Goal: Task Accomplishment & Management: Use online tool/utility

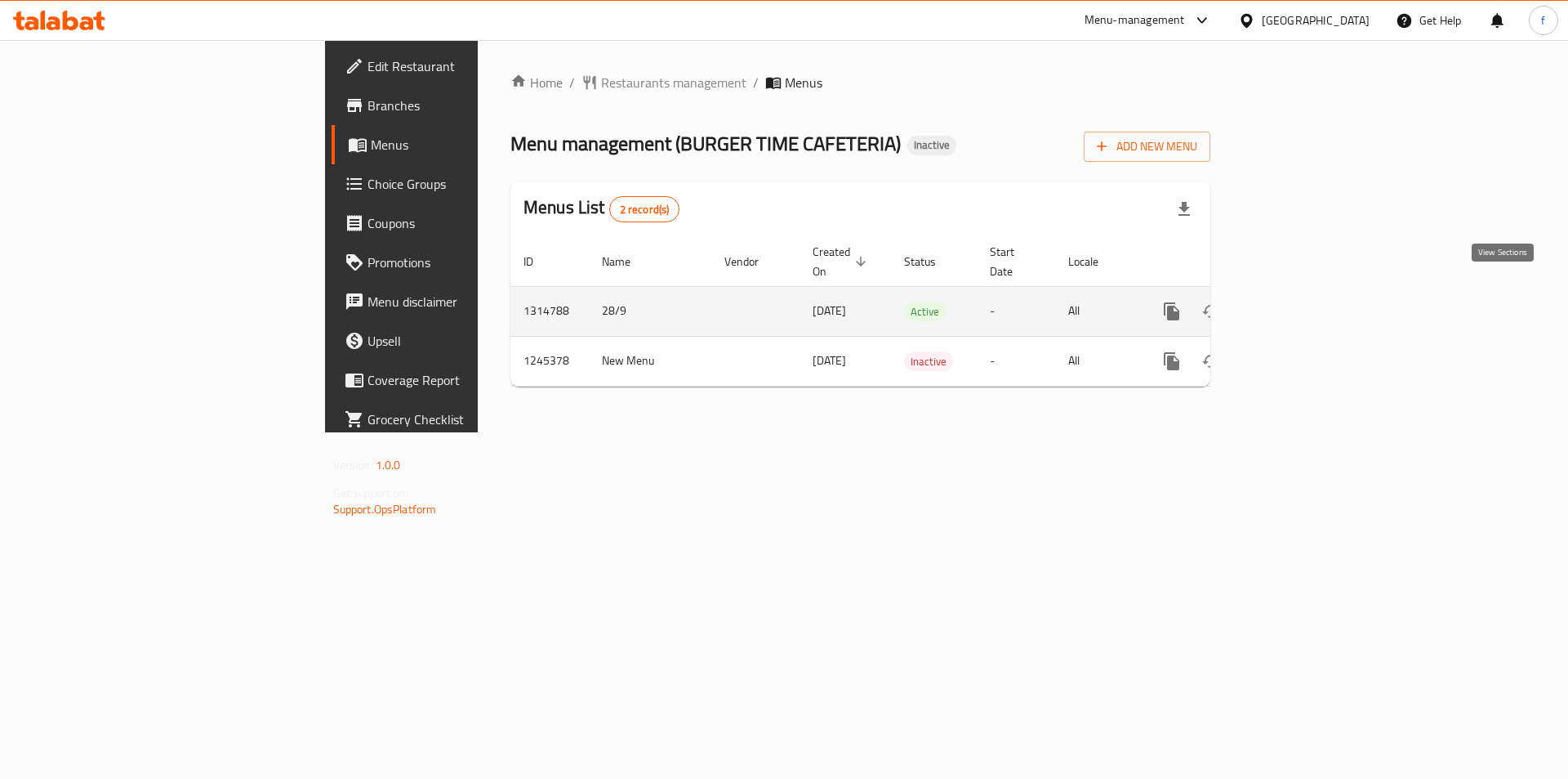
click at [1300, 301] on icon "enhanced table" at bounding box center [1289, 311] width 19 height 19
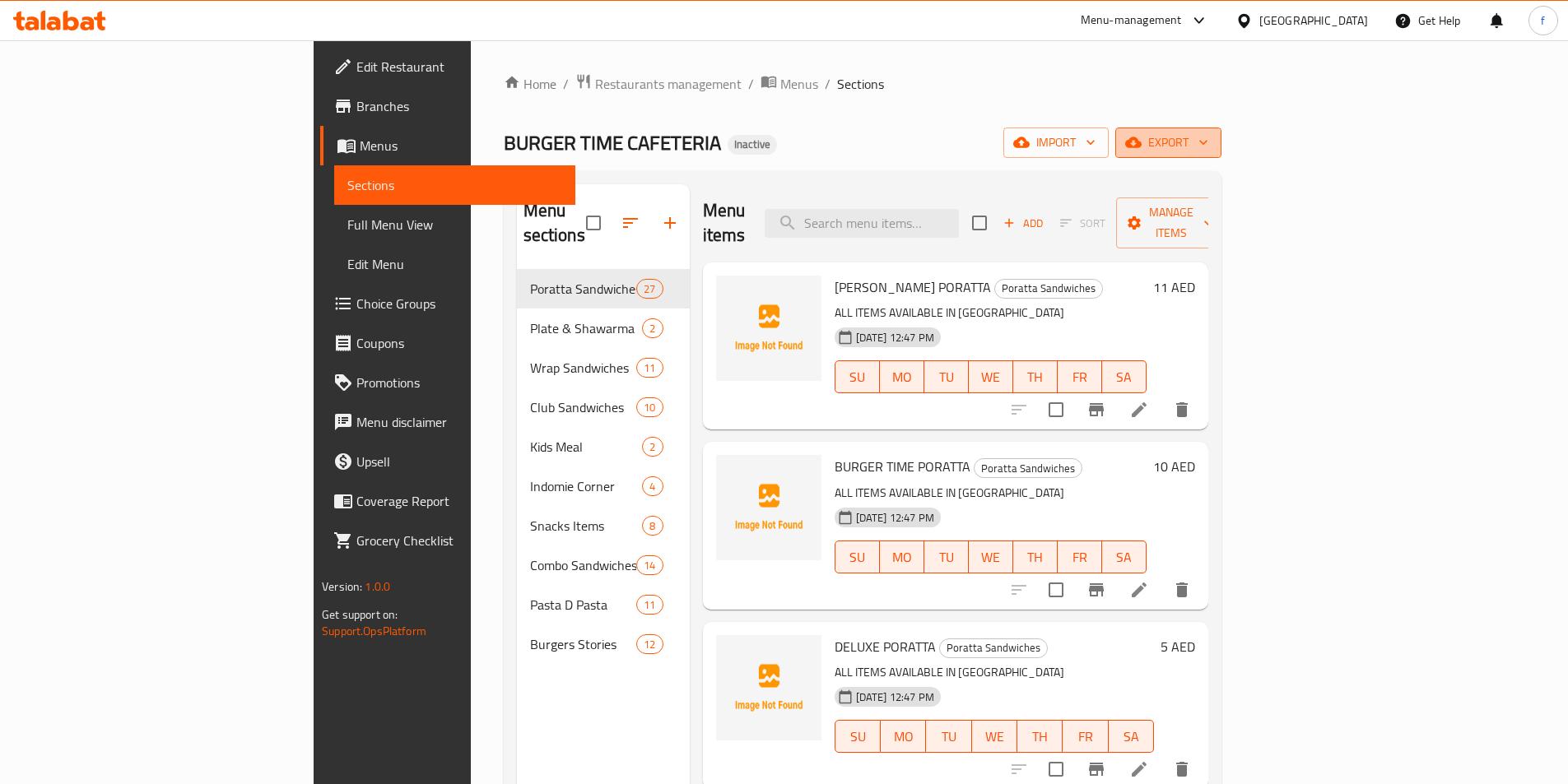
click at [1208, 132] on span "export" at bounding box center [1168, 142] width 80 height 20
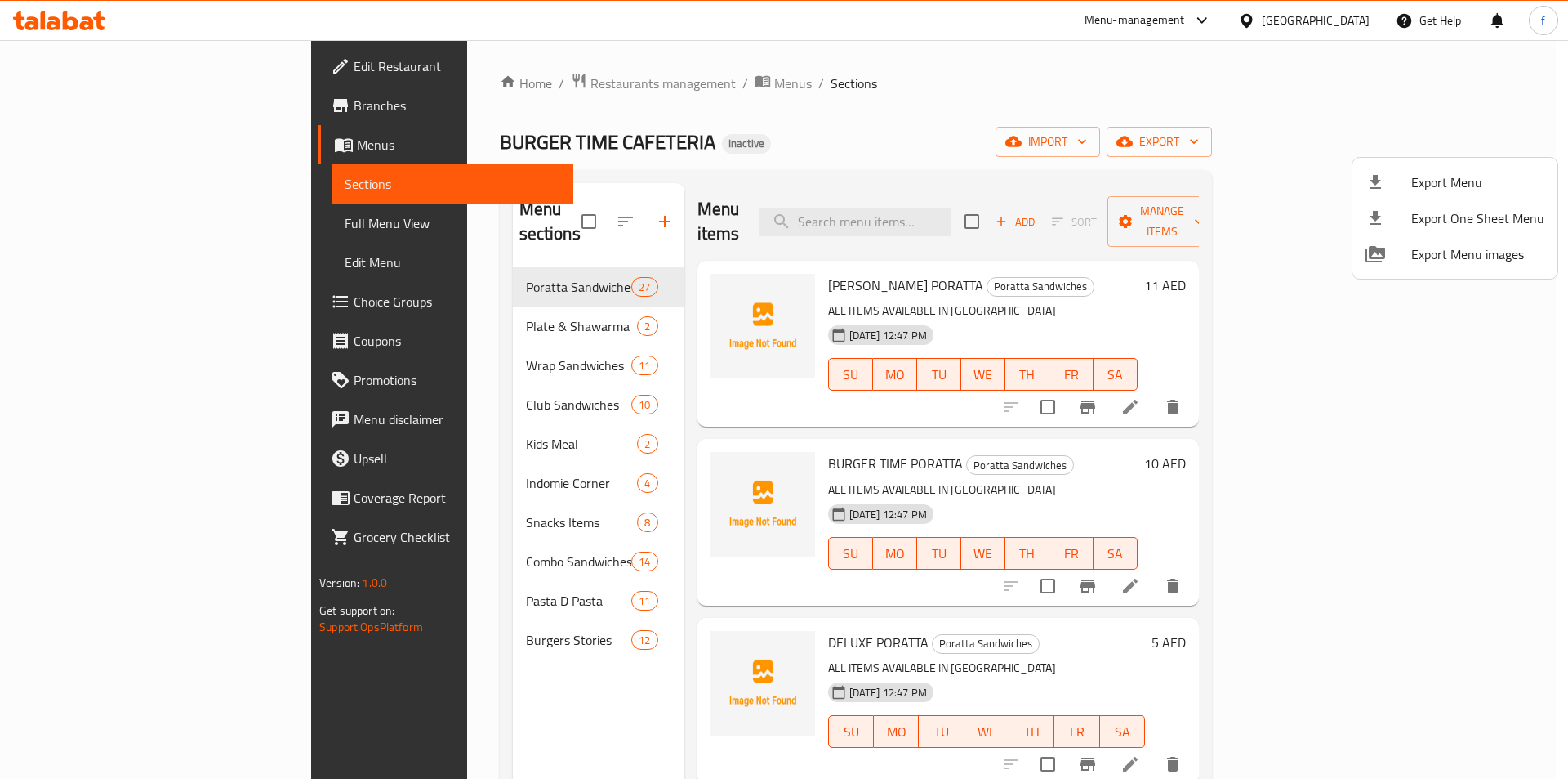
click at [1374, 136] on div at bounding box center [784, 389] width 1568 height 779
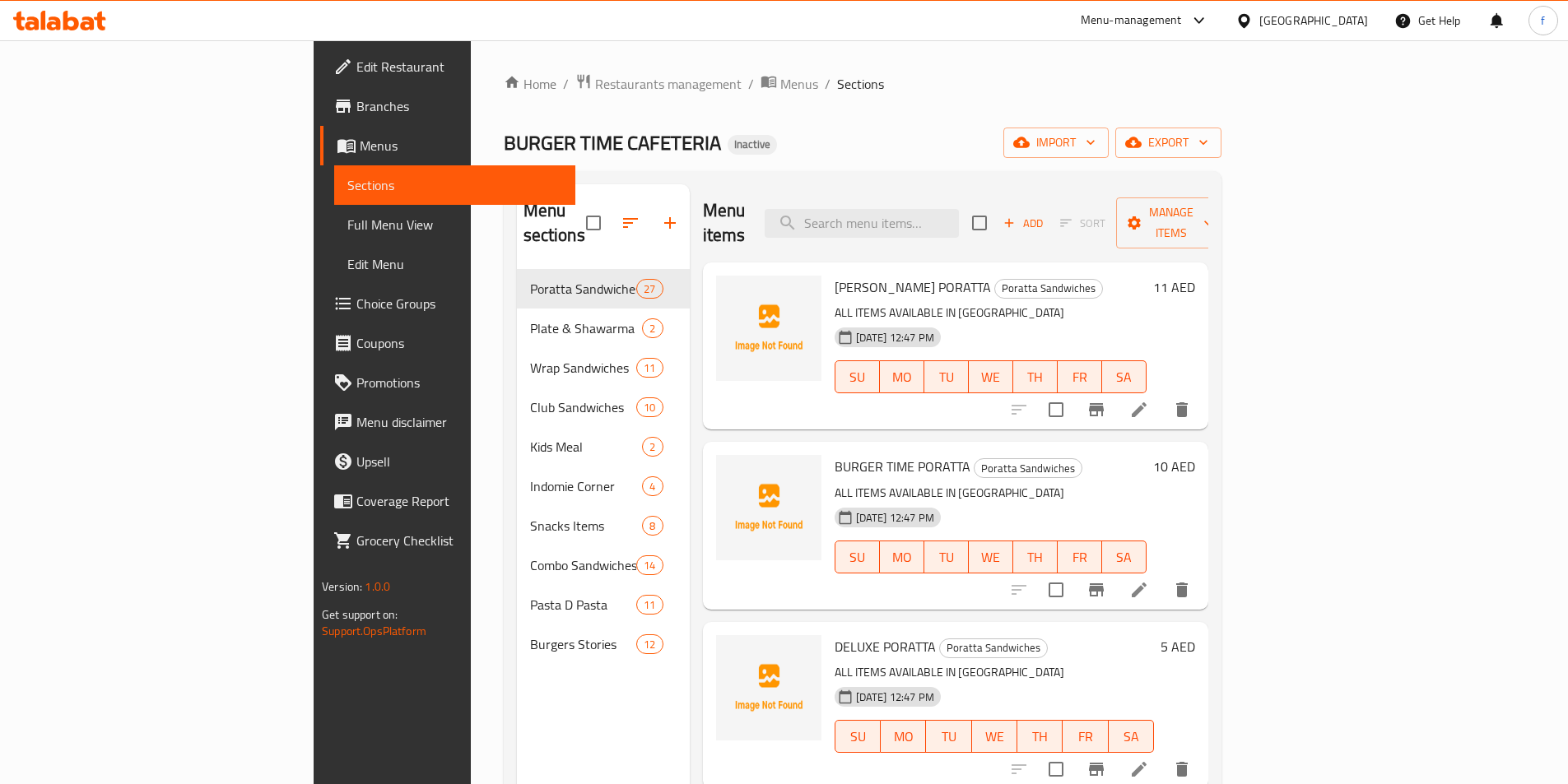
click at [1221, 162] on div "Home / Restaurants management / Menus / Sections BURGER TIME CAFETERIA Inactive…" at bounding box center [863, 528] width 717 height 908
click at [1095, 152] on span "import" at bounding box center [1056, 142] width 79 height 20
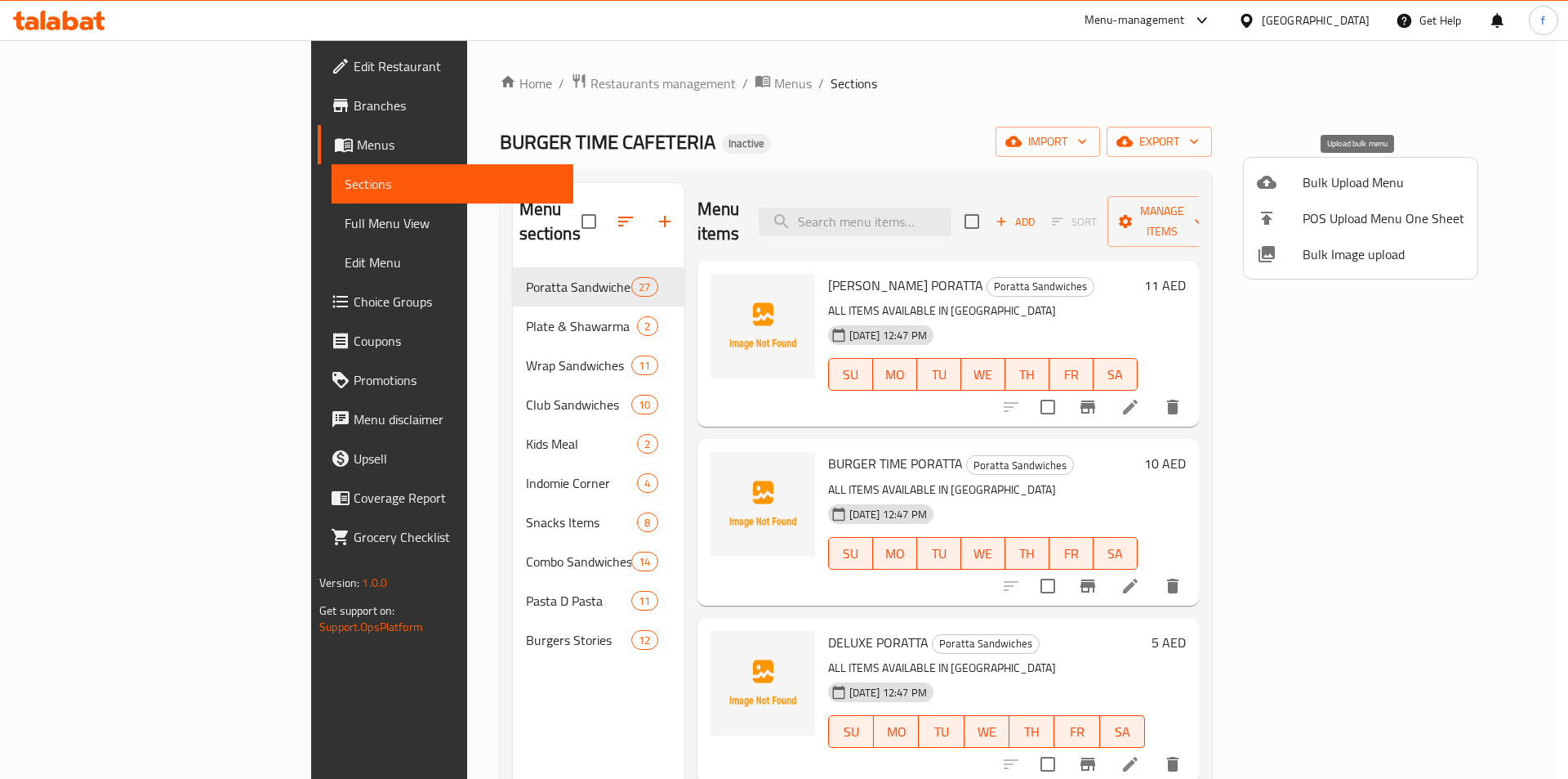
click at [1348, 176] on span "Bulk Upload Menu" at bounding box center [1383, 182] width 162 height 19
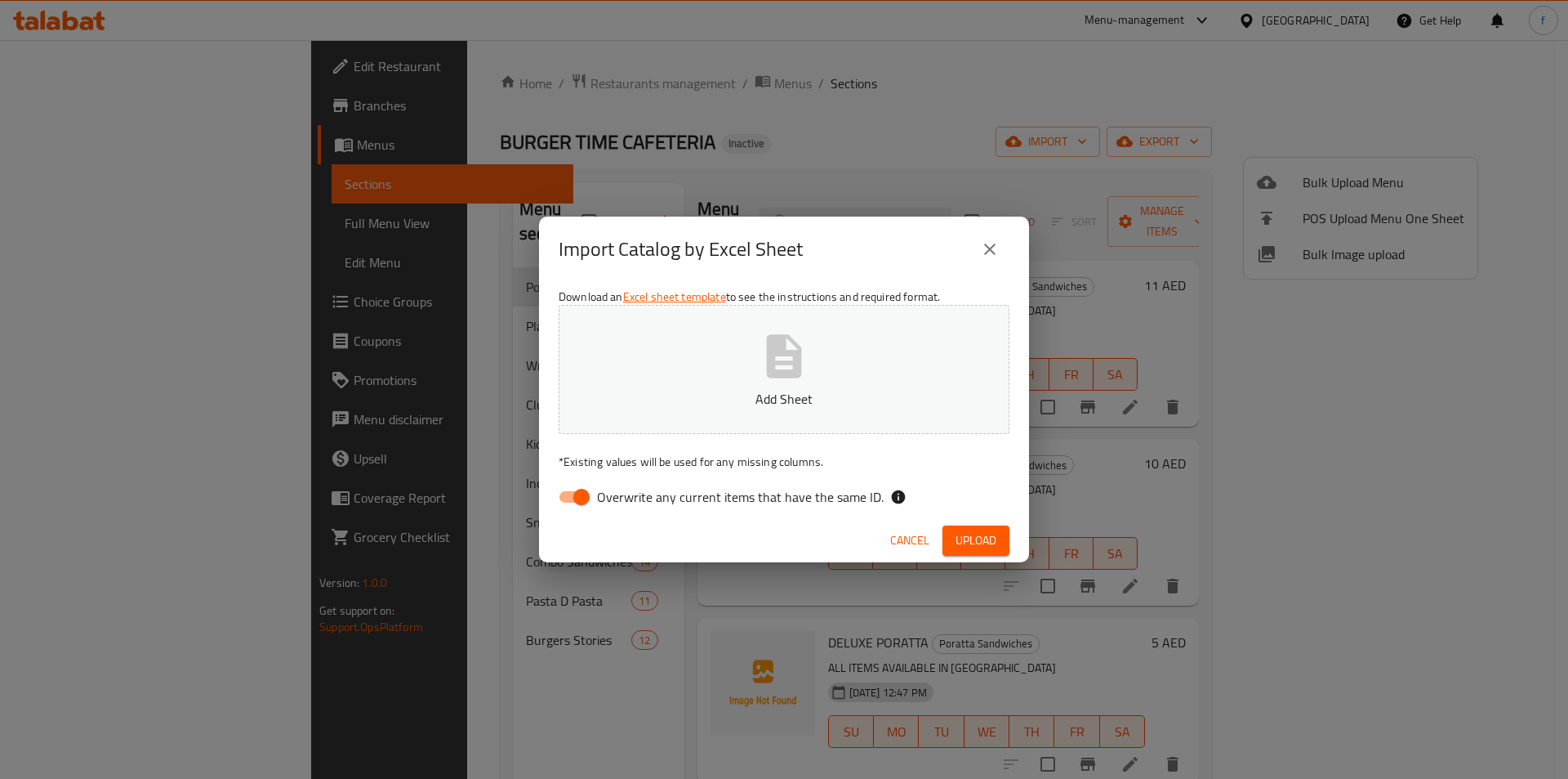
click at [567, 510] on input "Overwrite any current items that have the same ID." at bounding box center [581, 497] width 93 height 31
checkbox input "false"
drag, startPoint x: 988, startPoint y: 528, endPoint x: 970, endPoint y: 511, distance: 24.8
click at [988, 528] on button "Upload" at bounding box center [976, 540] width 67 height 30
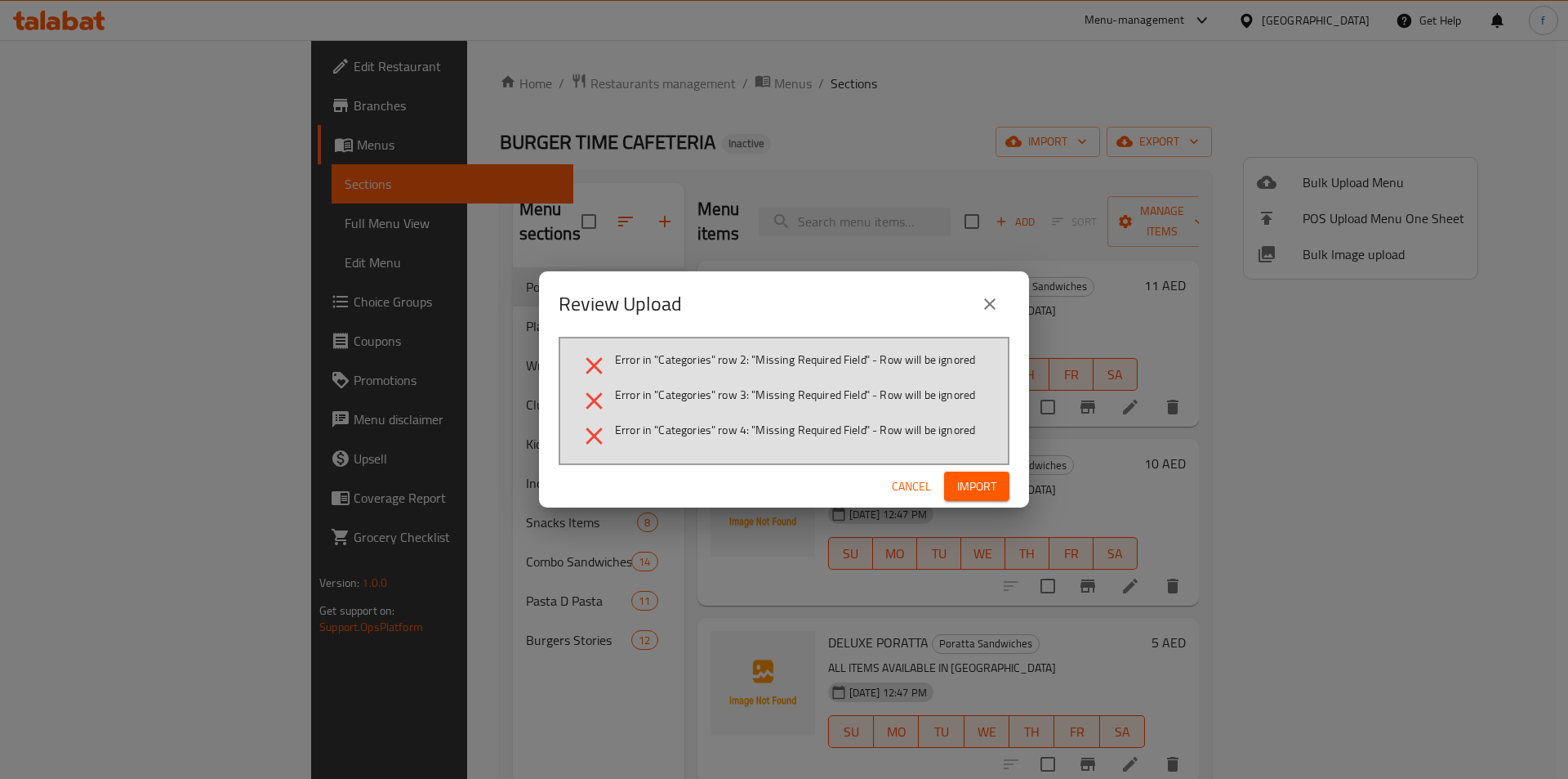
click at [914, 479] on span "Cancel" at bounding box center [911, 487] width 39 height 20
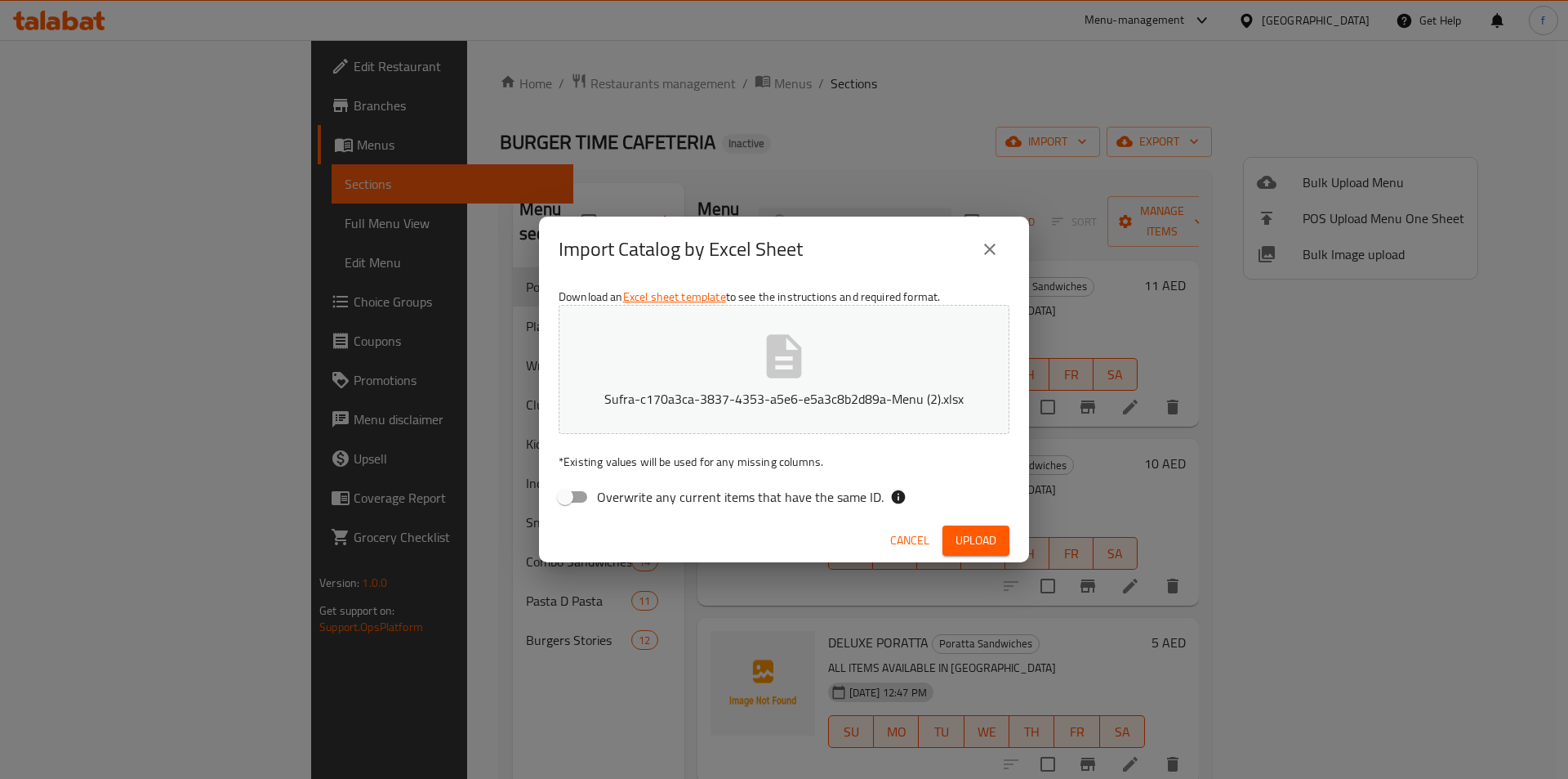
click at [965, 539] on span "Upload" at bounding box center [976, 541] width 41 height 20
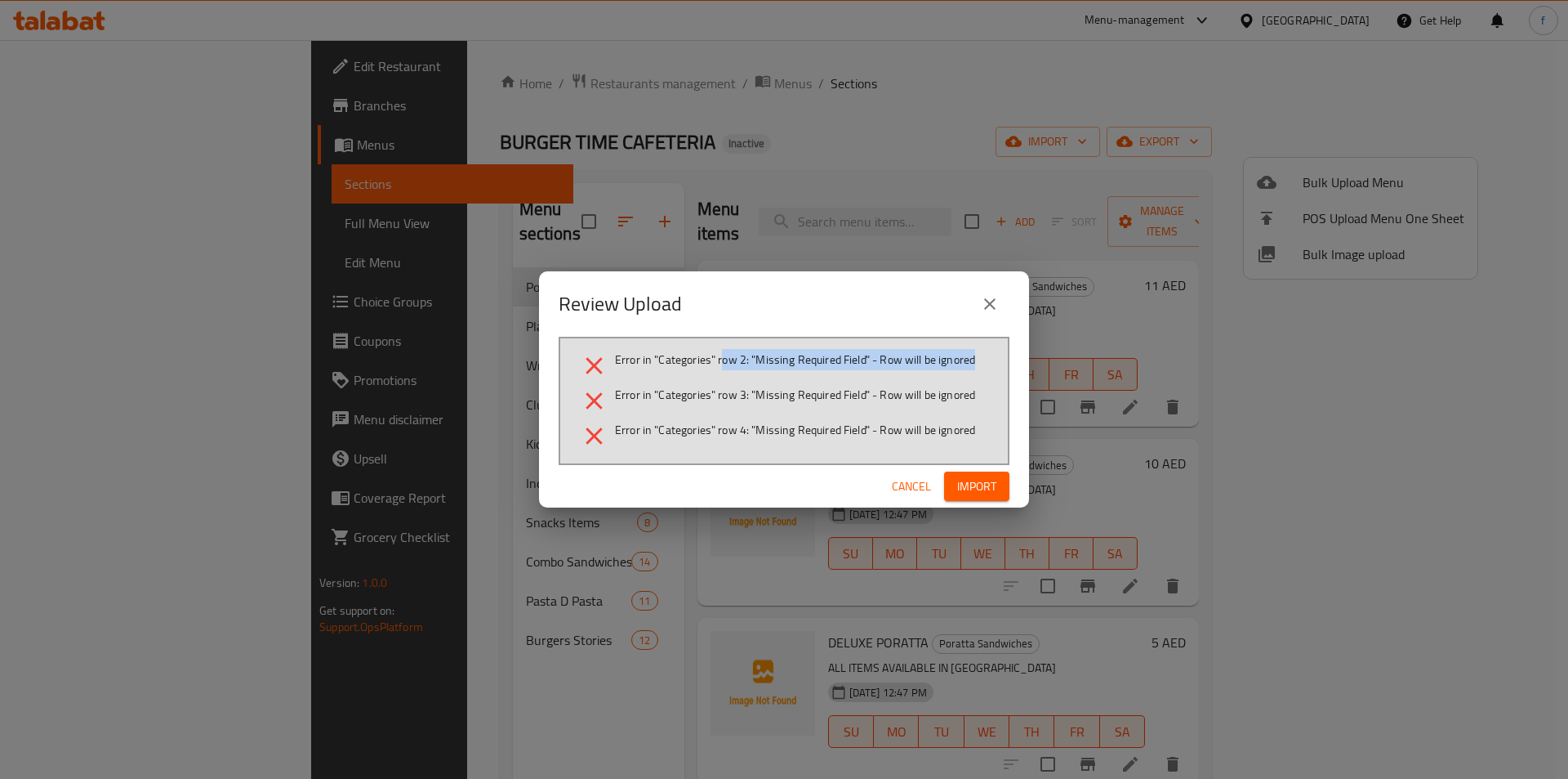
drag, startPoint x: 720, startPoint y: 362, endPoint x: 975, endPoint y: 363, distance: 255.0
click at [975, 363] on span "Error in "Categories" row 2: "Missing Required Field" - Row will be ignored" at bounding box center [795, 360] width 361 height 16
click at [908, 491] on span "Cancel" at bounding box center [911, 487] width 39 height 20
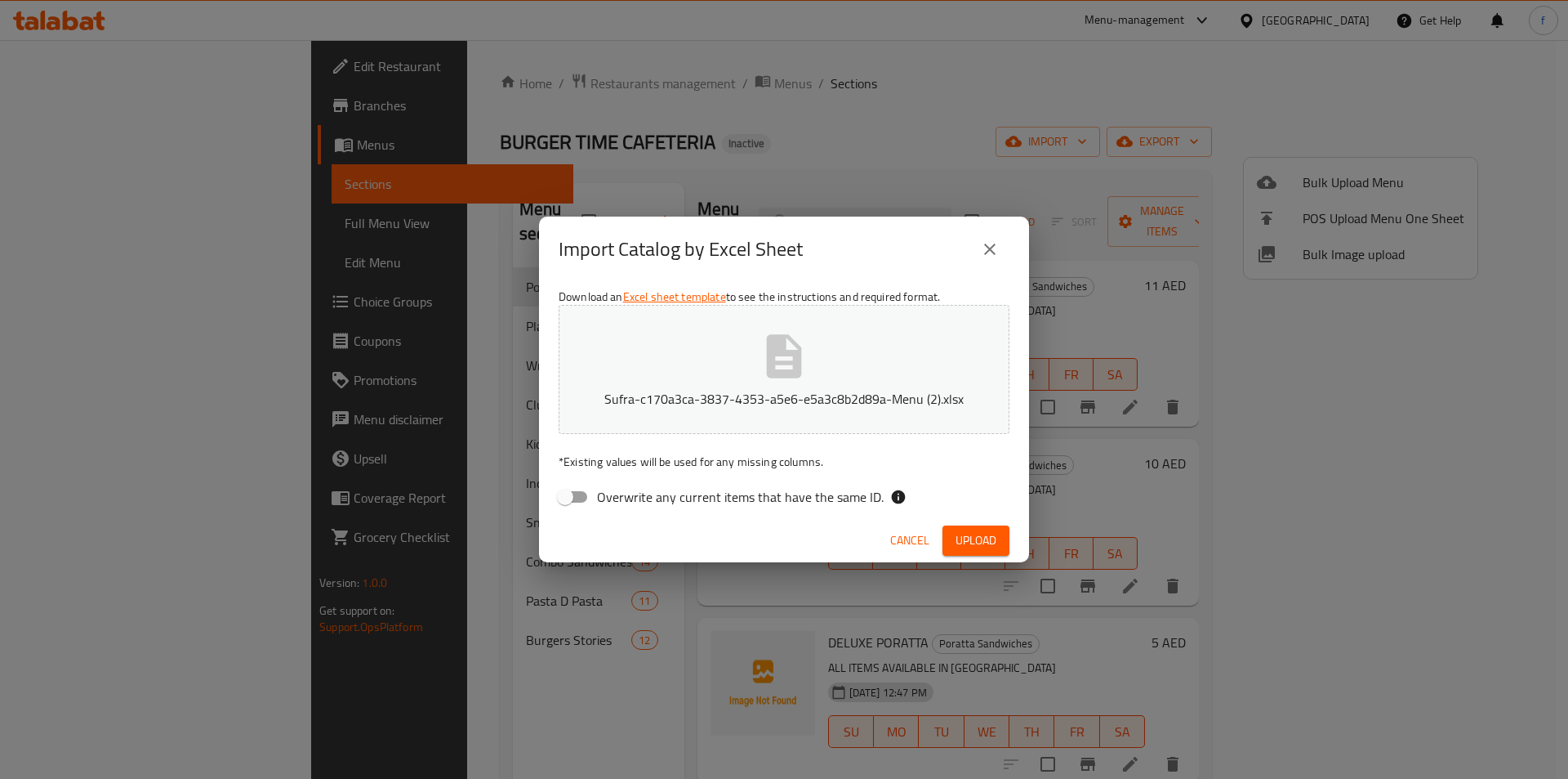
click at [920, 540] on span "Cancel" at bounding box center [909, 541] width 39 height 20
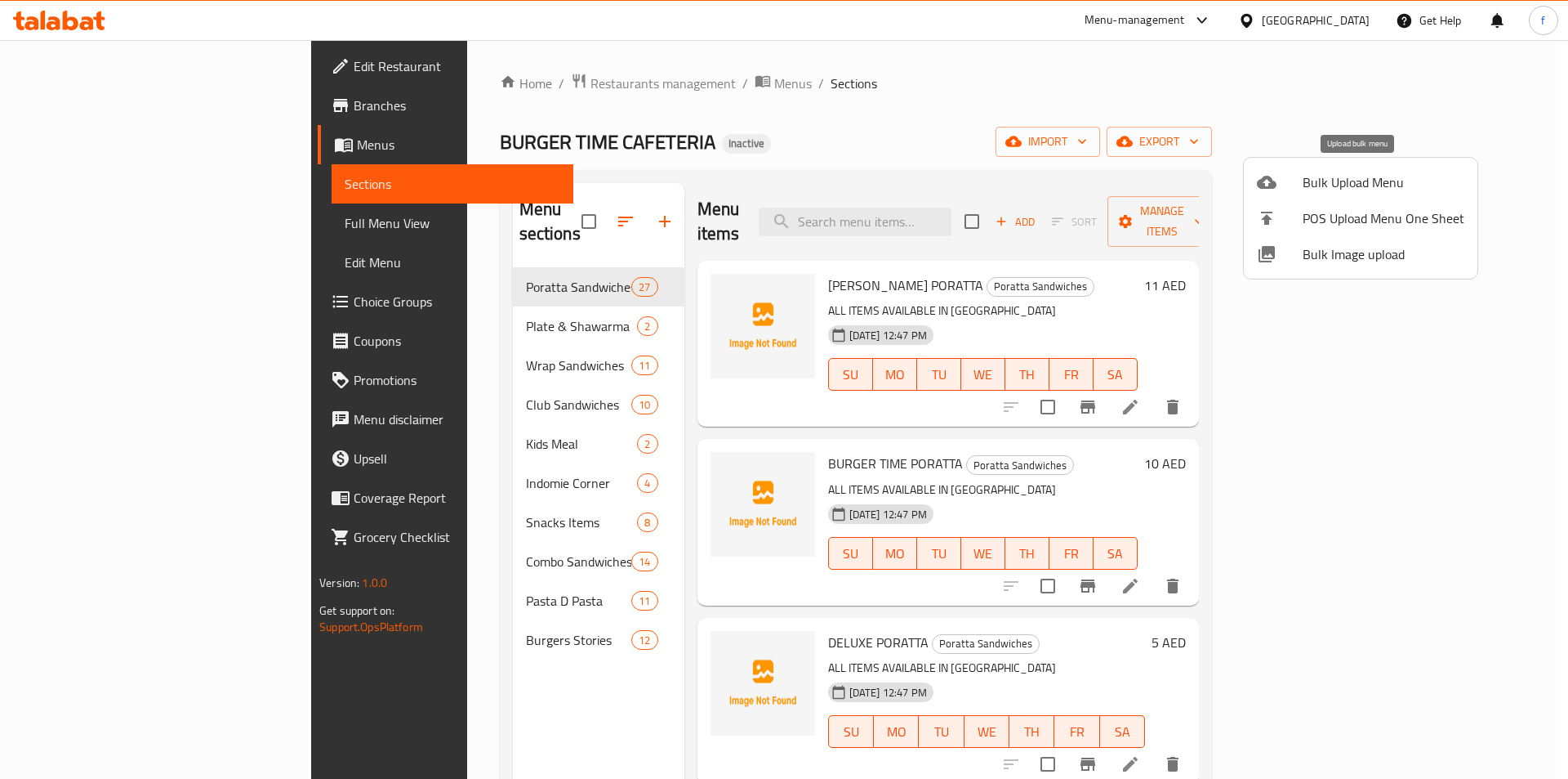
click at [1379, 178] on span "Bulk Upload Menu" at bounding box center [1383, 182] width 162 height 19
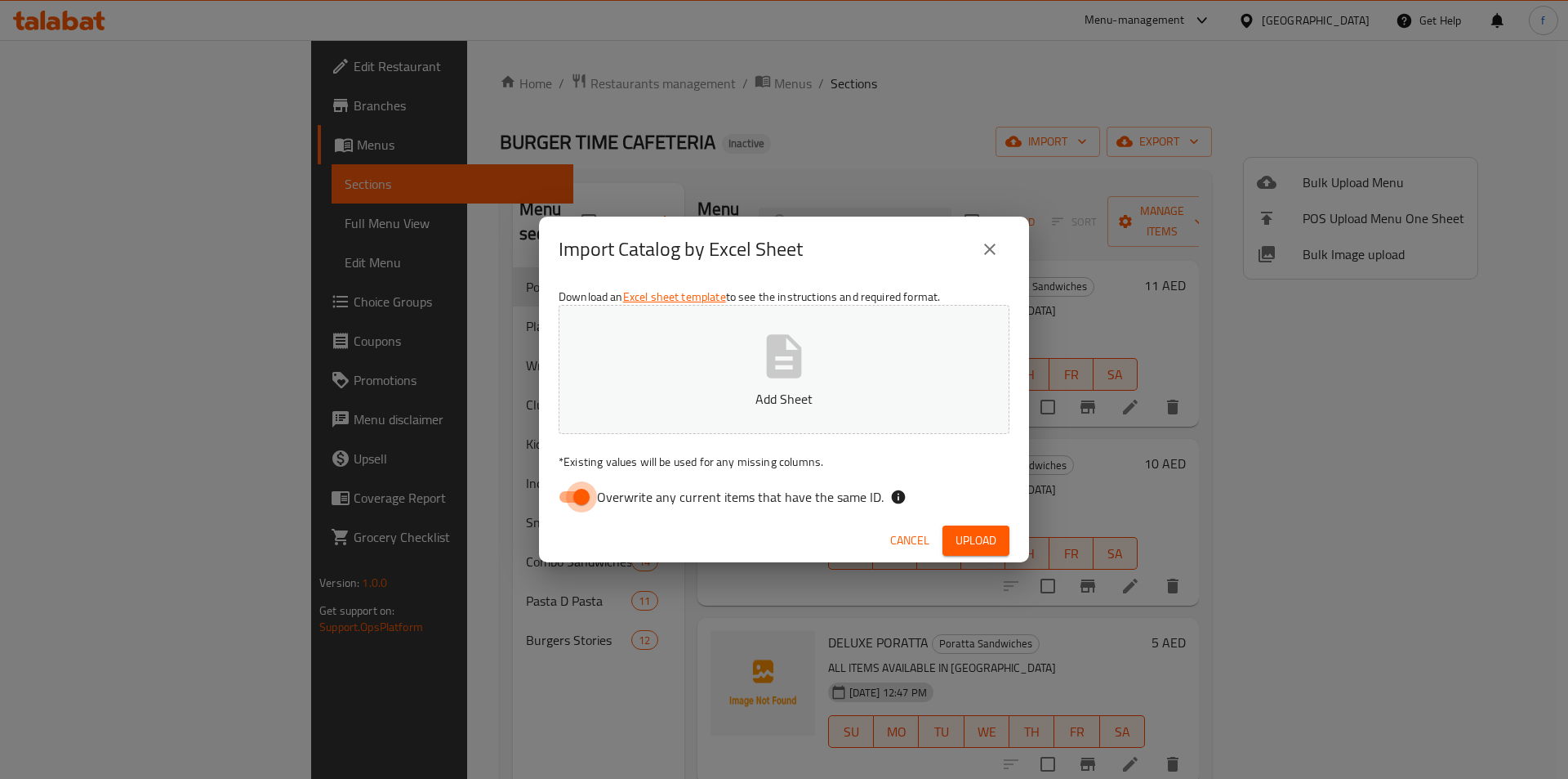
click at [593, 496] on input "Overwrite any current items that have the same ID." at bounding box center [581, 497] width 93 height 31
checkbox input "false"
click at [1011, 556] on div "Cancel Upload" at bounding box center [784, 540] width 490 height 43
click at [1001, 554] on button "Upload" at bounding box center [976, 540] width 67 height 30
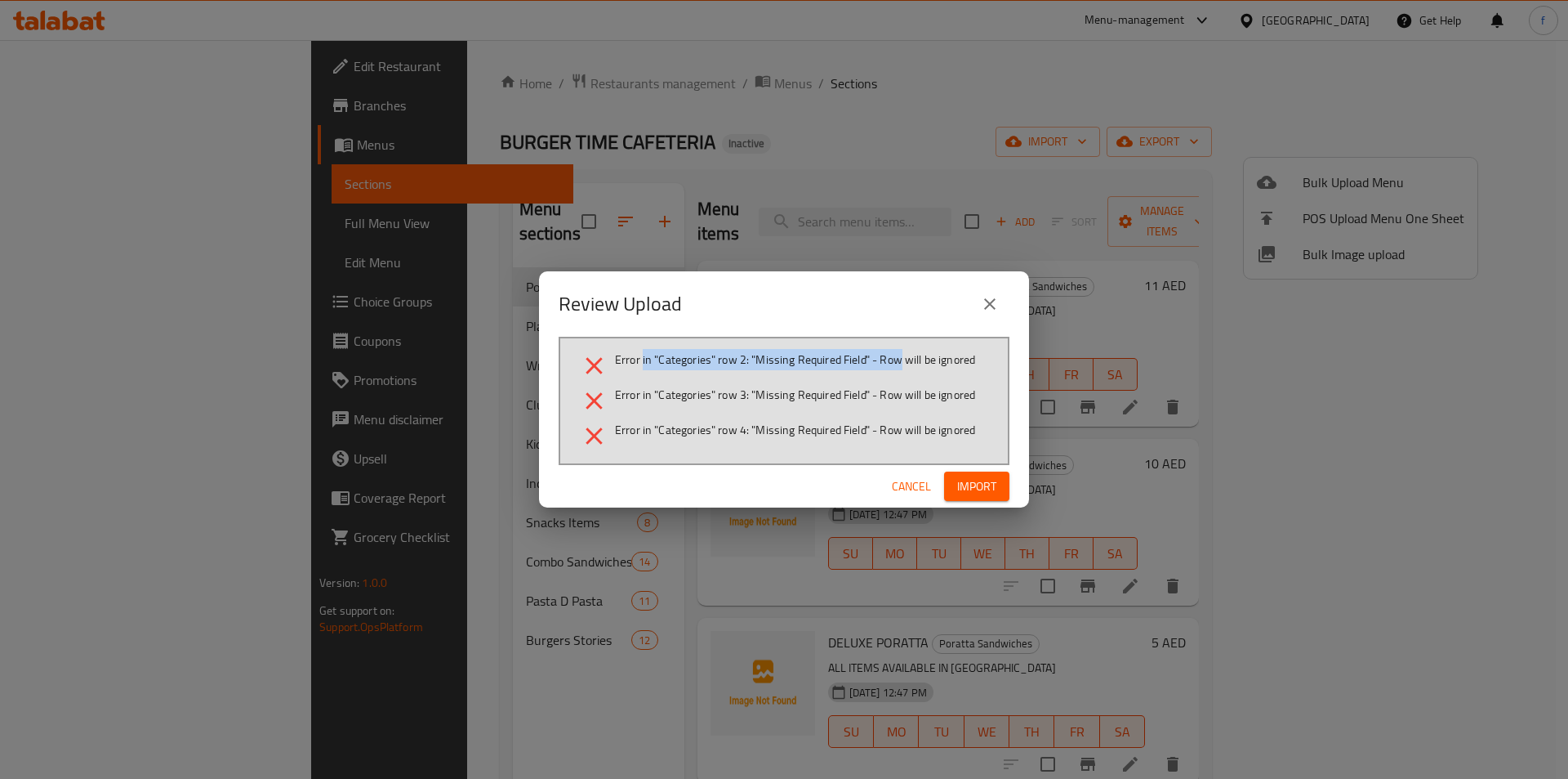
drag, startPoint x: 643, startPoint y: 353, endPoint x: 900, endPoint y: 354, distance: 257.0
click at [900, 354] on span "Error in "Categories" row 2: "Missing Required Field" - Row will be ignored" at bounding box center [795, 360] width 361 height 16
click at [627, 363] on span "Error in "Categories" row 2: "Missing Required Field" - Row will be ignored" at bounding box center [795, 360] width 361 height 16
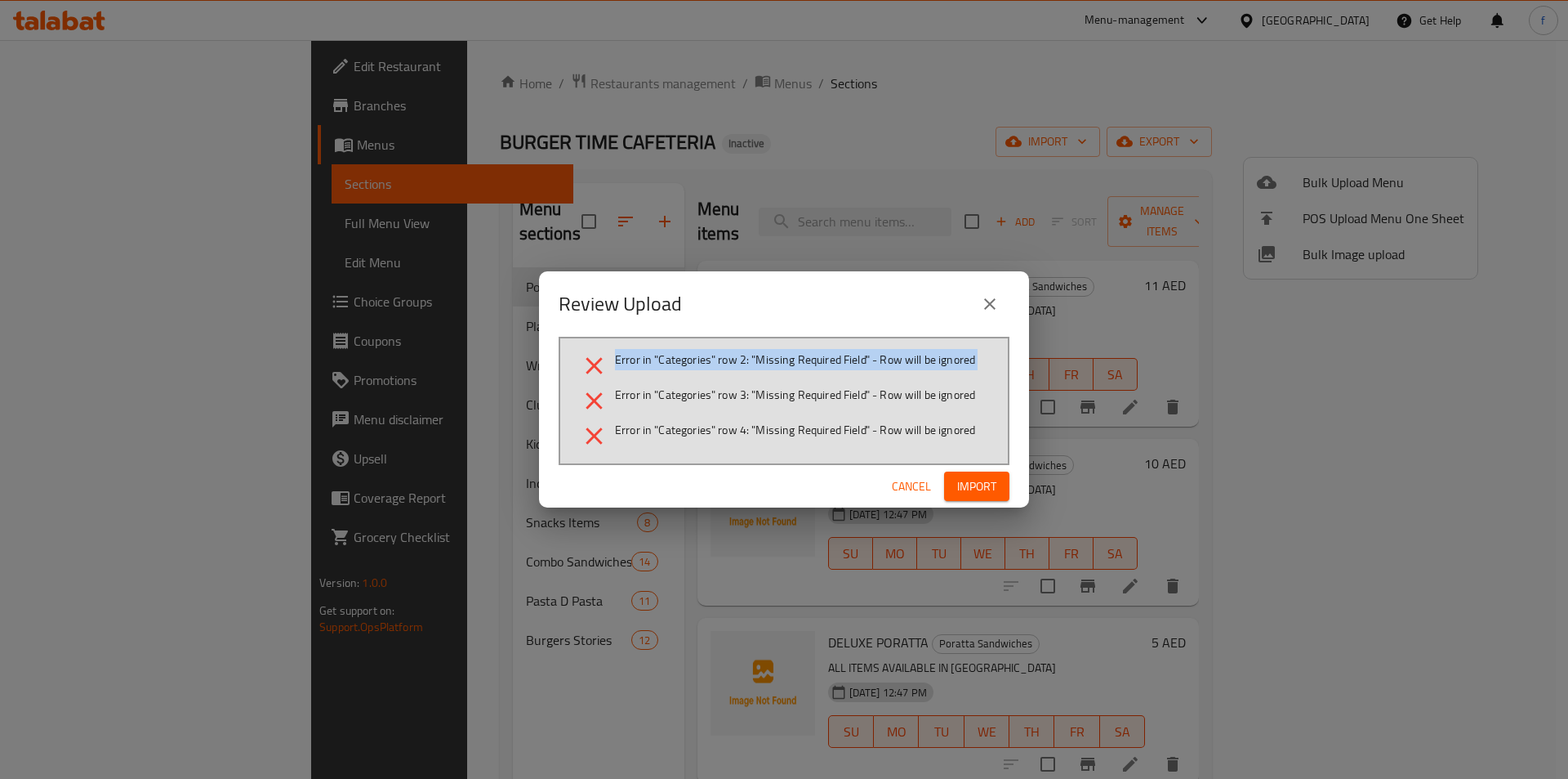
click at [627, 363] on span "Error in "Categories" row 2: "Missing Required Field" - Row will be ignored" at bounding box center [795, 360] width 361 height 16
click at [612, 381] on ul "Error in "Categories" row 2: "Missing Required Field" - Row will be ignored Err…" at bounding box center [783, 401] width 408 height 99
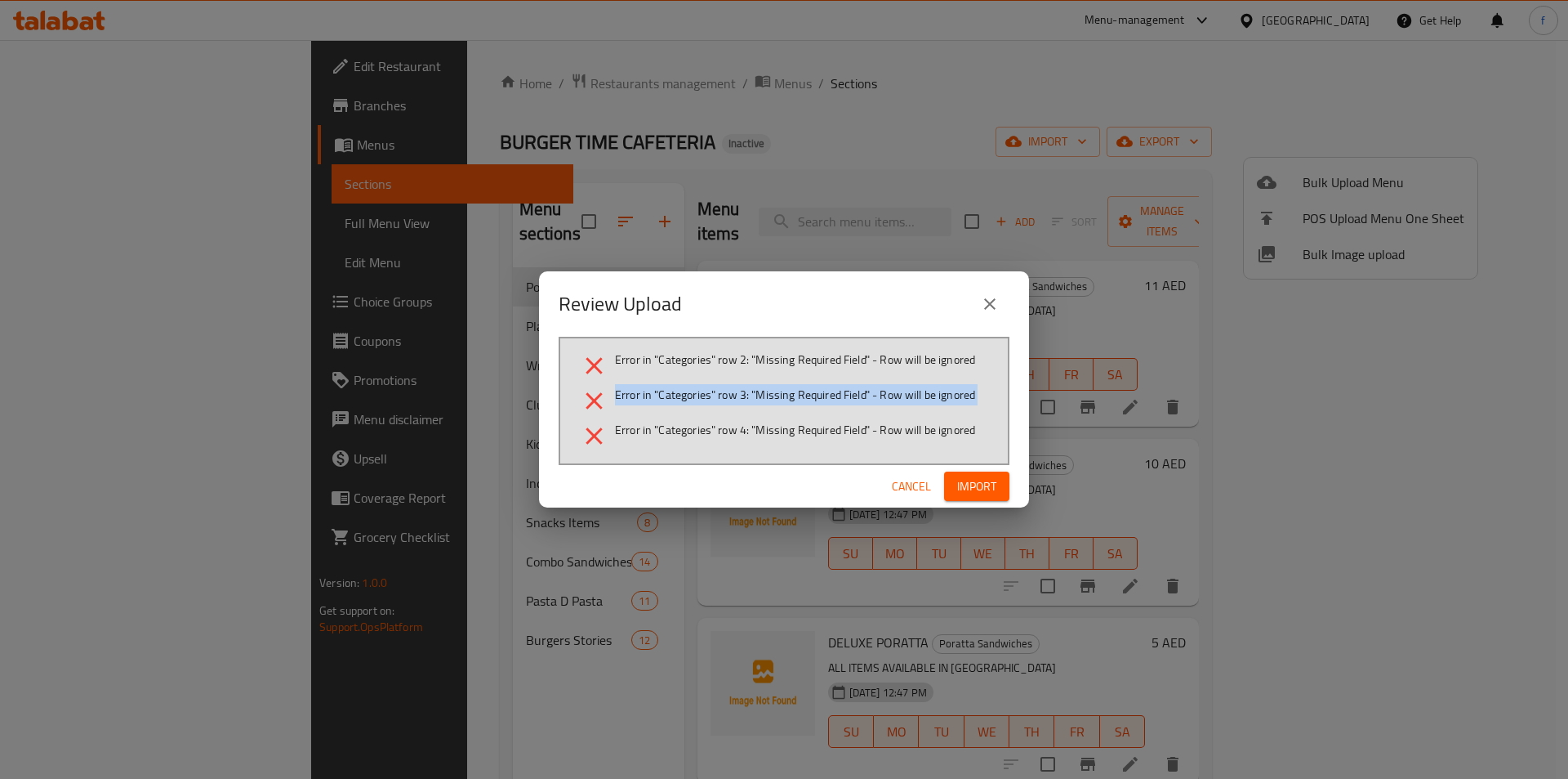
click at [612, 381] on ul "Error in "Categories" row 2: "Missing Required Field" - Row will be ignored Err…" at bounding box center [783, 401] width 408 height 99
click at [651, 386] on span "Error in "Categories" row 3: "Missing Required Field" - Row will be ignored" at bounding box center [795, 395] width 361 height 16
click at [682, 386] on span "Error in "Categories" row 3: "Missing Required Field" - Row will be ignored" at bounding box center [795, 395] width 361 height 16
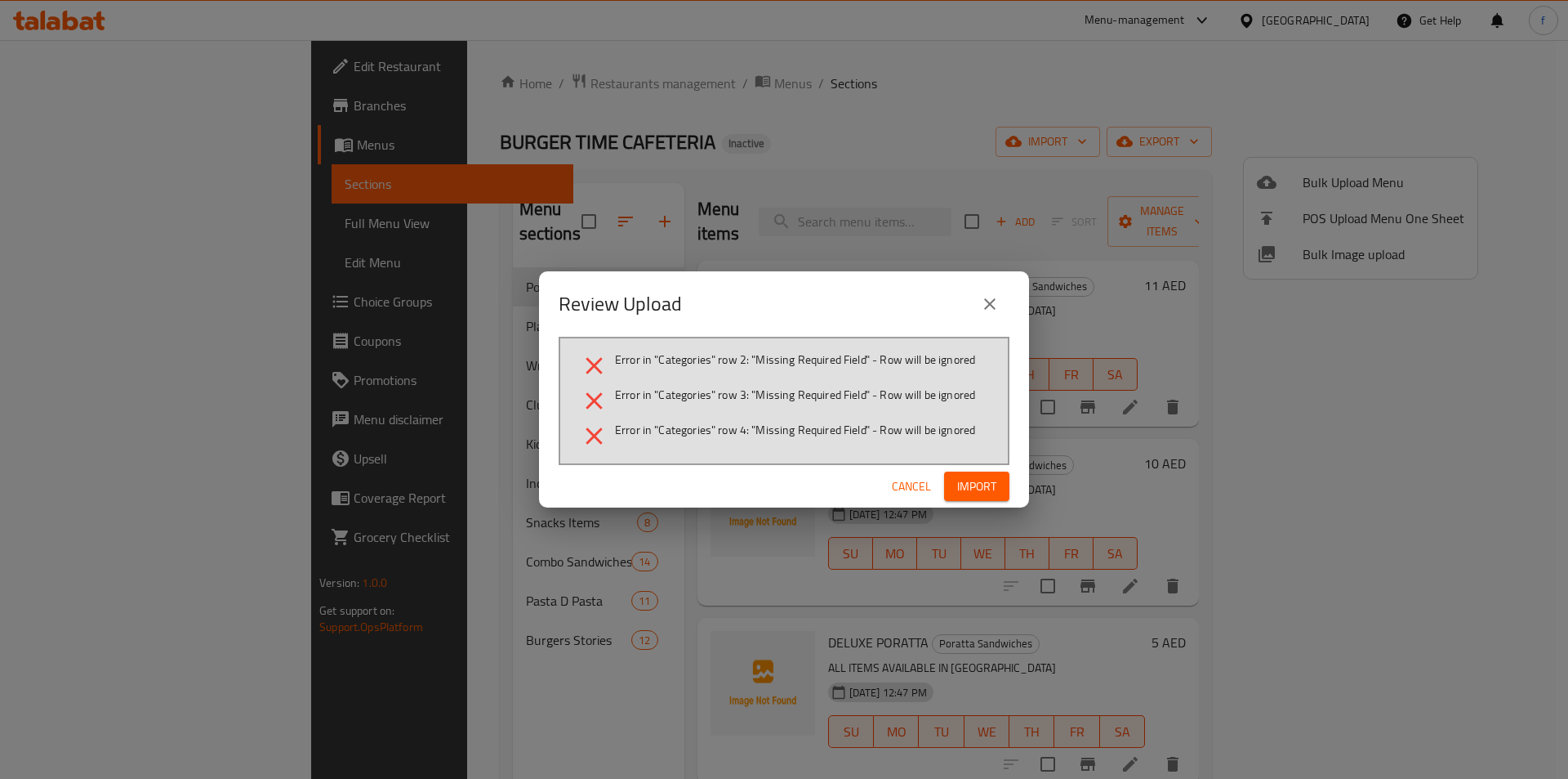
click at [649, 387] on span "Error in "Categories" row 3: "Missing Required Field" - Row will be ignored" at bounding box center [795, 395] width 361 height 16
click at [716, 377] on li "Error in "Categories" row 2: "Missing Required Field" - Row will be ignored" at bounding box center [783, 365] width 408 height 28
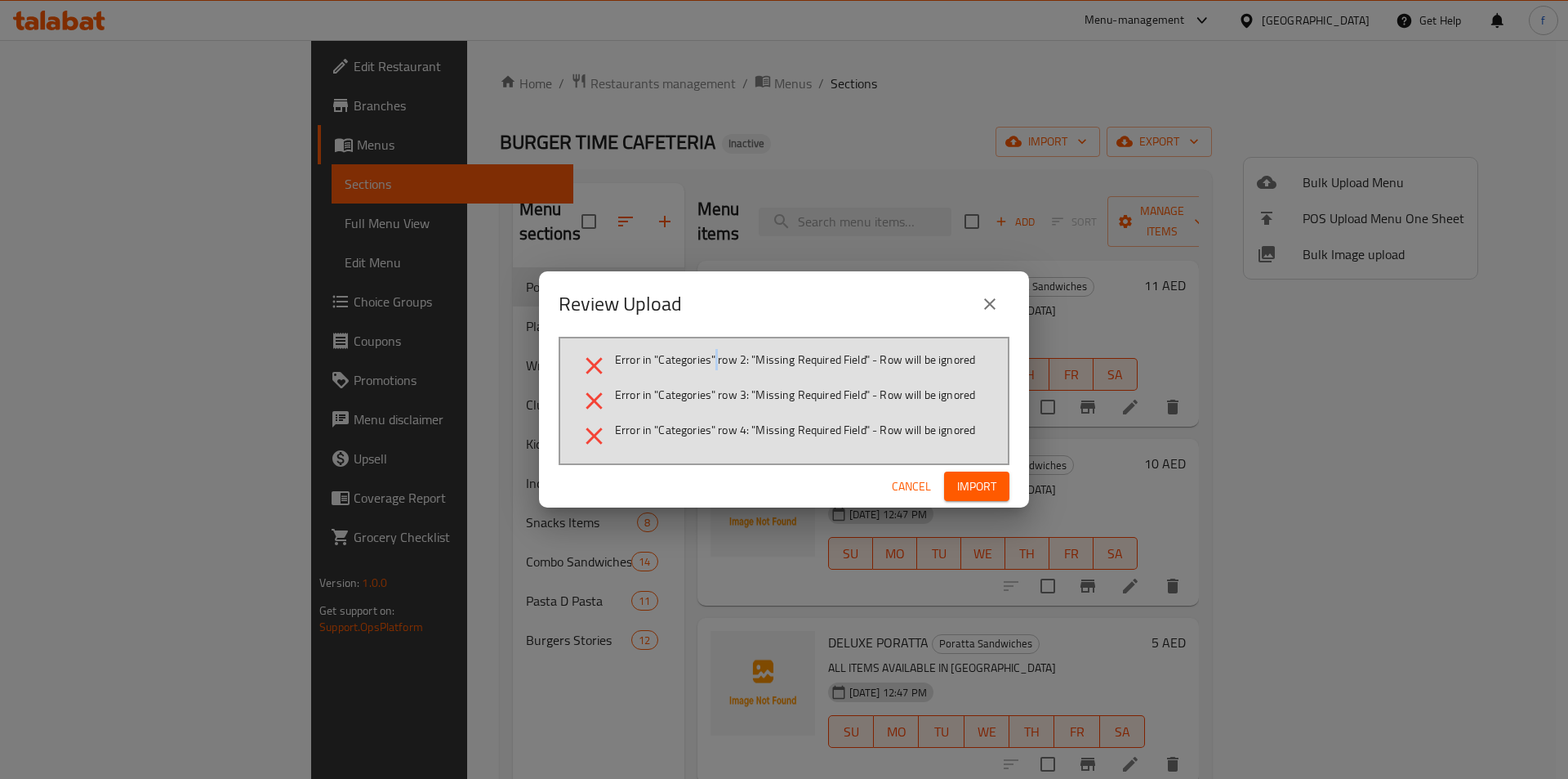
click at [716, 377] on li "Error in "Categories" row 2: "Missing Required Field" - Row will be ignored" at bounding box center [783, 365] width 408 height 28
click at [789, 358] on span "Error in "Categories" row 2: "Missing Required Field" - Row will be ignored" at bounding box center [795, 360] width 361 height 16
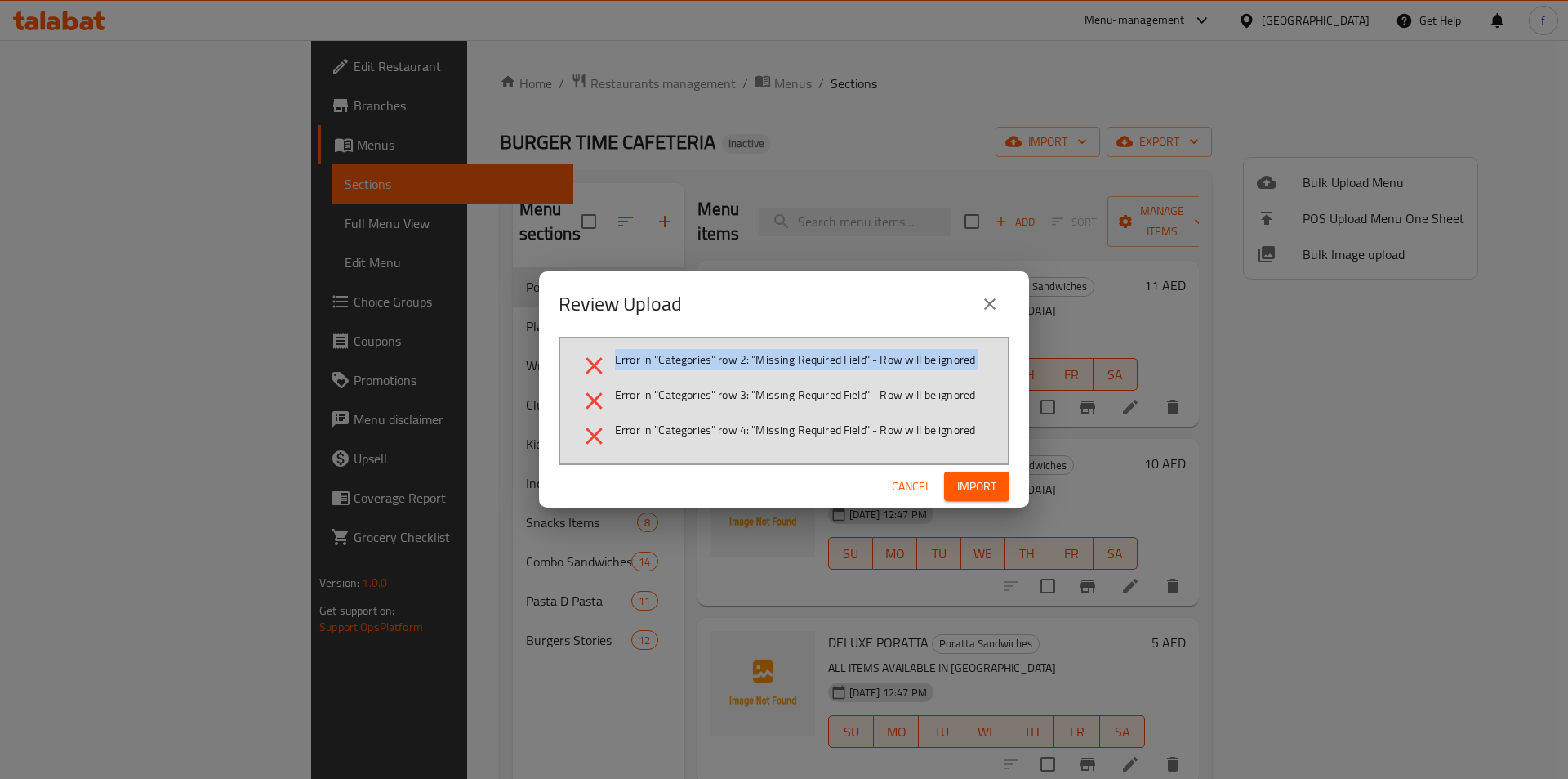
click at [625, 361] on span "Error in "Categories" row 2: "Missing Required Field" - Row will be ignored" at bounding box center [795, 360] width 361 height 16
click at [728, 359] on span "Error in "Categories" row 2: "Missing Required Field" - Row will be ignored" at bounding box center [795, 360] width 361 height 16
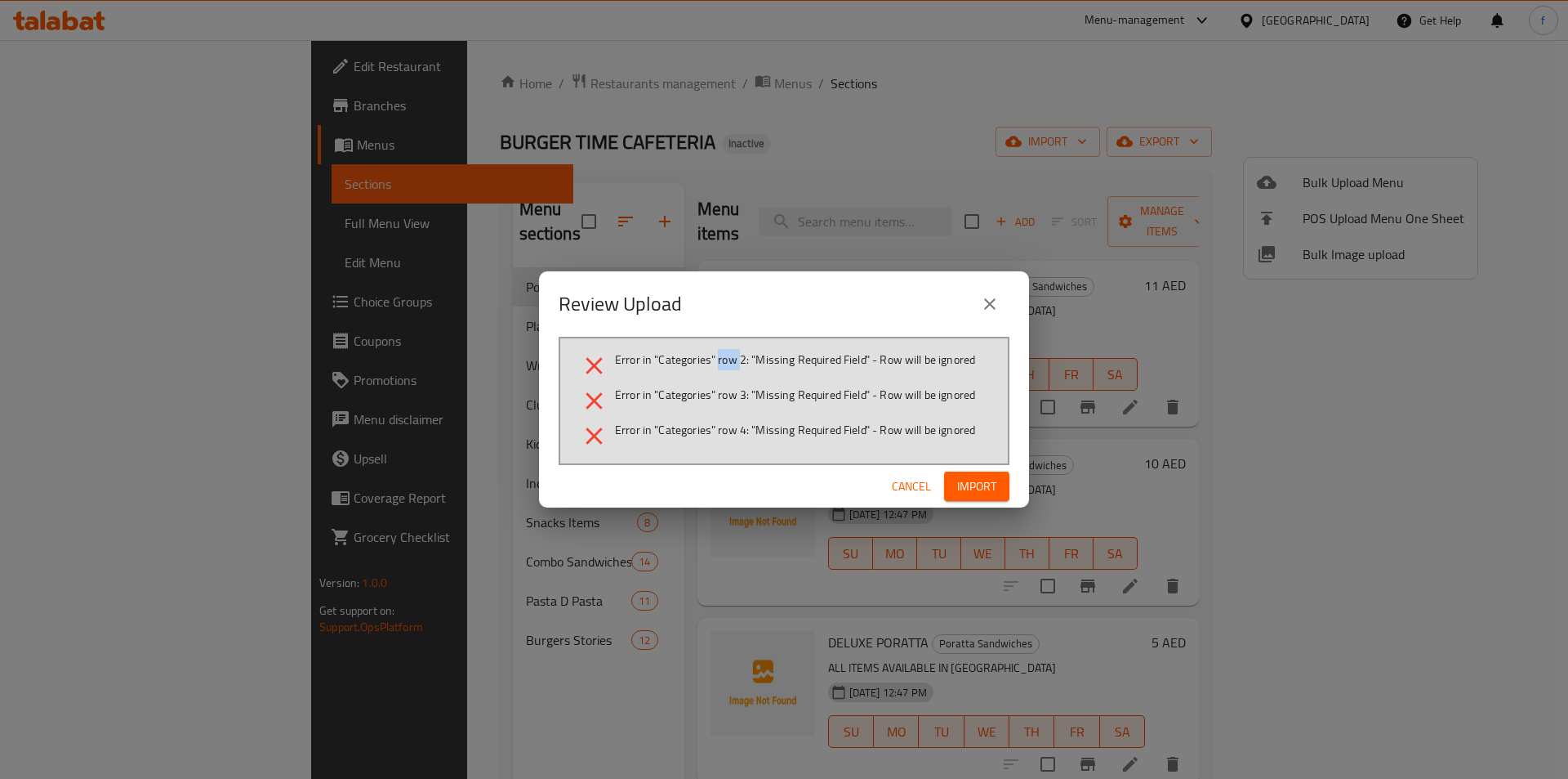
click at [728, 359] on span "Error in "Categories" row 2: "Missing Required Field" - Row will be ignored" at bounding box center [795, 360] width 361 height 16
click at [679, 391] on span "Error in "Categories" row 3: "Missing Required Field" - Row will be ignored" at bounding box center [795, 395] width 361 height 16
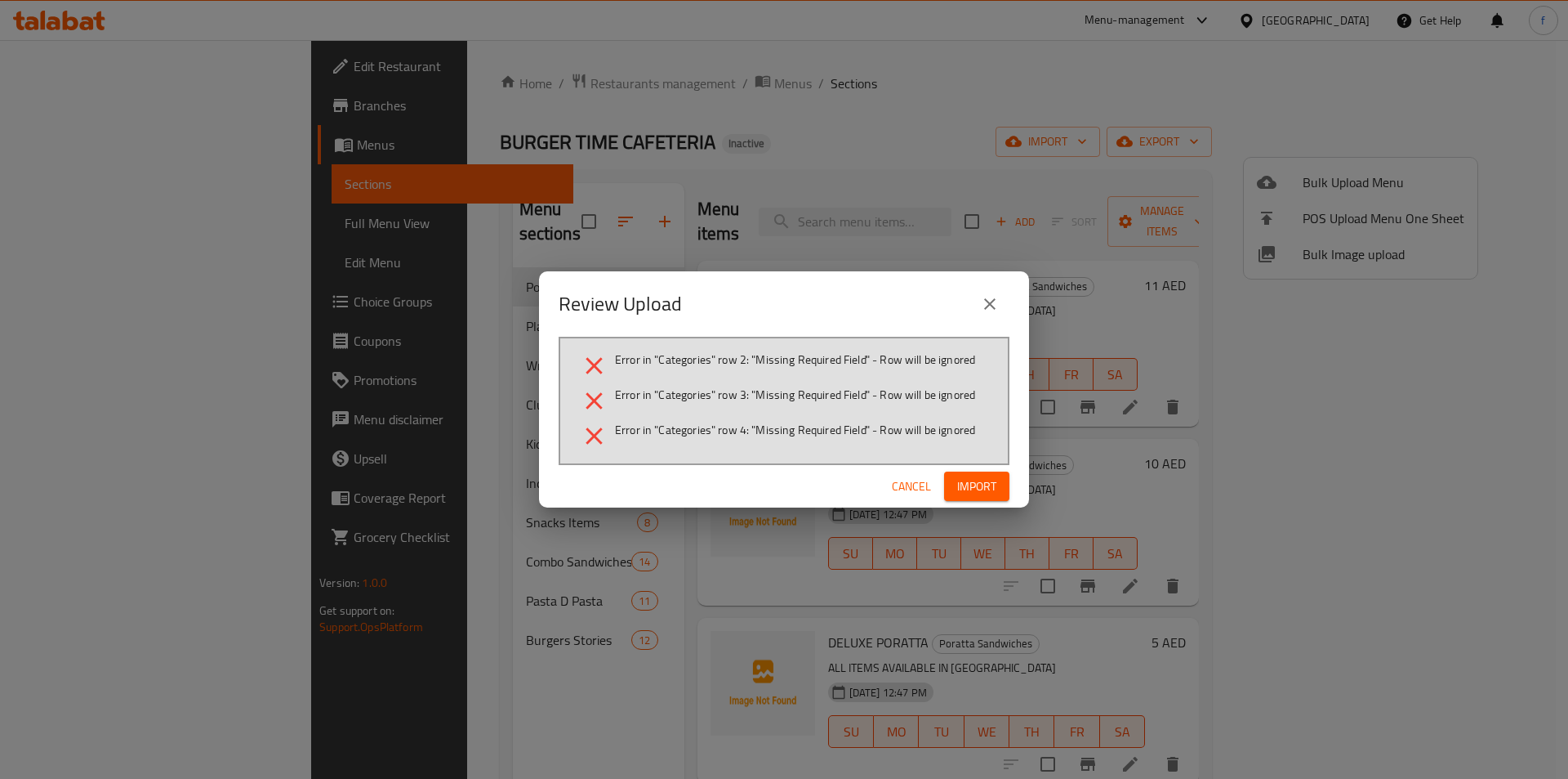
click at [959, 378] on li "Error in "Categories" row 2: "Missing Required Field" - Row will be ignored" at bounding box center [783, 365] width 408 height 28
click at [742, 297] on div "Review Upload" at bounding box center [784, 303] width 451 height 39
click at [741, 332] on div "Review Upload" at bounding box center [784, 304] width 490 height 66
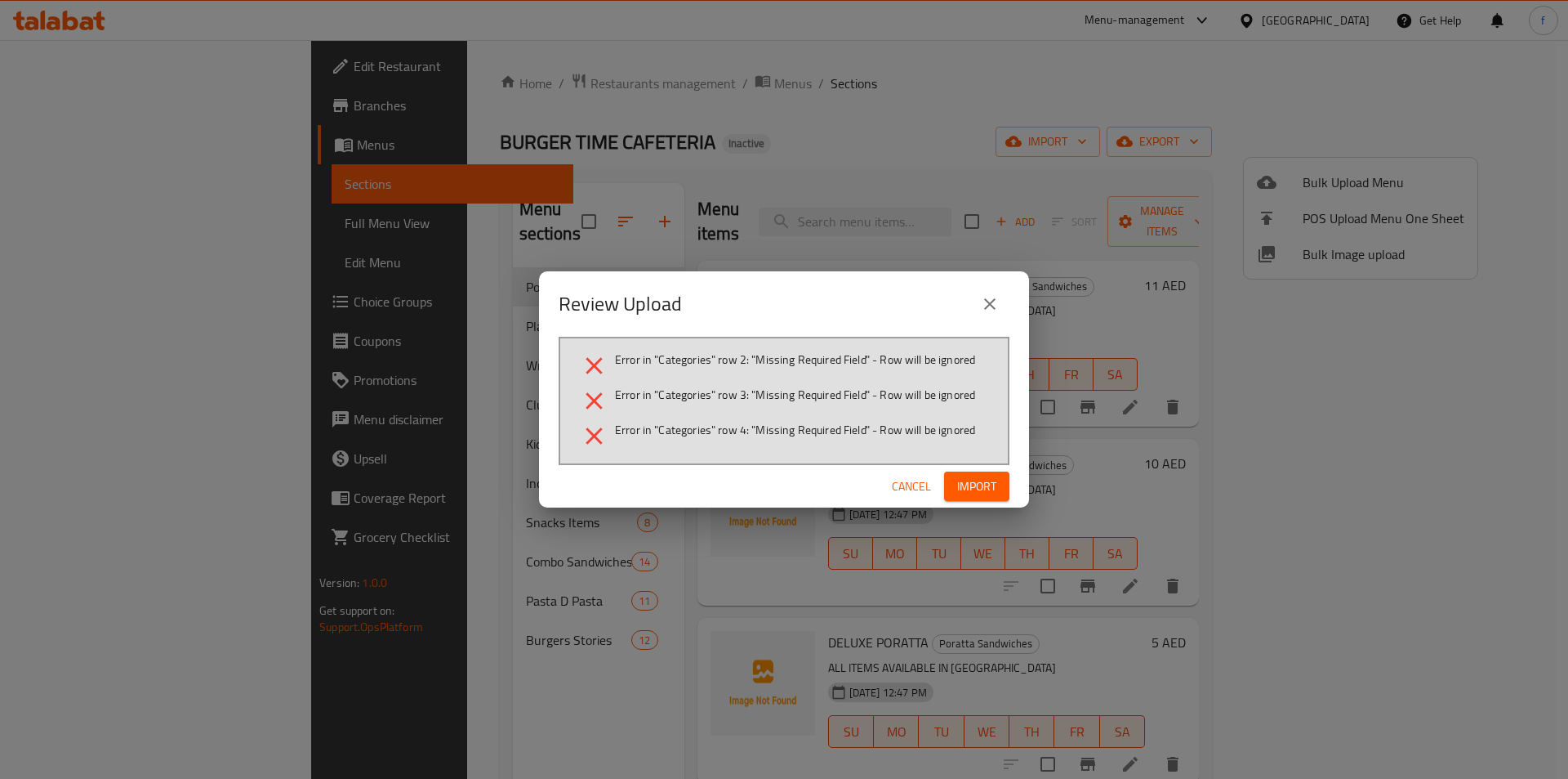
click at [727, 348] on div "Error in "Categories" row 2: "Missing Required Field" - Row will be ignored Err…" at bounding box center [784, 401] width 451 height 128
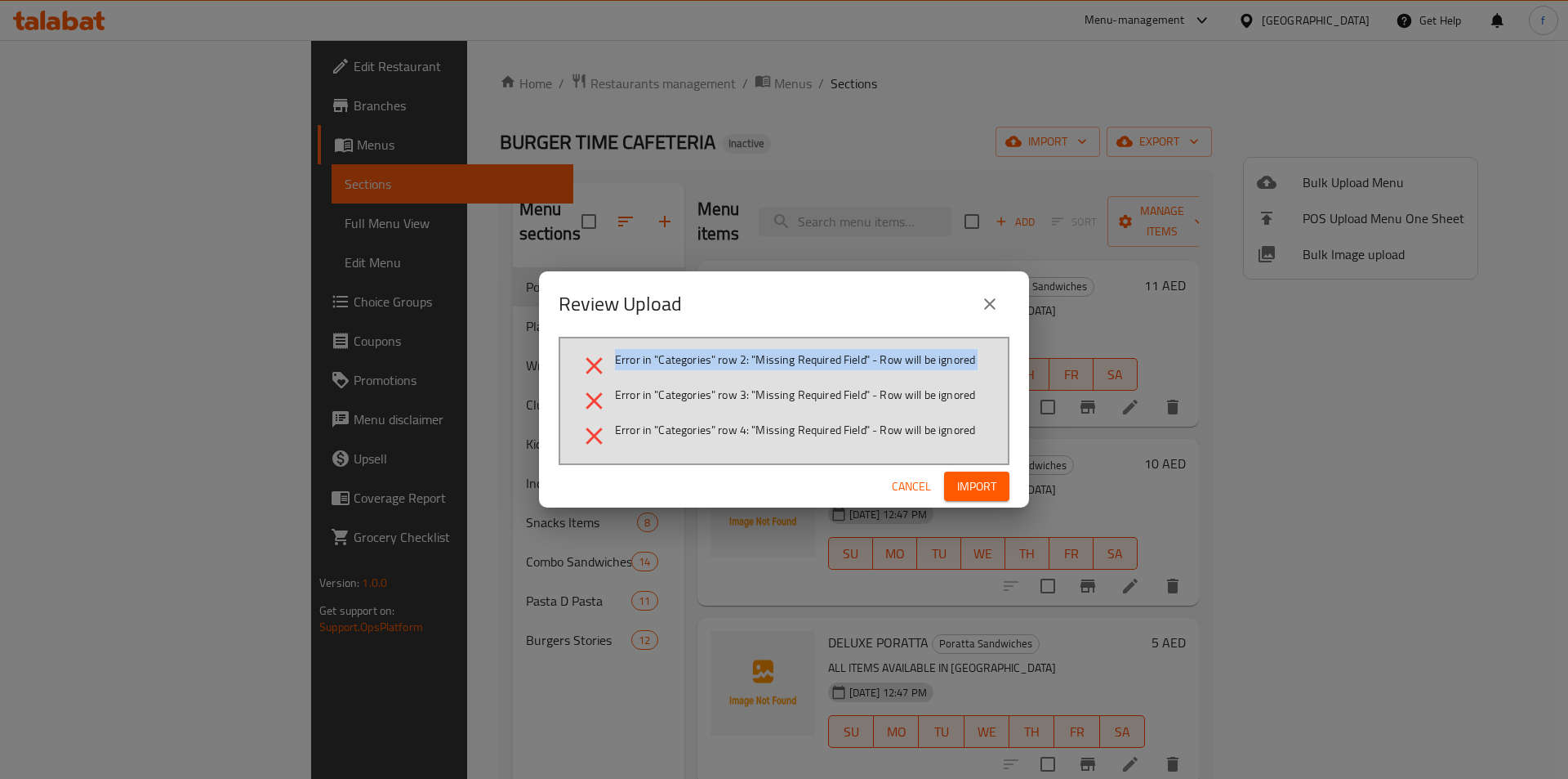
click at [727, 348] on div "Error in "Categories" row 2: "Missing Required Field" - Row will be ignored Err…" at bounding box center [784, 401] width 451 height 128
click at [705, 395] on span "Error in "Categories" row 3: "Missing Required Field" - Row will be ignored" at bounding box center [795, 395] width 361 height 16
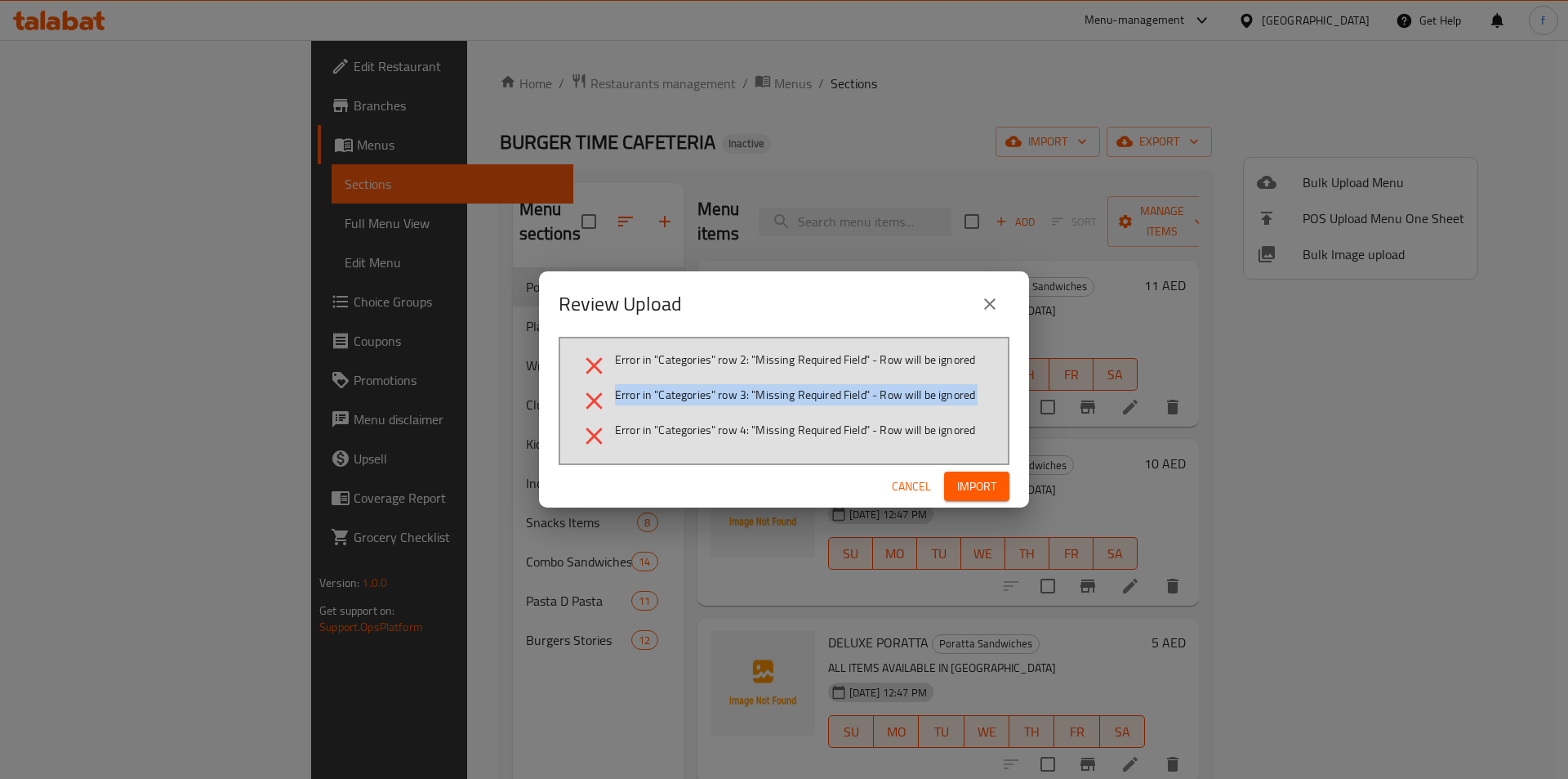
click at [705, 395] on span "Error in "Categories" row 3: "Missing Required Field" - Row will be ignored" at bounding box center [795, 395] width 361 height 16
click at [712, 435] on span "Error in "Categories" row 4: "Missing Required Field" - Row will be ignored" at bounding box center [795, 430] width 361 height 16
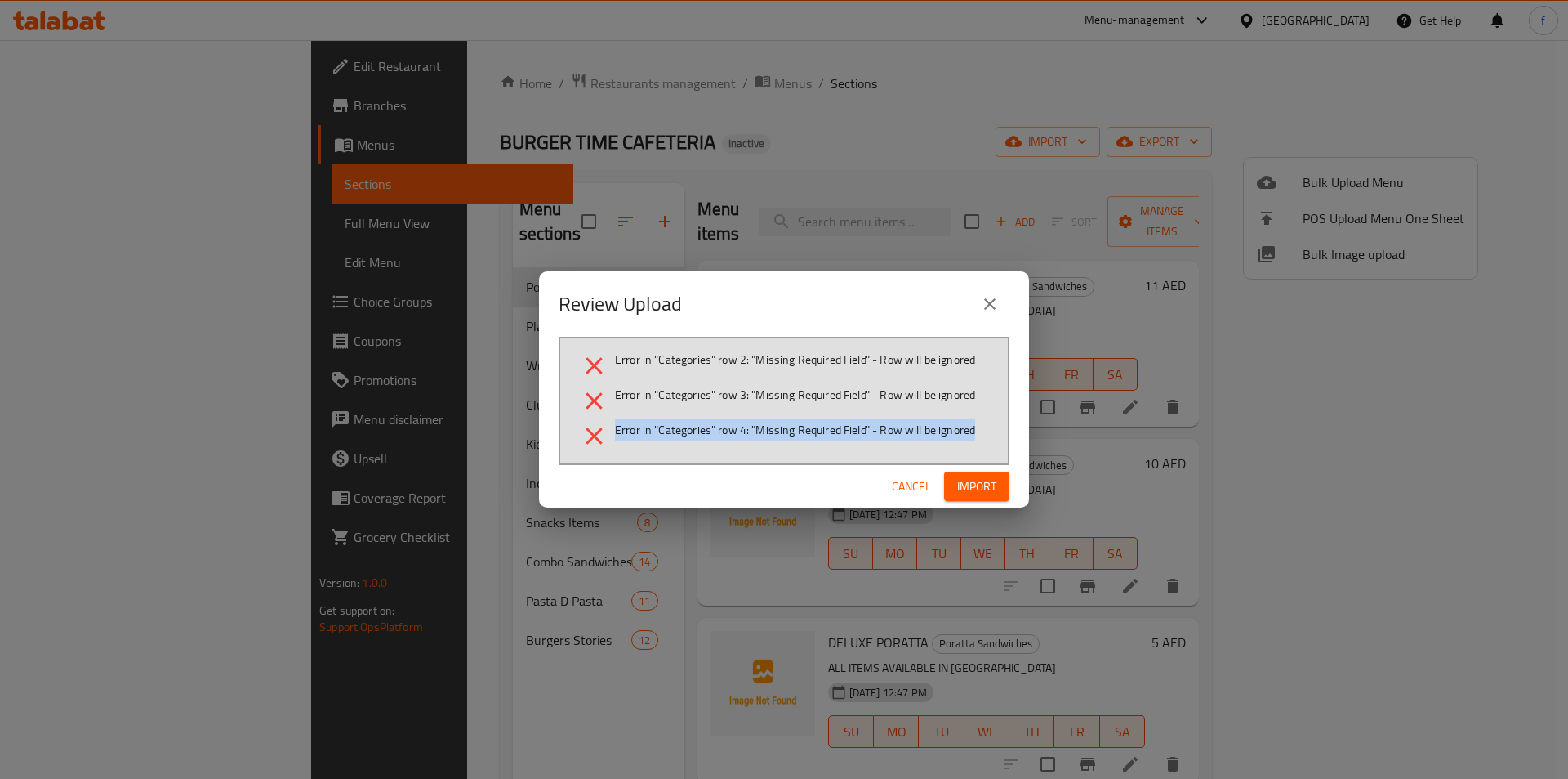
click at [712, 435] on span "Error in "Categories" row 4: "Missing Required Field" - Row will be ignored" at bounding box center [795, 430] width 361 height 16
drag, startPoint x: 654, startPoint y: 454, endPoint x: 653, endPoint y: 436, distance: 18.0
click at [652, 454] on div "Error in "Categories" row 2: "Missing Required Field" - Row will be ignored Err…" at bounding box center [784, 401] width 451 height 128
drag, startPoint x: 655, startPoint y: 413, endPoint x: 657, endPoint y: 403, distance: 10.2
click at [657, 406] on li "Error in "Categories" row 3: "Missing Required Field" - Row will be ignored" at bounding box center [783, 400] width 408 height 28
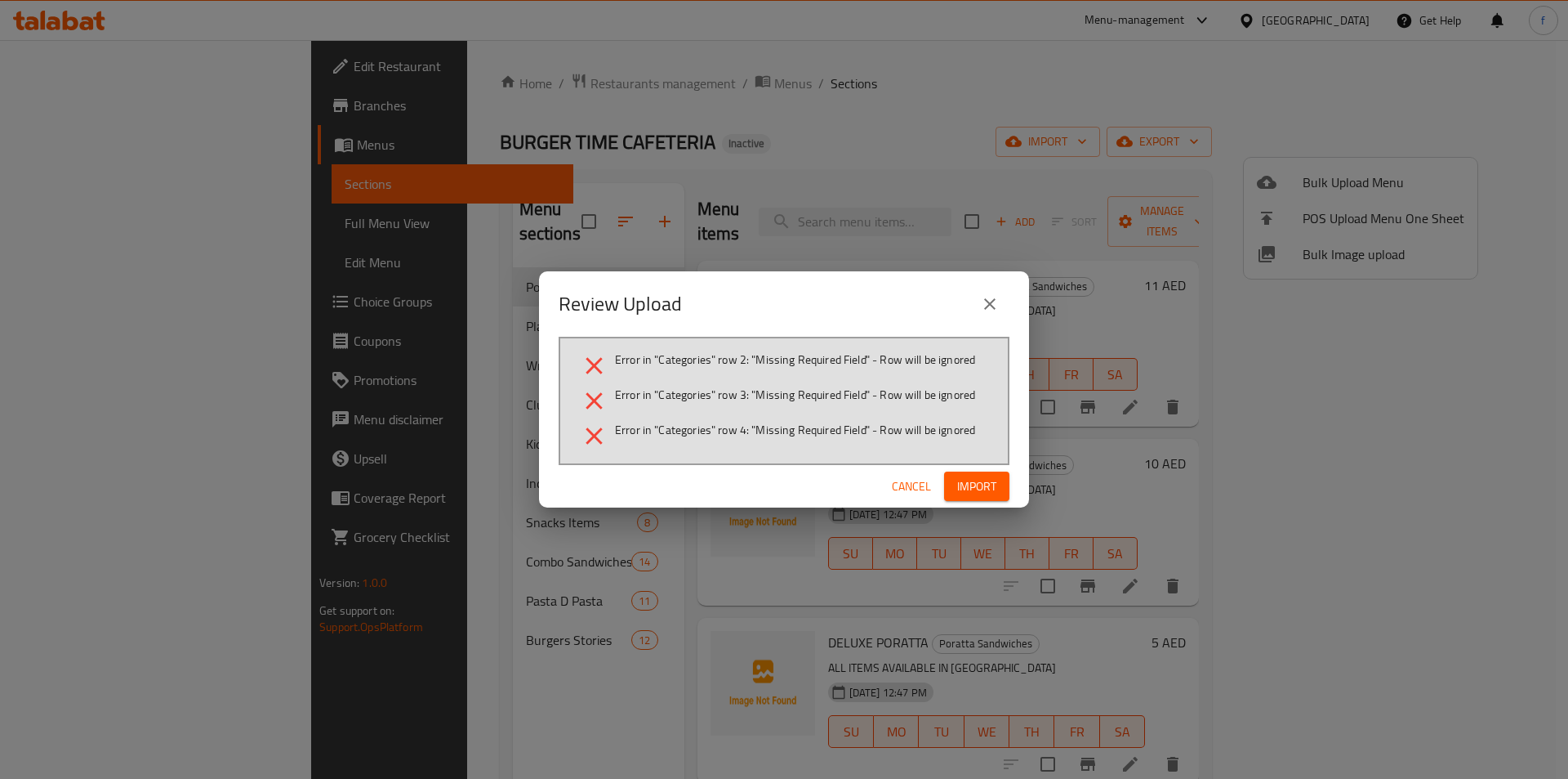
click at [613, 355] on li "Error in "Categories" row 2: "Missing Required Field" - Row will be ignored" at bounding box center [783, 365] width 408 height 28
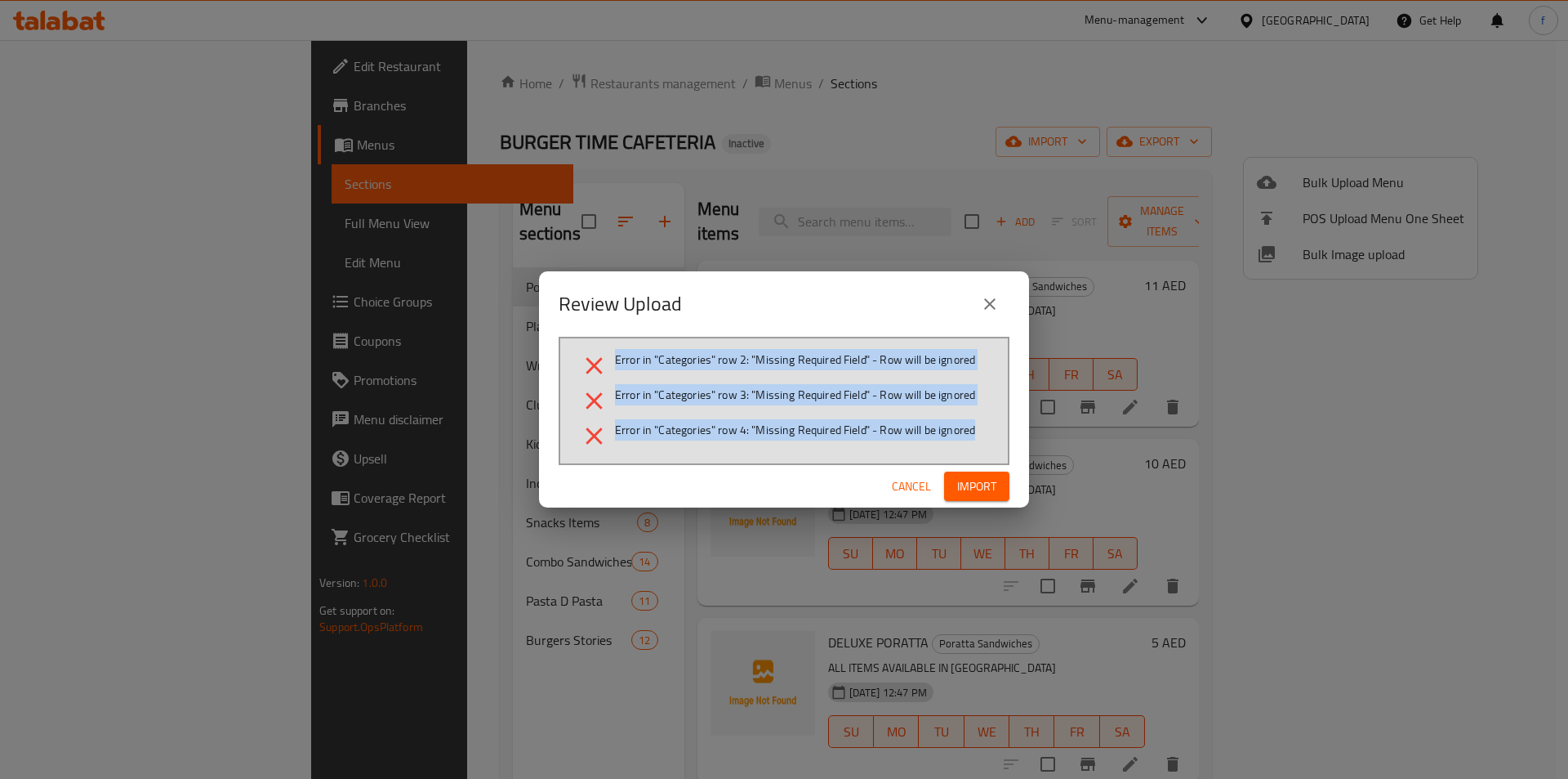
drag, startPoint x: 615, startPoint y: 356, endPoint x: 974, endPoint y: 437, distance: 368.0
click at [974, 437] on ul "Error in "Categories" row 2: "Missing Required Field" - Row will be ignored Err…" at bounding box center [783, 401] width 408 height 99
click at [617, 357] on span "Error in "Categories" row 2: "Missing Required Field" - Row will be ignored" at bounding box center [795, 360] width 361 height 16
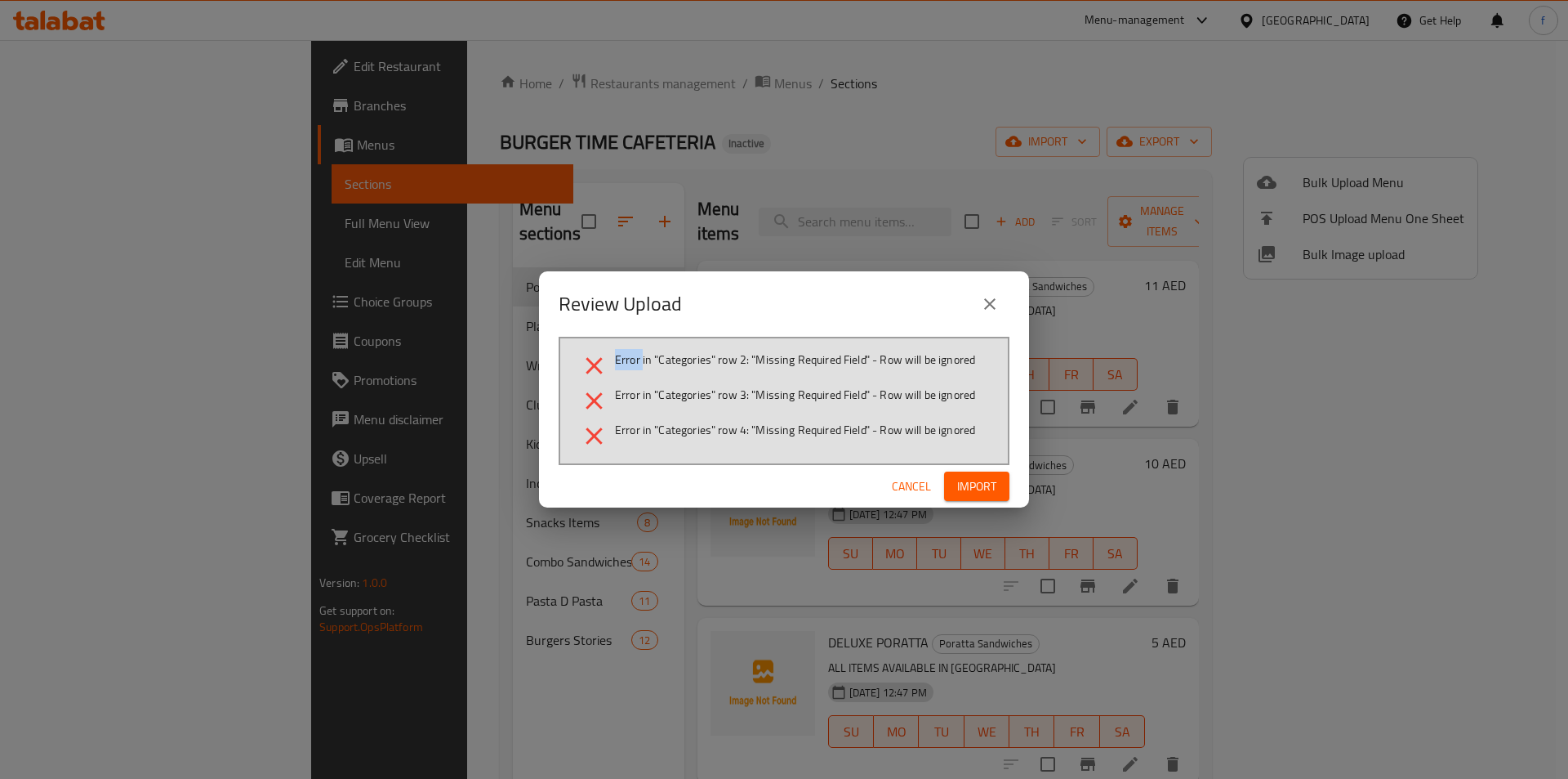
click at [617, 357] on span "Error in "Categories" row 2: "Missing Required Field" - Row will be ignored" at bounding box center [795, 360] width 361 height 16
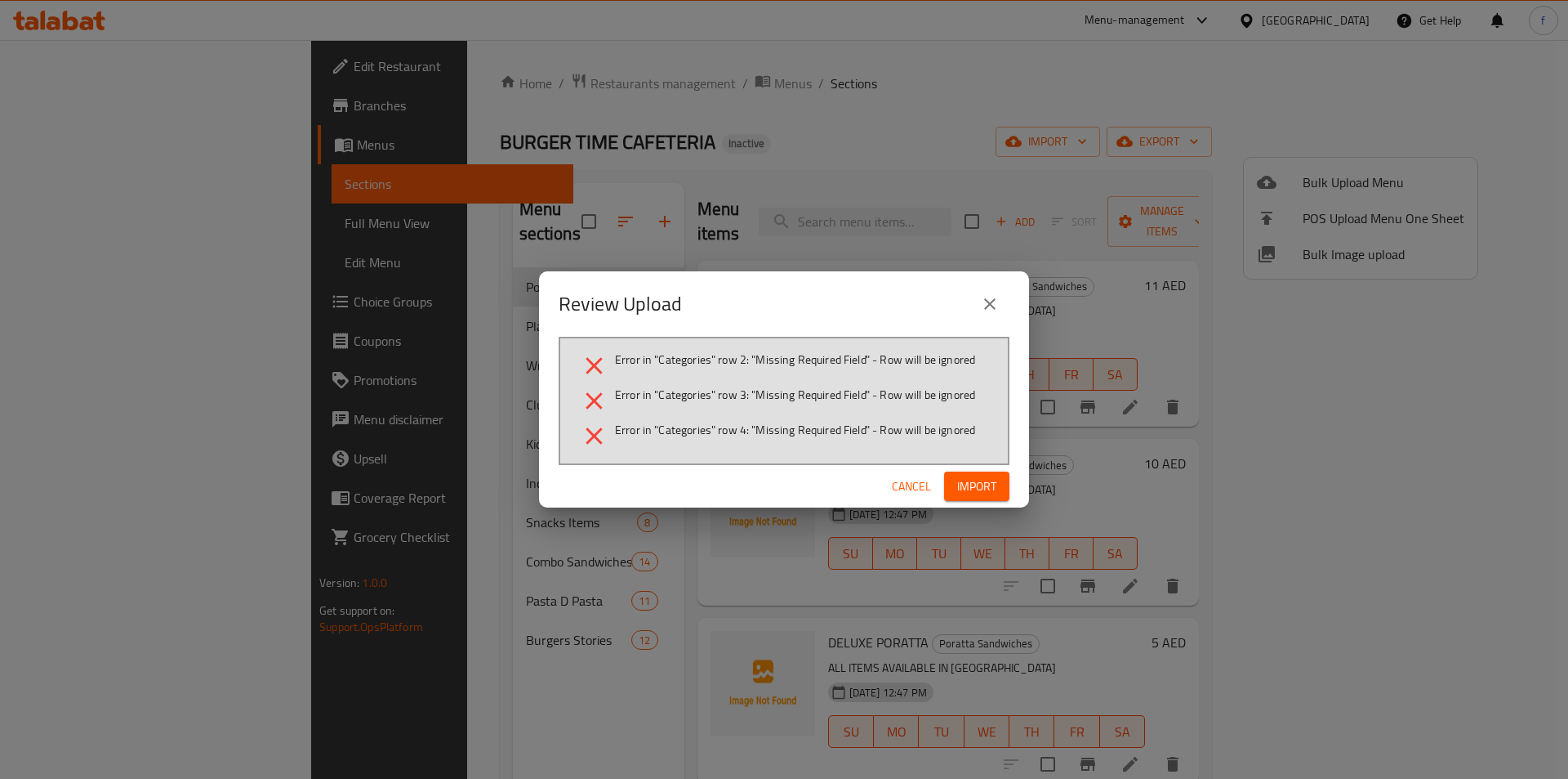
click at [815, 399] on span "Error in "Categories" row 3: "Missing Required Field" - Row will be ignored" at bounding box center [795, 395] width 361 height 16
click at [911, 491] on span "Cancel" at bounding box center [911, 487] width 39 height 20
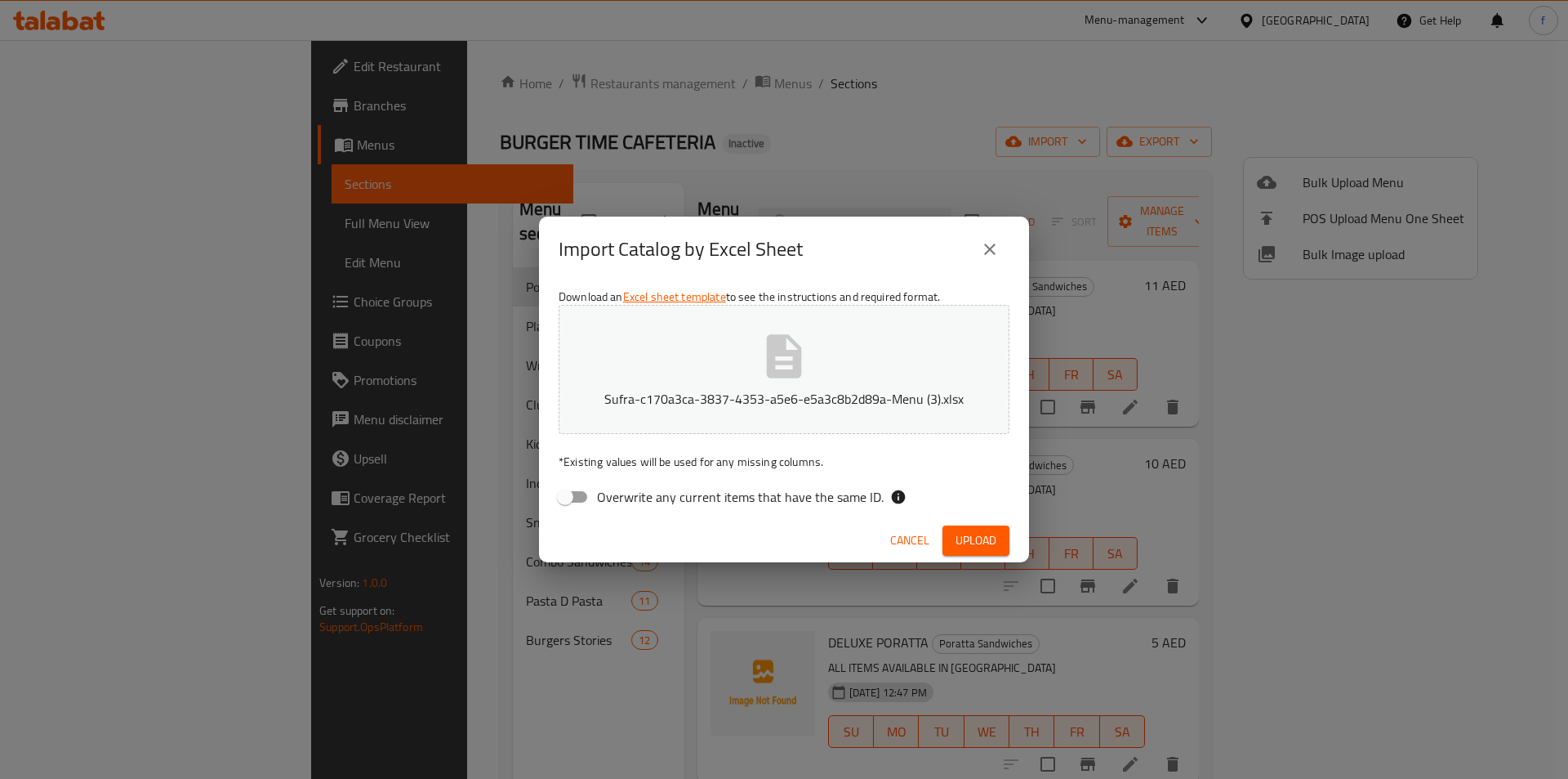
click at [900, 545] on span "Cancel" at bounding box center [909, 541] width 39 height 20
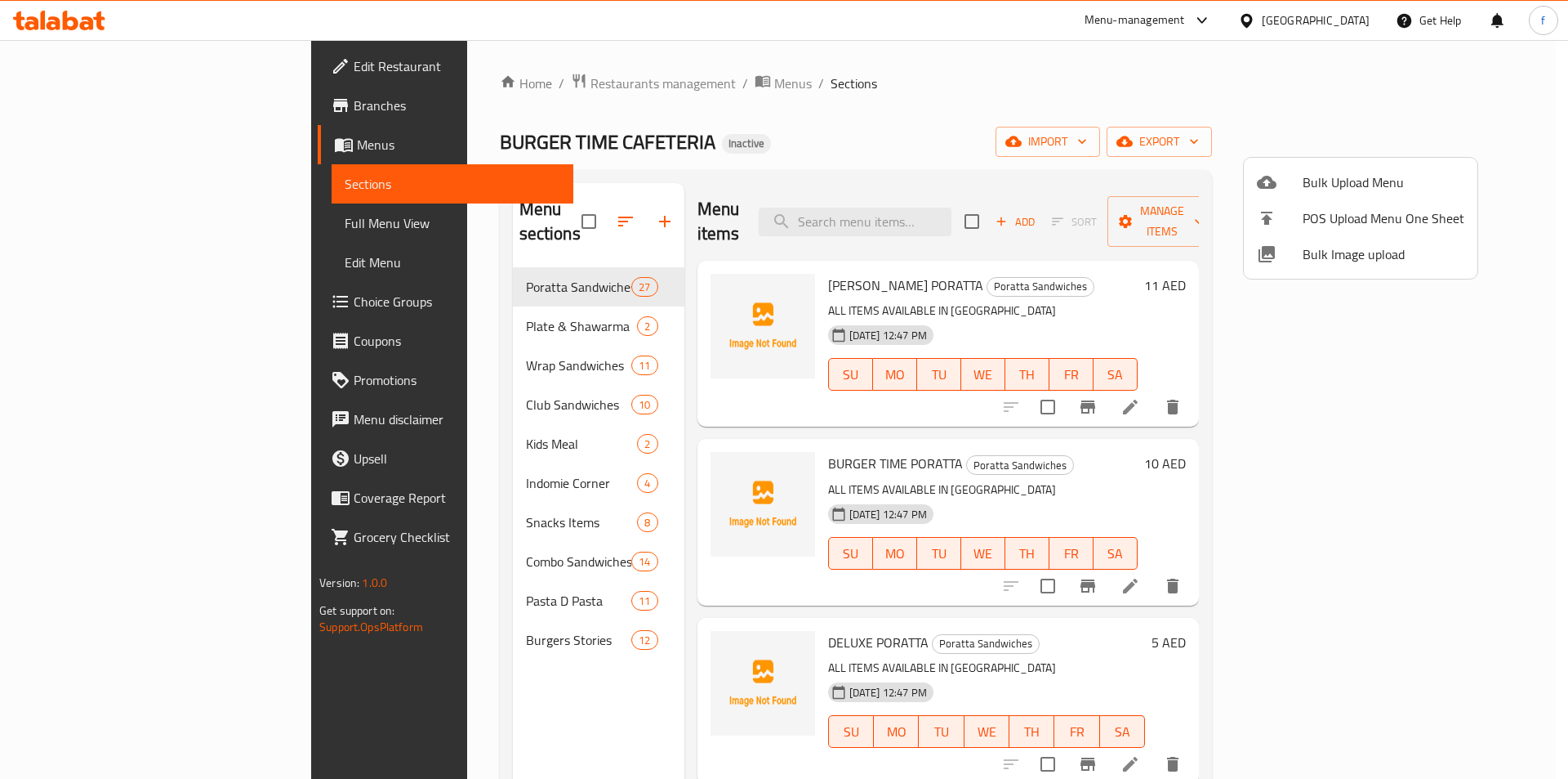
click at [1343, 167] on li "Bulk Upload Menu" at bounding box center [1361, 182] width 234 height 36
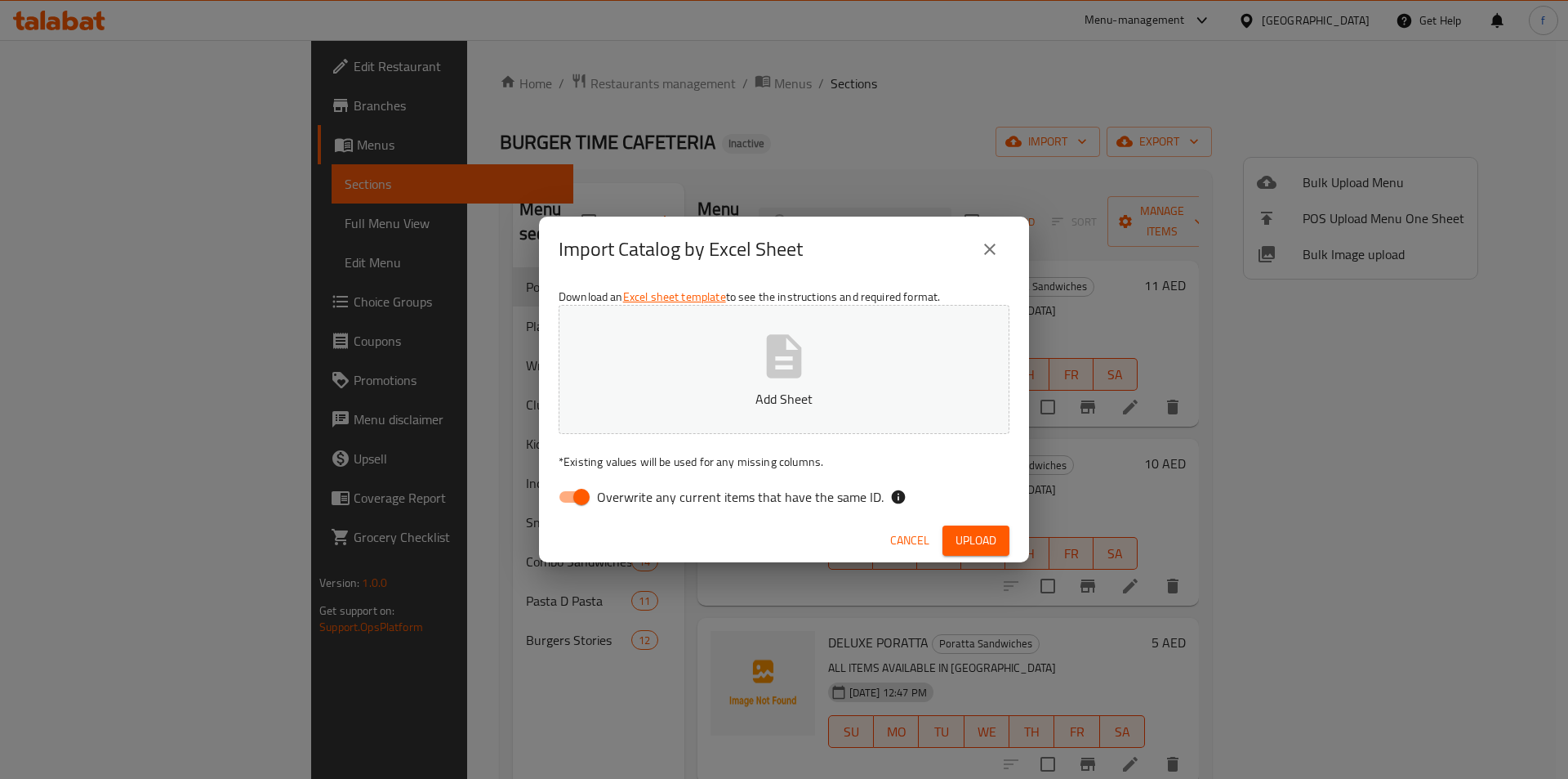
click at [568, 499] on input "Overwrite any current items that have the same ID." at bounding box center [581, 497] width 93 height 31
checkbox input "false"
click at [983, 551] on button "Upload" at bounding box center [976, 540] width 67 height 30
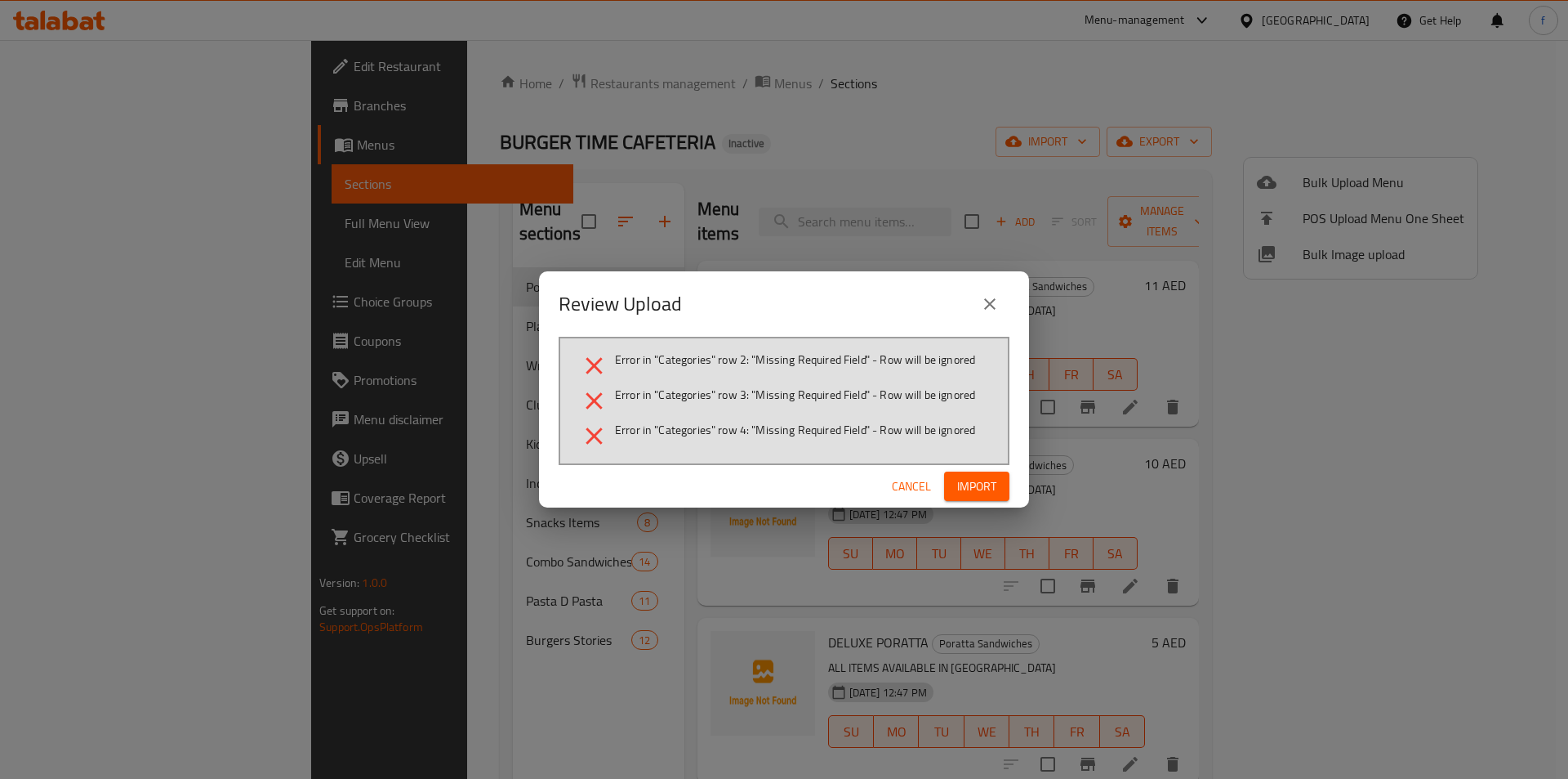
click at [976, 492] on span "Import" at bounding box center [977, 487] width 39 height 20
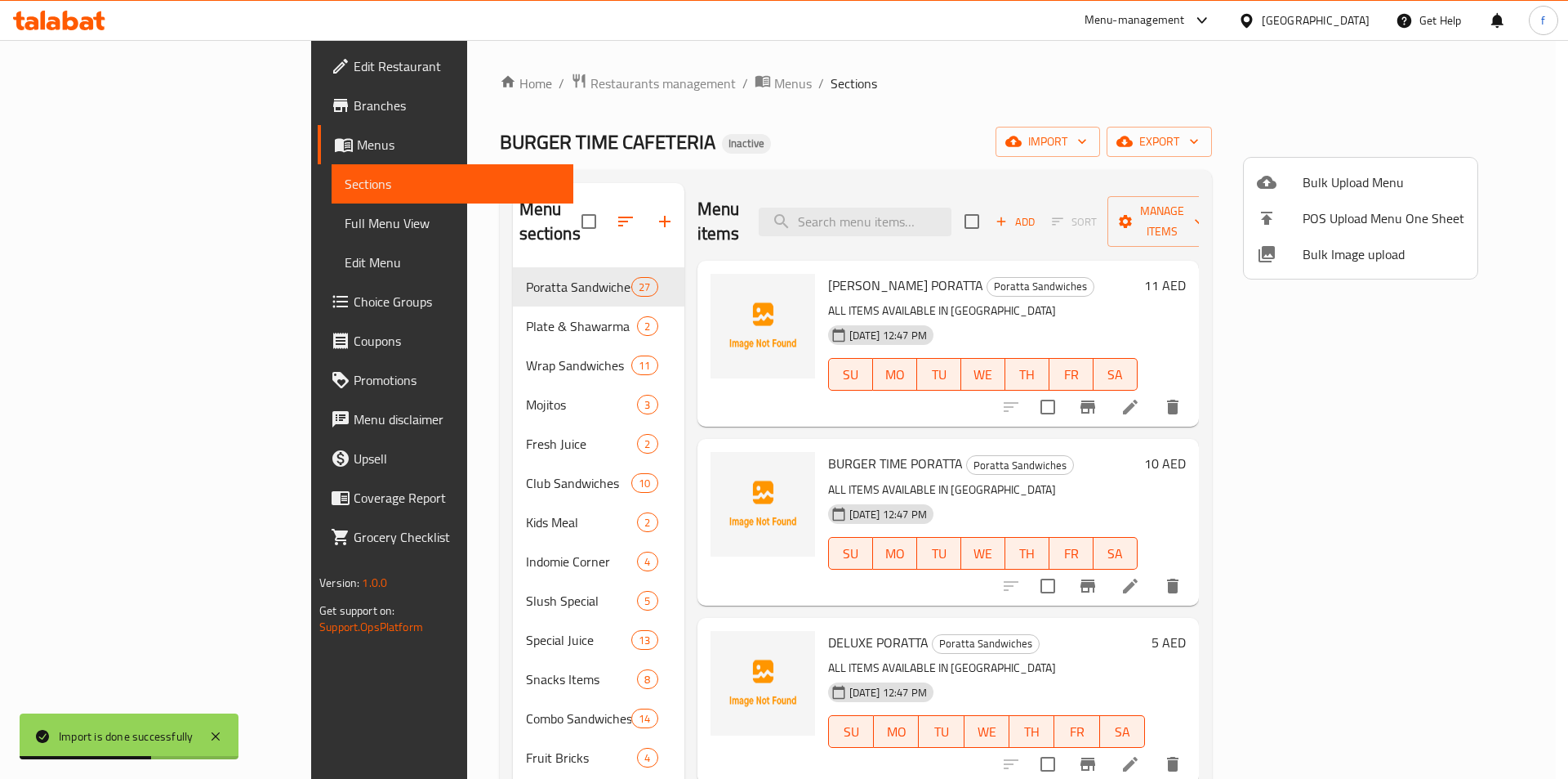
click at [63, 227] on div at bounding box center [784, 389] width 1568 height 779
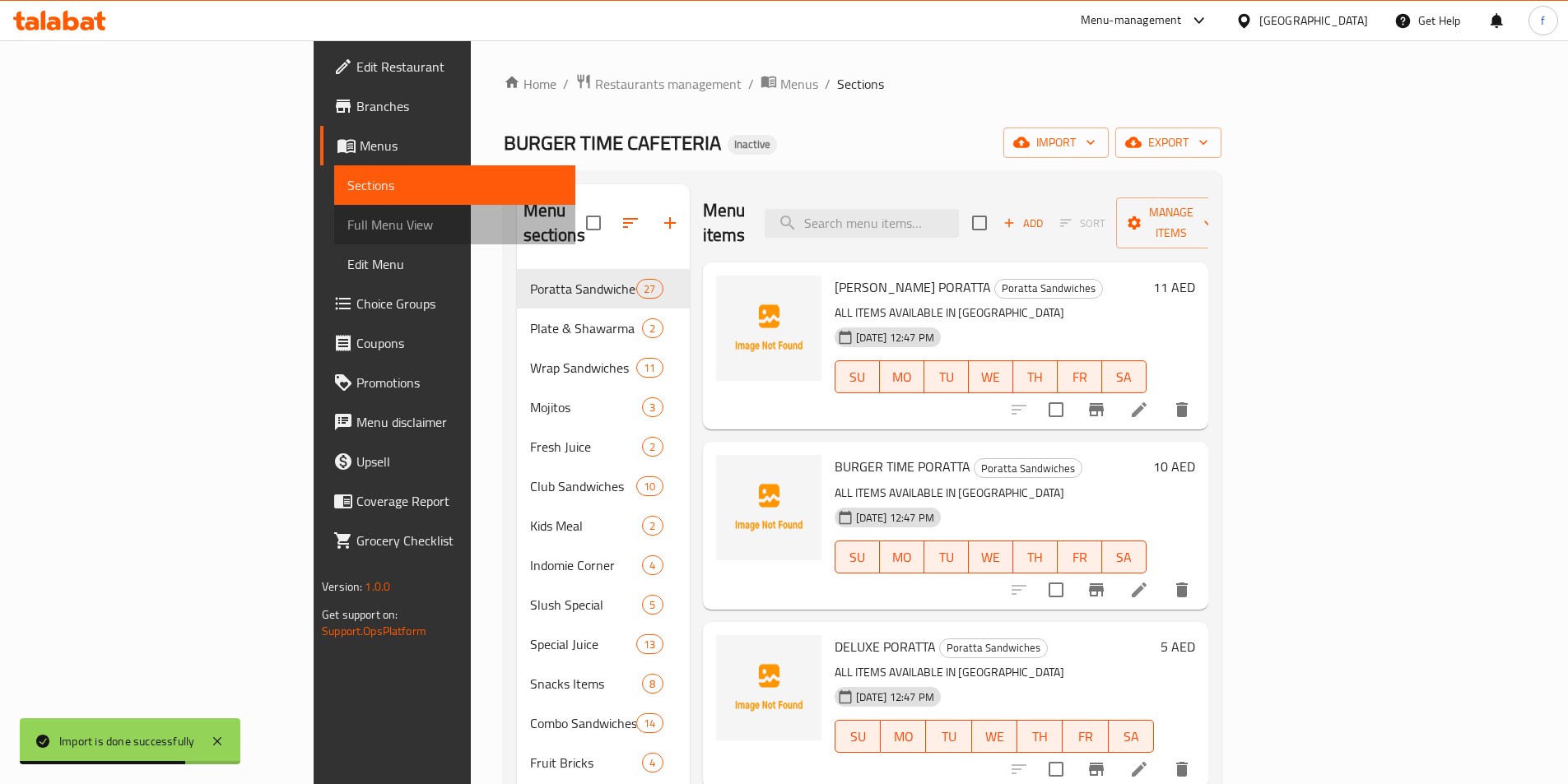
click at [348, 226] on span "Full Menu View" at bounding box center [455, 224] width 215 height 19
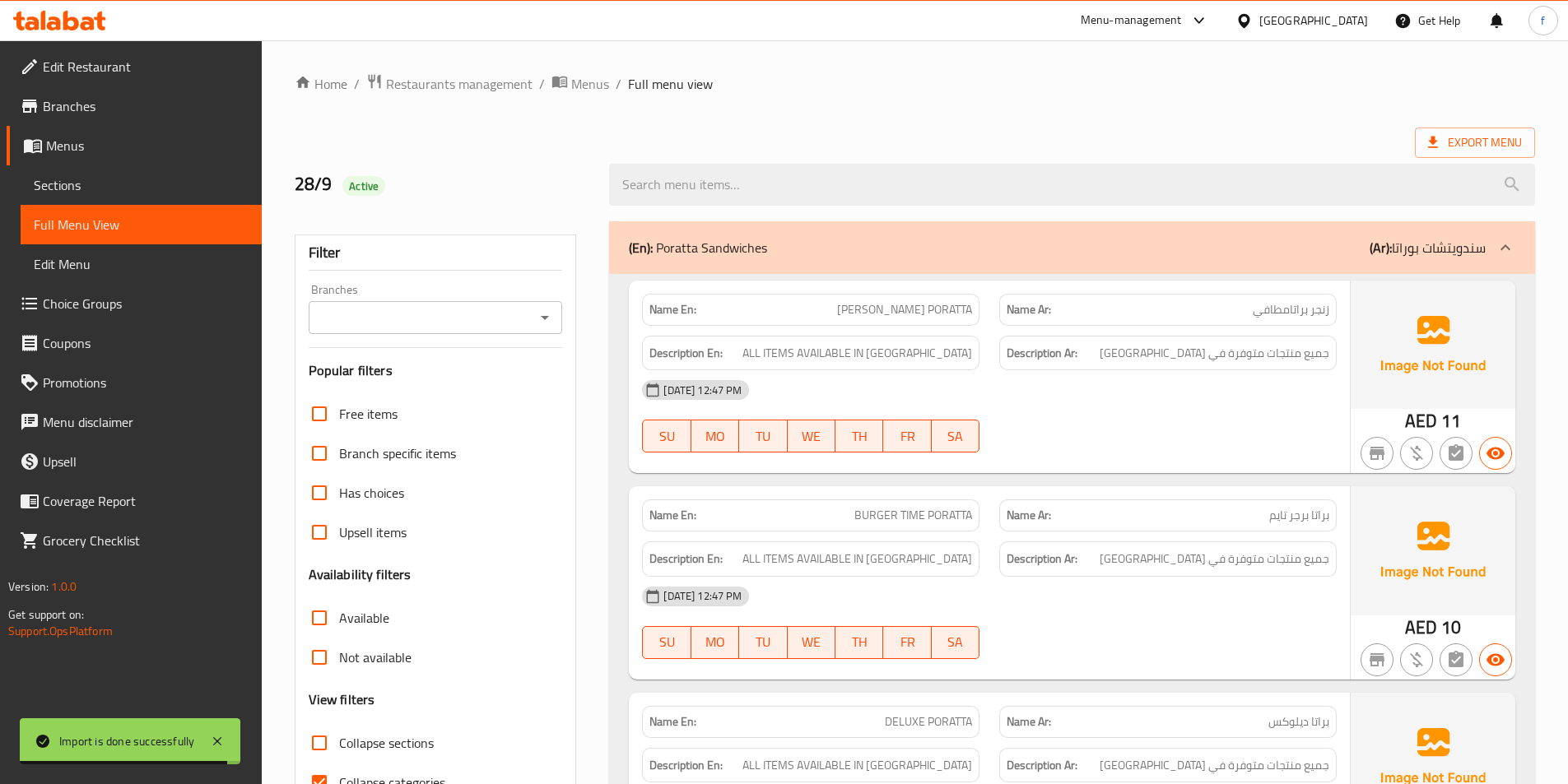
click at [306, 763] on input "Collapse categories" at bounding box center [319, 782] width 40 height 40
checkbox input "false"
click at [318, 723] on input "Collapse sections" at bounding box center [319, 743] width 40 height 40
checkbox input "true"
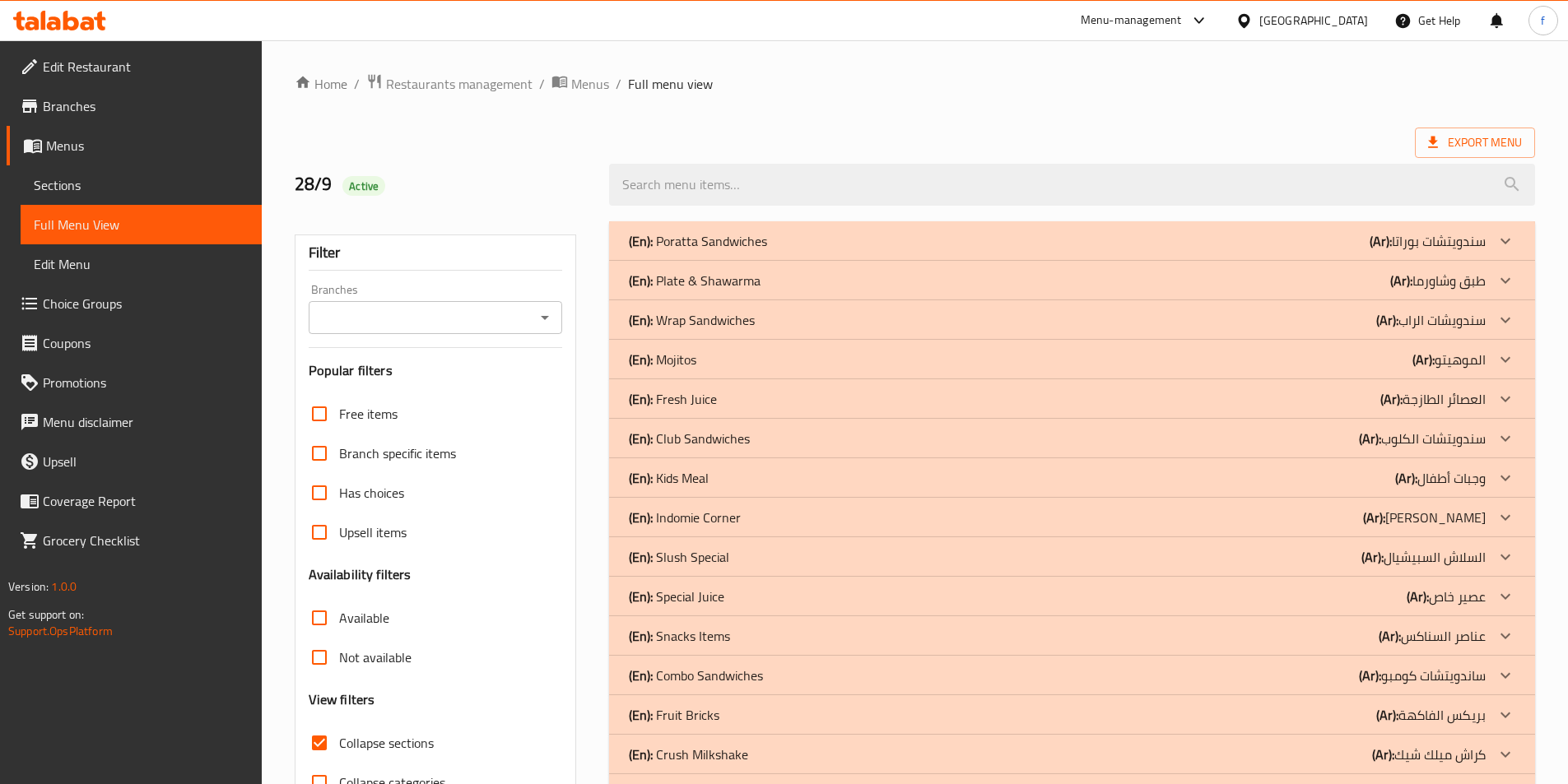
click at [732, 394] on div "(En): Fresh Juice (Ar): العصائر الطازجة" at bounding box center [1058, 398] width 857 height 19
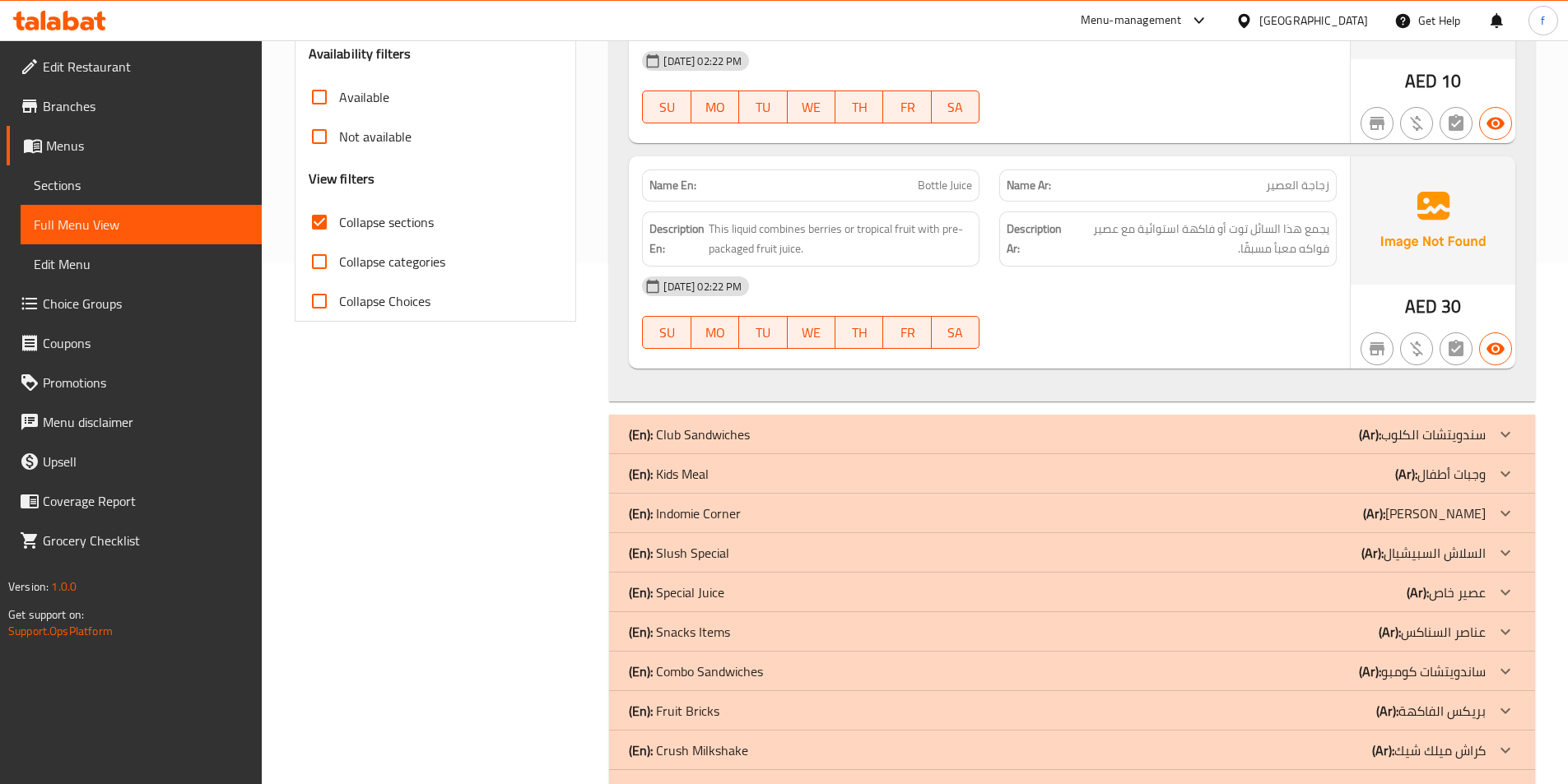
scroll to position [856, 0]
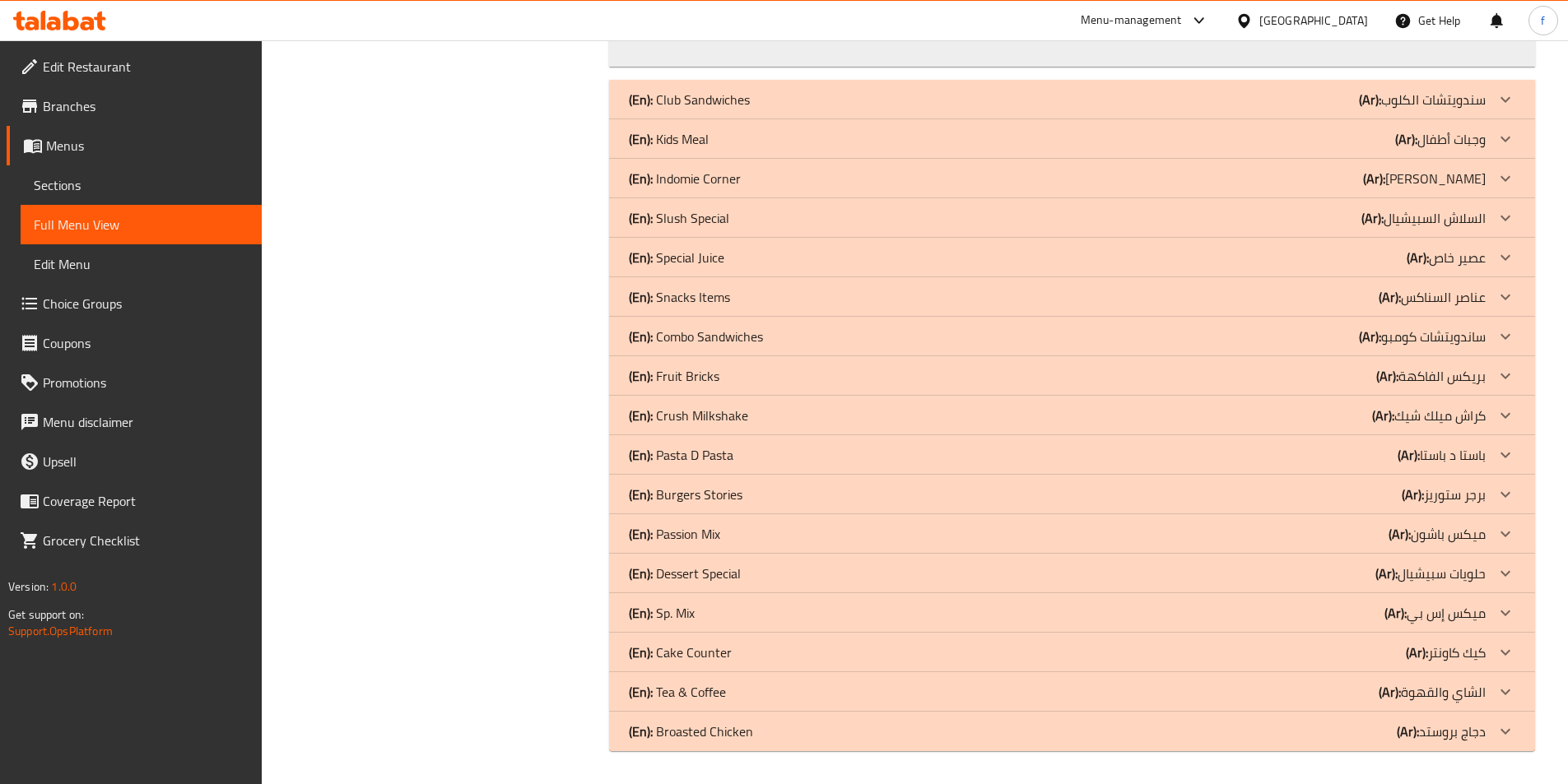
click at [1465, 261] on p "(Ar): عصير خاص" at bounding box center [1446, 256] width 79 height 19
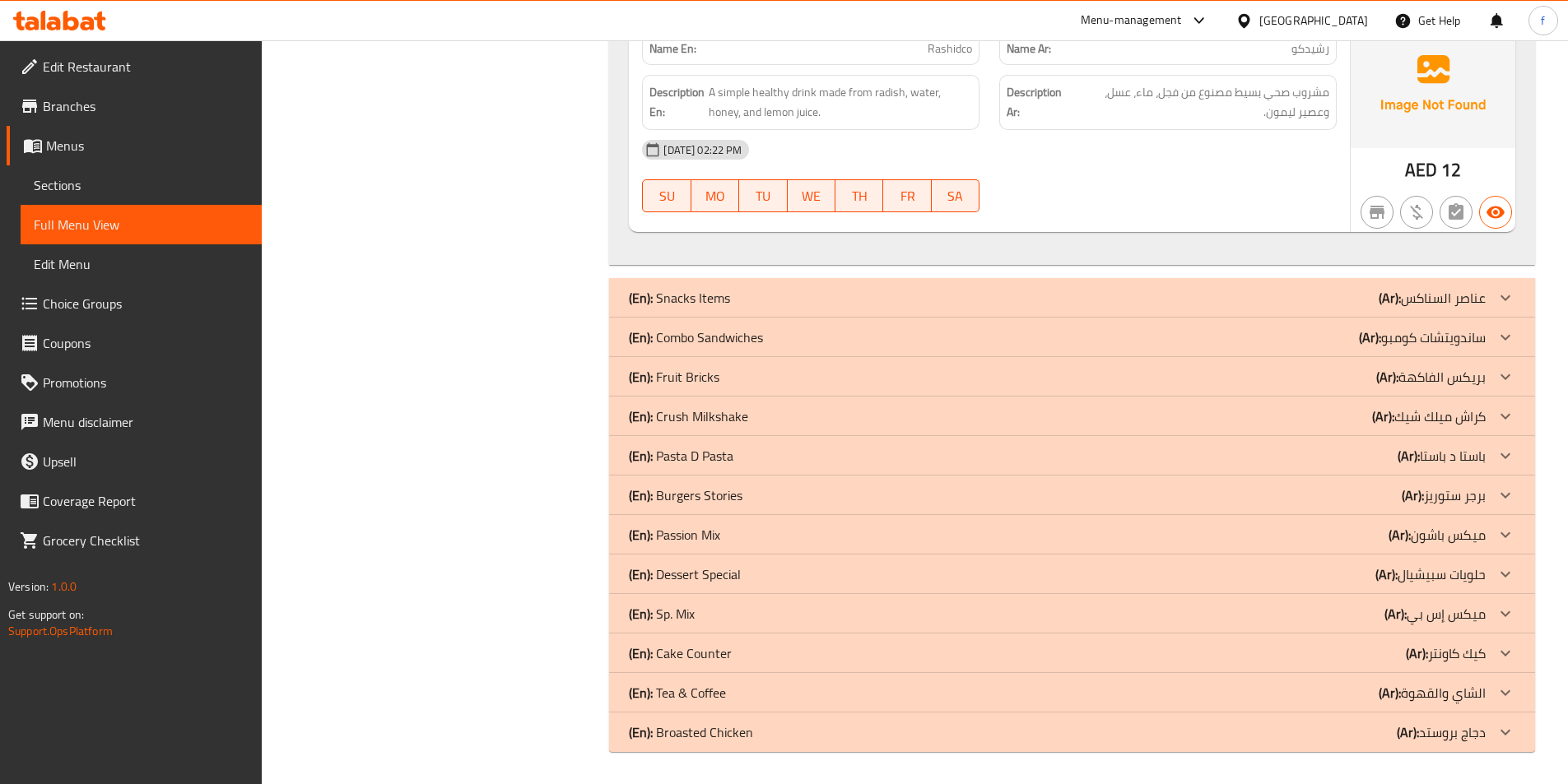
scroll to position [3851, 0]
click at [1438, 413] on p "(Ar): كراش ميلك شيك" at bounding box center [1428, 415] width 113 height 19
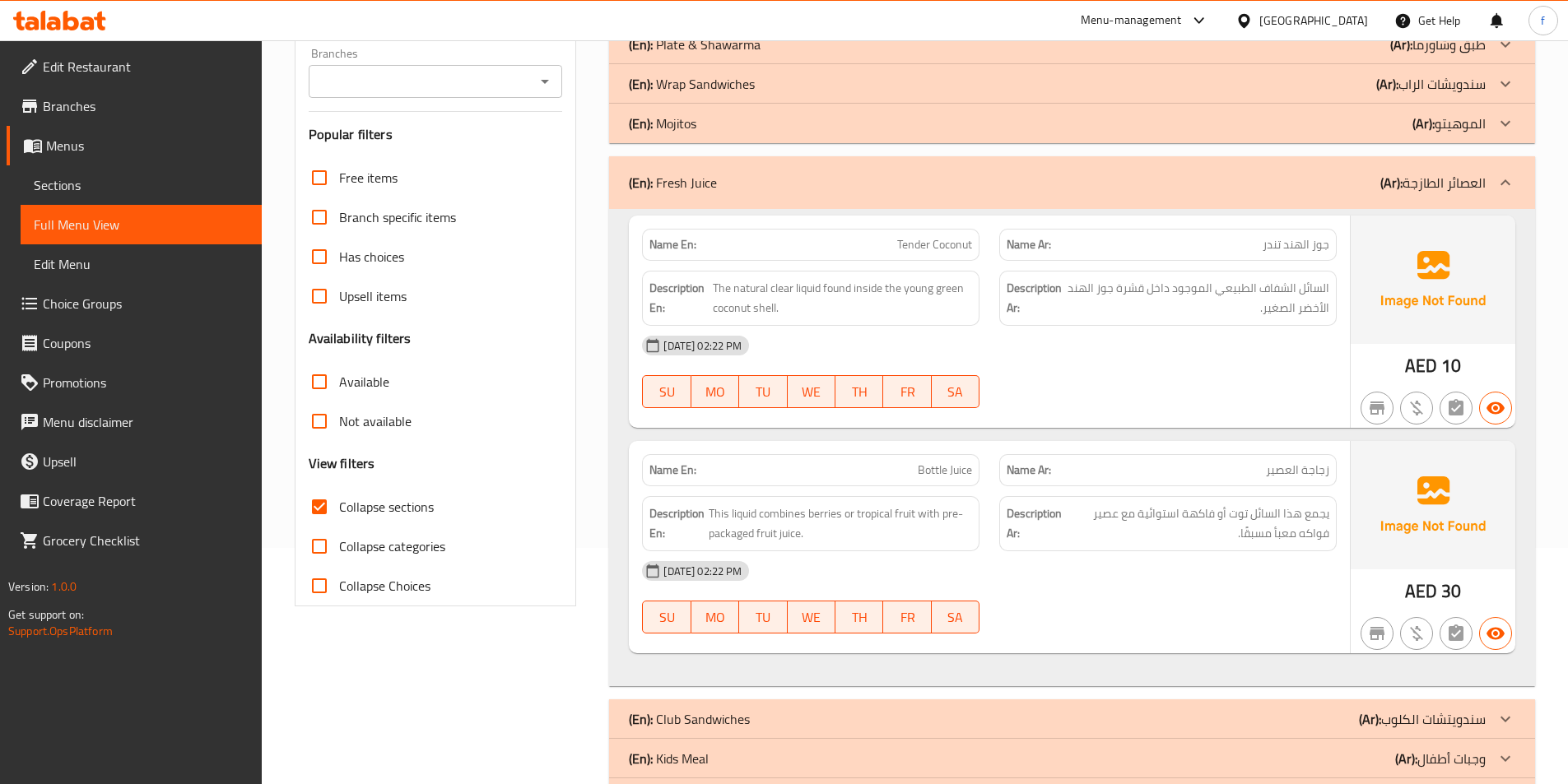
scroll to position [246, 0]
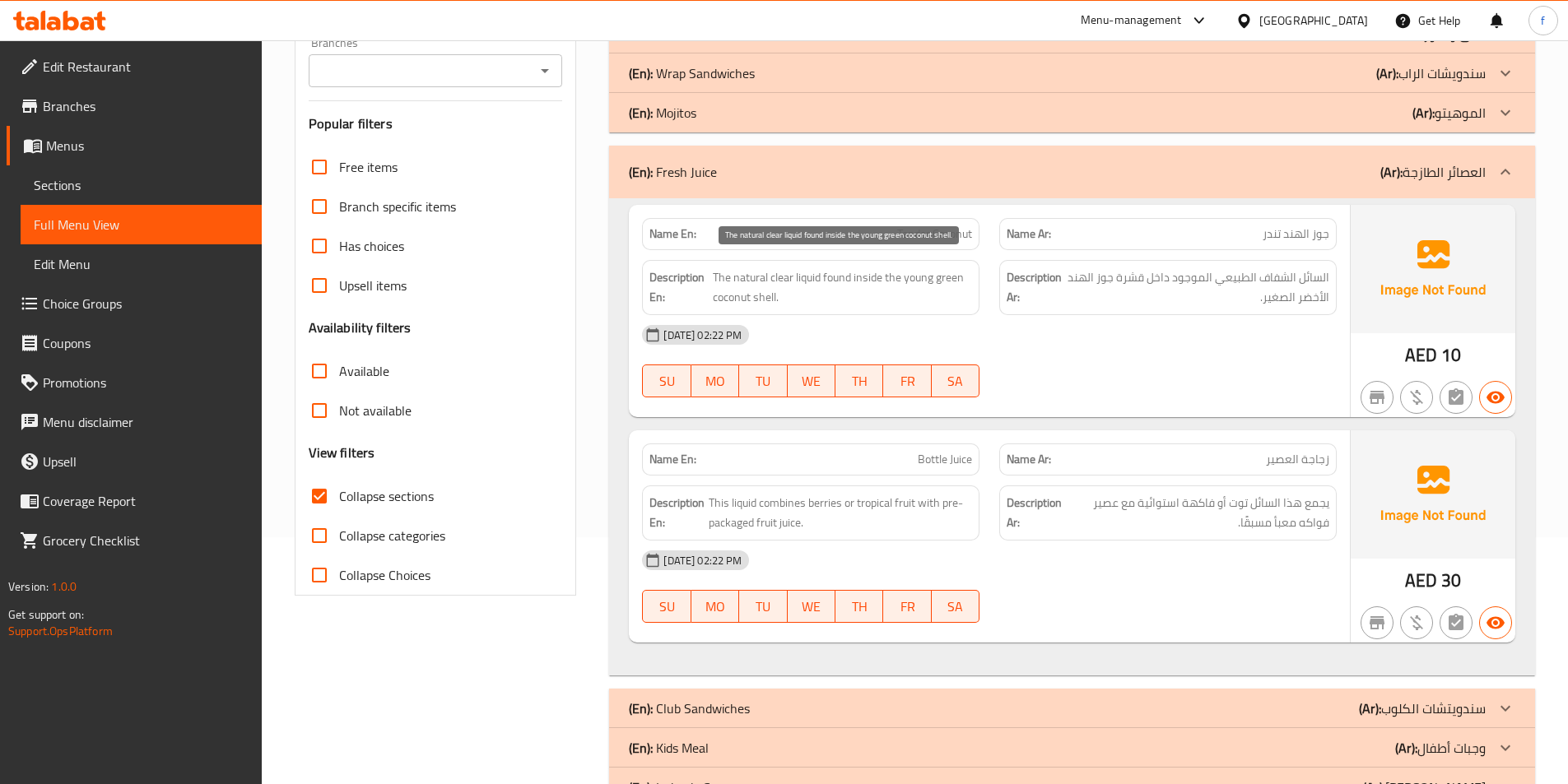
click at [809, 275] on span "The natural clear liquid found inside the young green coconut shell." at bounding box center [842, 288] width 259 height 40
click at [785, 275] on span "The natural clear liquid found inside the young green coconut shell." at bounding box center [842, 288] width 259 height 40
click at [755, 275] on span "The natural clear liquid found inside the young green coconut shell." at bounding box center [842, 288] width 259 height 40
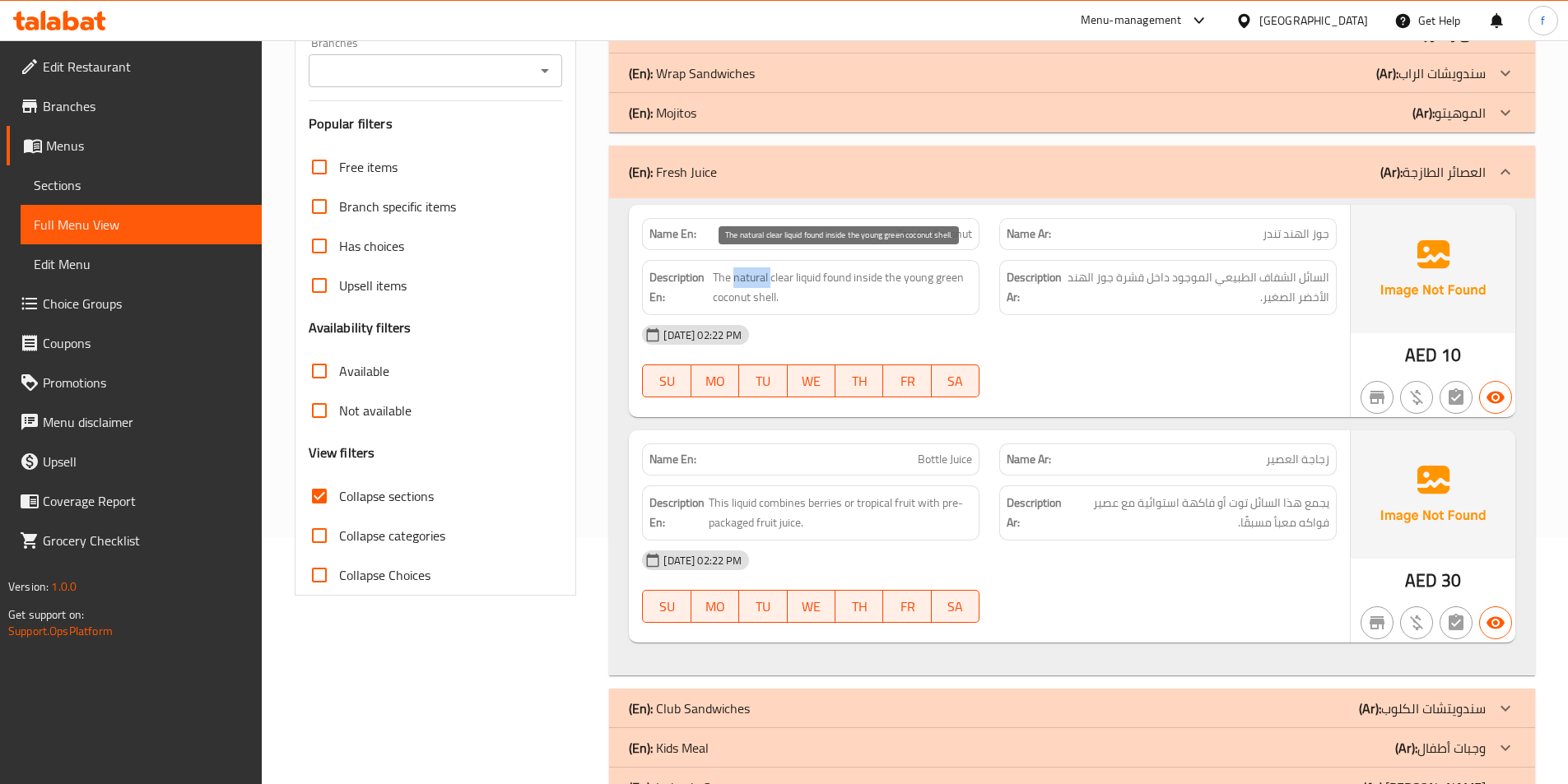
click at [755, 275] on span "The natural clear liquid found inside the young green coconut shell." at bounding box center [842, 288] width 259 height 40
click at [836, 277] on span "The natural clear liquid found inside the young green coconut shell." at bounding box center [842, 288] width 259 height 40
click at [864, 277] on span "The natural clear liquid found inside the young green coconut shell." at bounding box center [842, 288] width 259 height 40
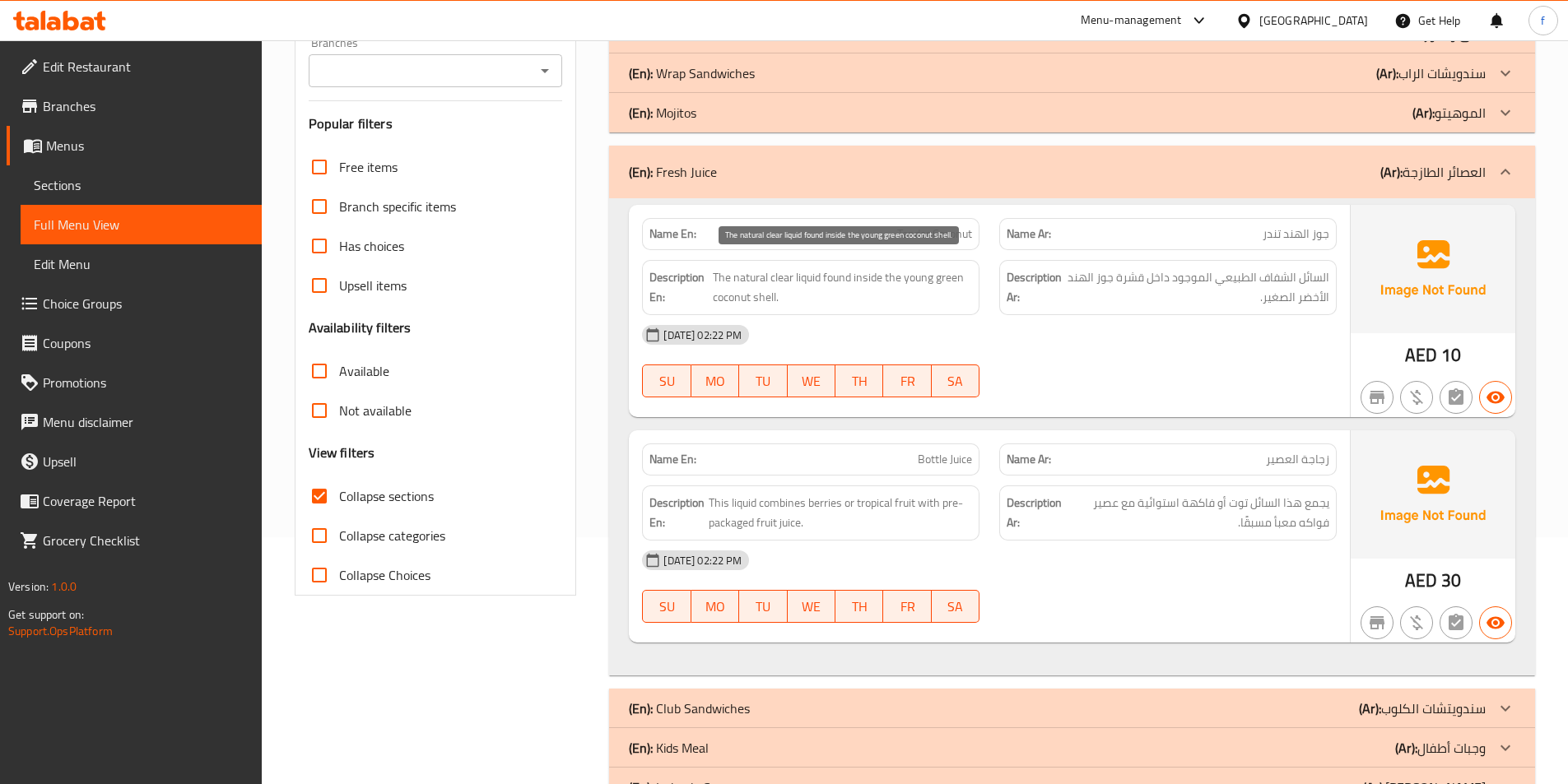
click at [761, 293] on span "The natural clear liquid found inside the young green coconut shell." at bounding box center [842, 288] width 259 height 40
click at [727, 298] on span "The natural clear liquid found inside the young green coconut shell." at bounding box center [842, 288] width 259 height 40
drag, startPoint x: 727, startPoint y: 298, endPoint x: 798, endPoint y: 290, distance: 71.4
click at [728, 298] on span "The natural clear liquid found inside the young green coconut shell." at bounding box center [842, 288] width 259 height 40
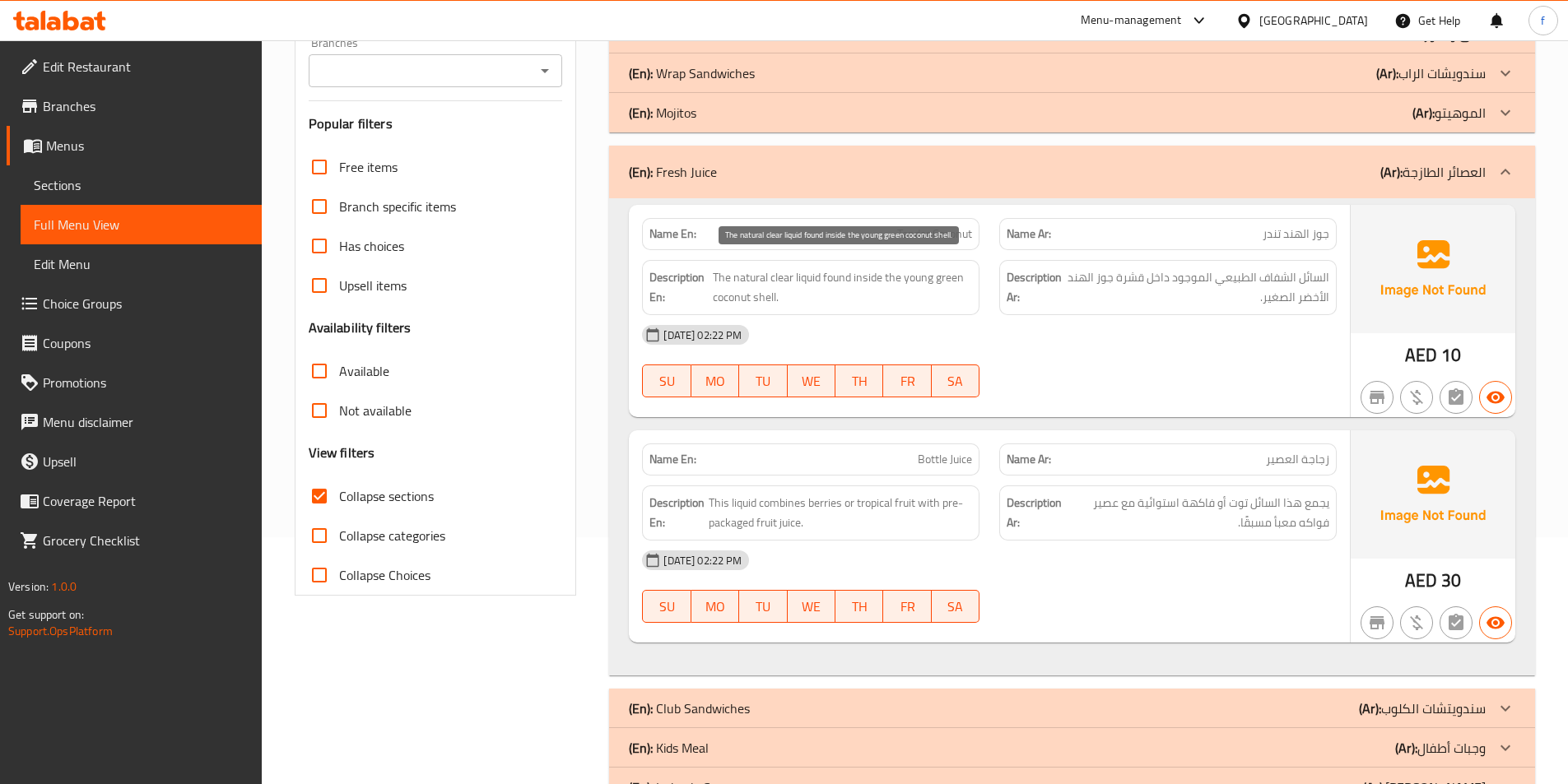
click at [919, 278] on span "The natural clear liquid found inside the young green coconut shell." at bounding box center [842, 288] width 259 height 40
drag, startPoint x: 919, startPoint y: 278, endPoint x: 933, endPoint y: 278, distance: 14.0
click at [920, 278] on span "The natural clear liquid found inside the young green coconut shell." at bounding box center [842, 288] width 259 height 40
click at [936, 278] on span "The natural clear liquid found inside the young green coconut shell." at bounding box center [842, 288] width 259 height 40
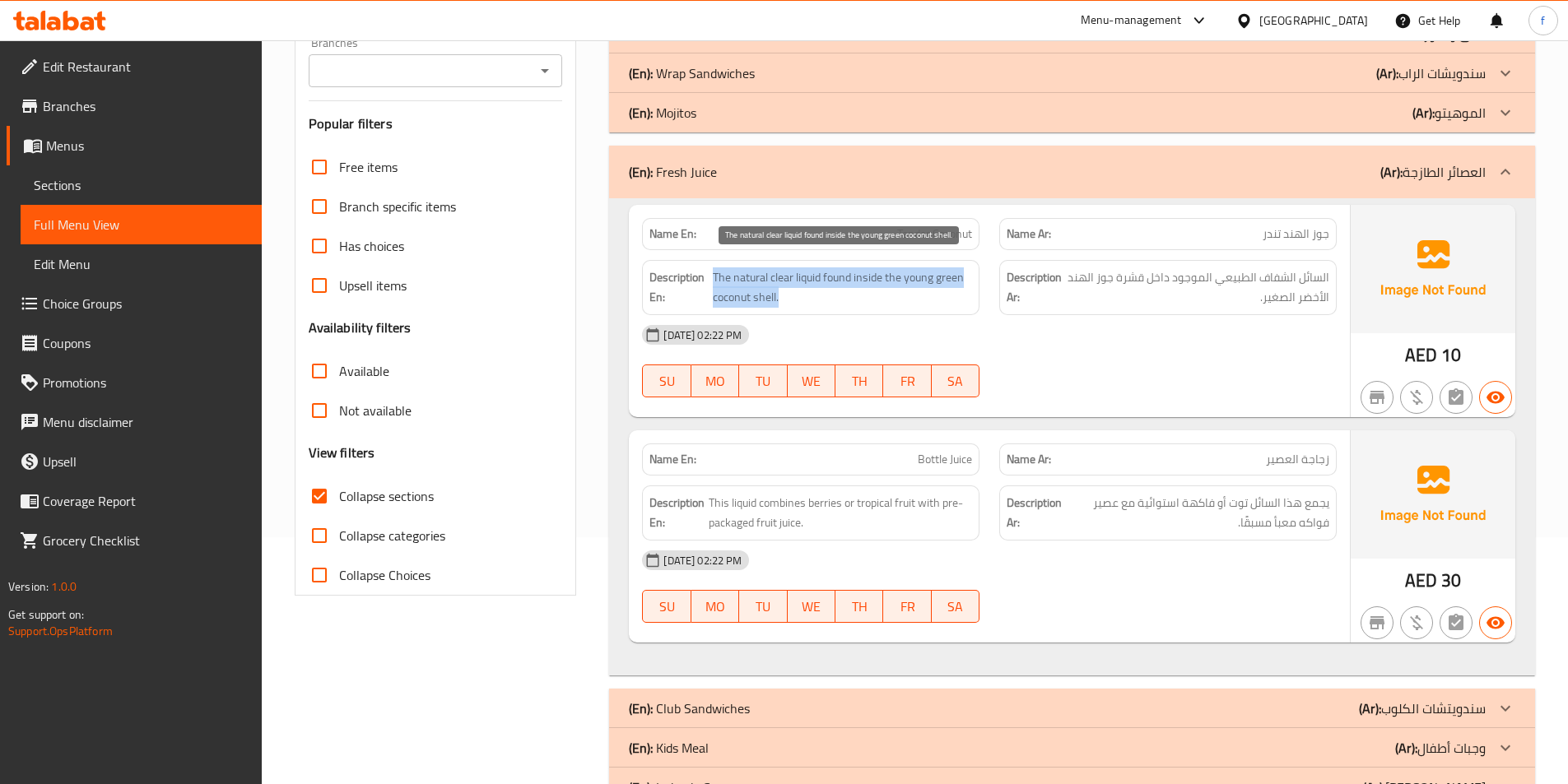
click at [936, 278] on span "The natural clear liquid found inside the young green coconut shell." at bounding box center [842, 288] width 259 height 40
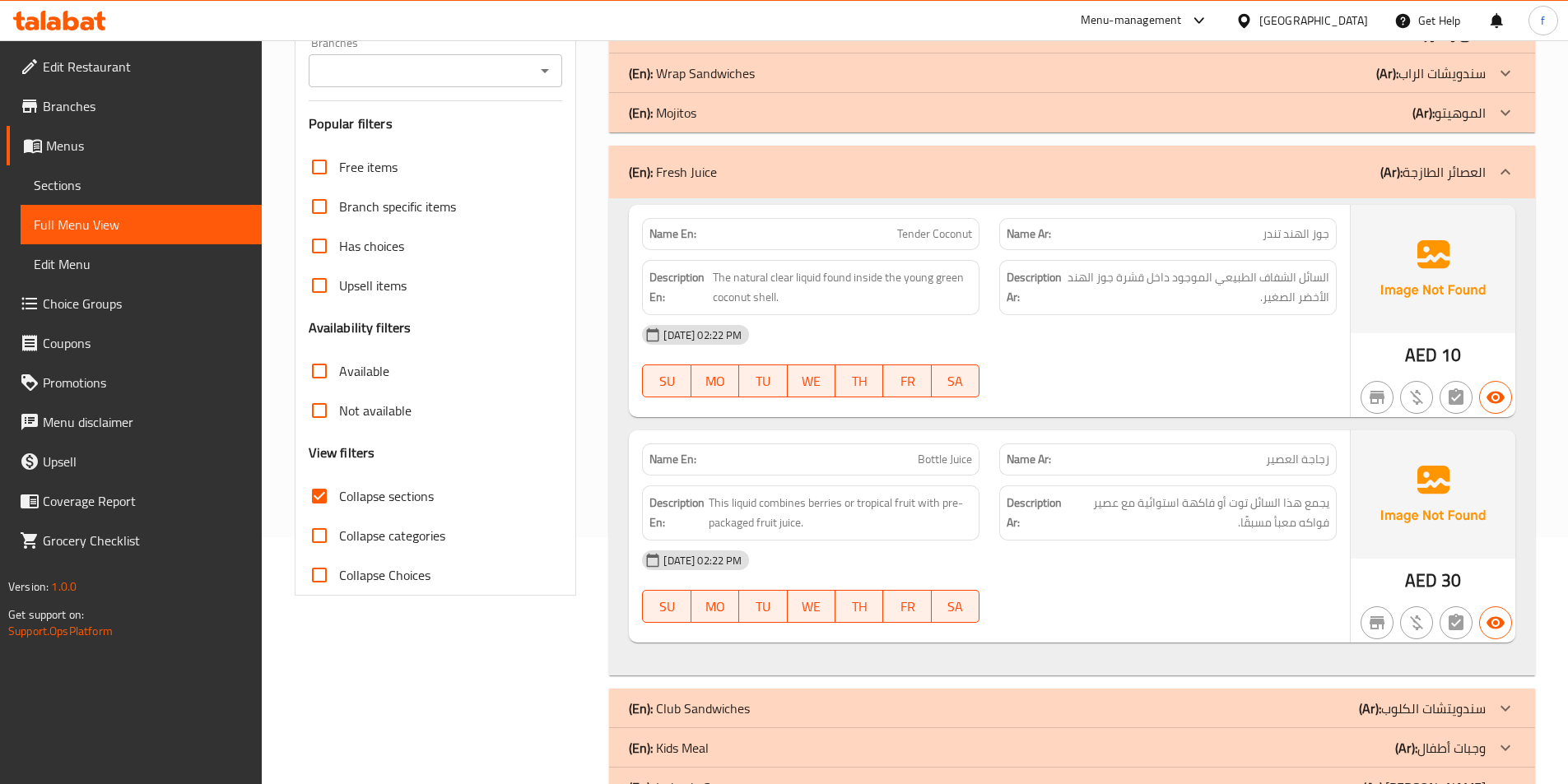
click at [956, 330] on div "28-09-2025 02:22 PM" at bounding box center [989, 335] width 715 height 40
click at [927, 455] on span "Bottle Juice" at bounding box center [944, 459] width 54 height 17
click at [784, 506] on span "This liquid combines berries or tropical fruit with pre-packaged fruit juice." at bounding box center [840, 513] width 264 height 40
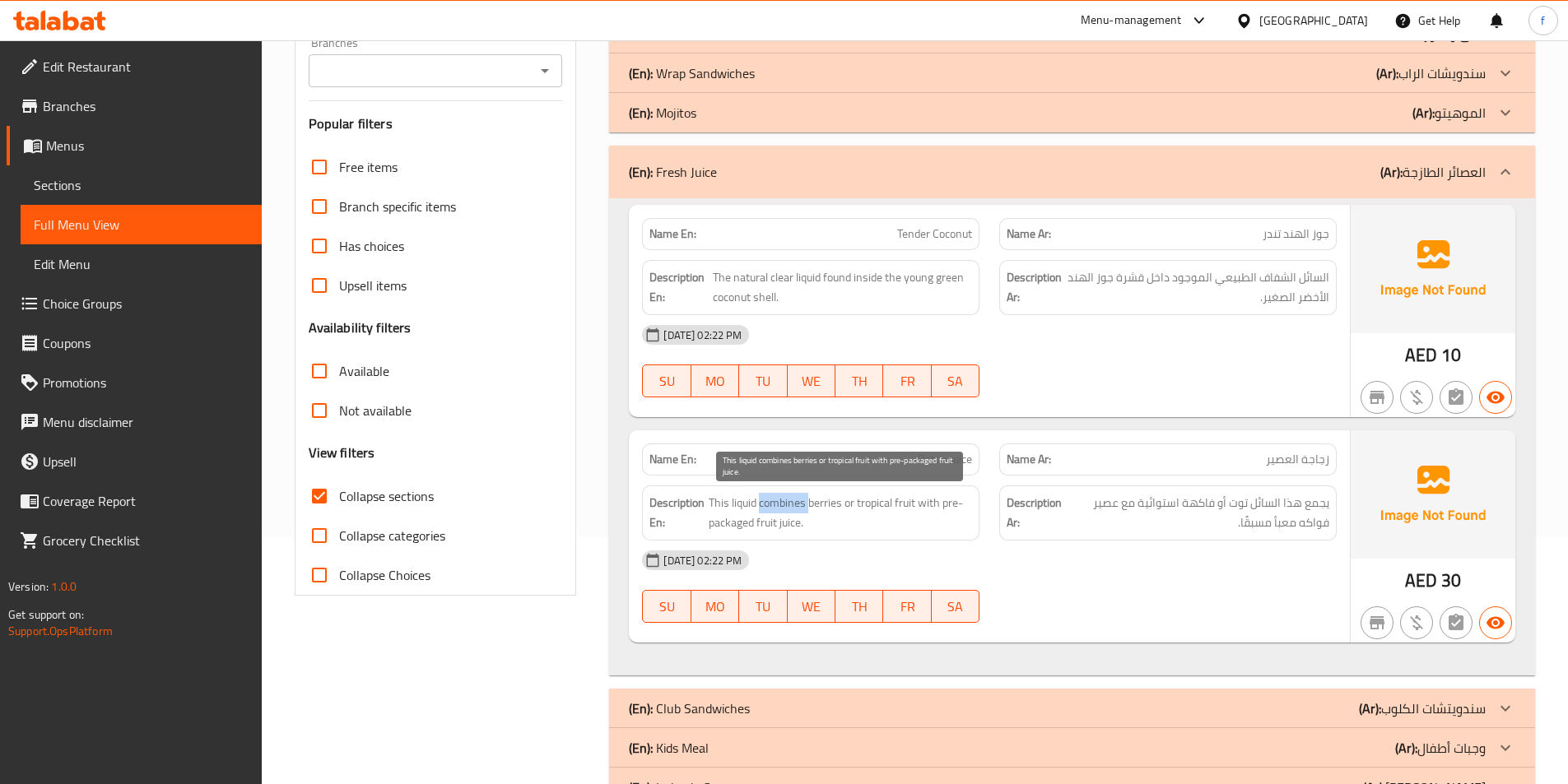
click at [784, 506] on span "This liquid combines berries or tropical fruit with pre-packaged fruit juice." at bounding box center [840, 513] width 264 height 40
drag, startPoint x: 710, startPoint y: 498, endPoint x: 762, endPoint y: 497, distance: 52.0
click at [762, 497] on span "This liquid combines berries or tropical fruit with pre-packaged fruit juice." at bounding box center [840, 513] width 264 height 40
click at [867, 503] on span "This liquid combines berries or tropical fruit with pre-packaged fruit juice." at bounding box center [840, 513] width 264 height 40
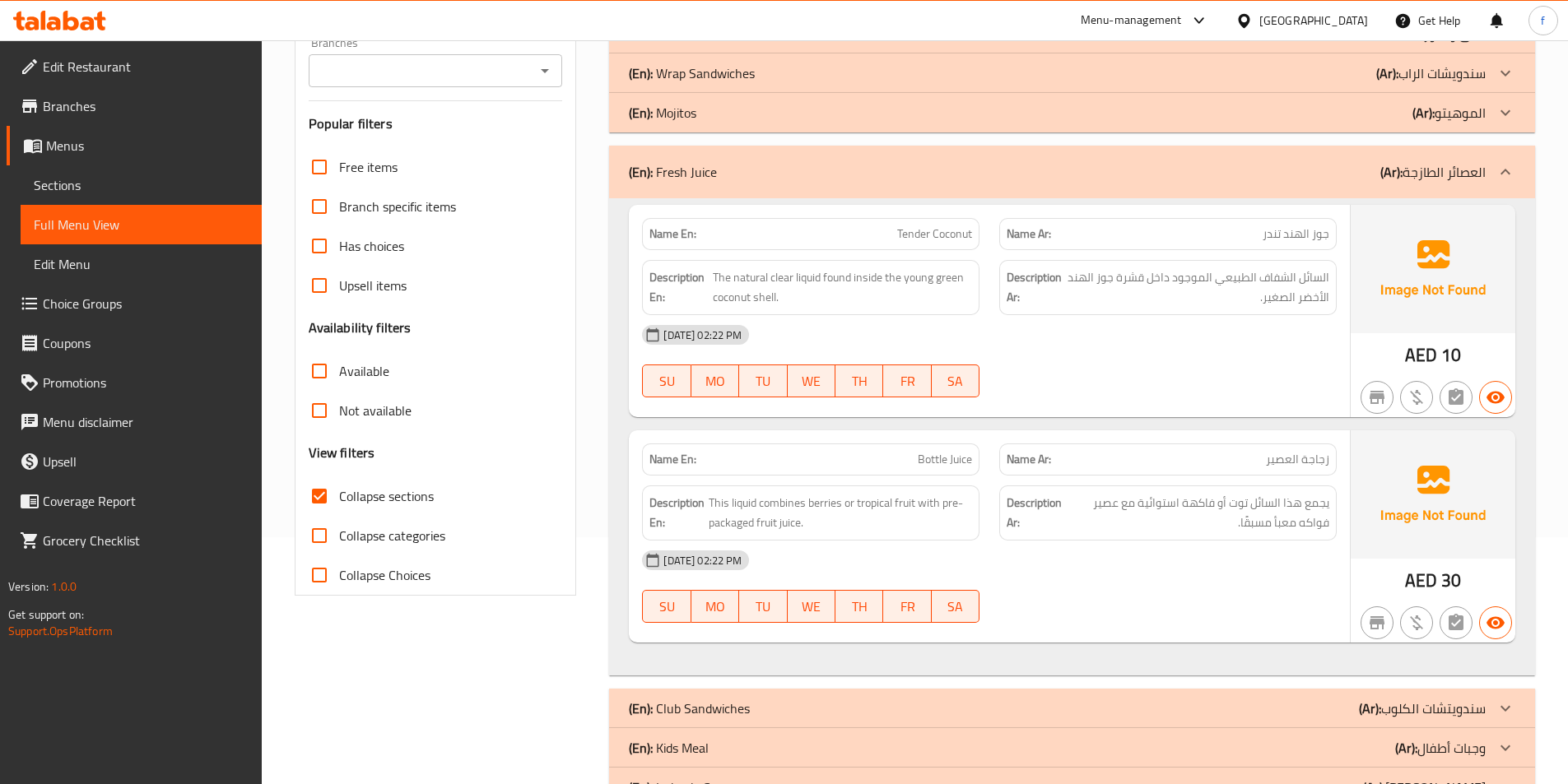
click at [1127, 591] on div "28-09-2025 02:22 PM SU MO TU WE TH FR SA" at bounding box center [989, 586] width 715 height 92
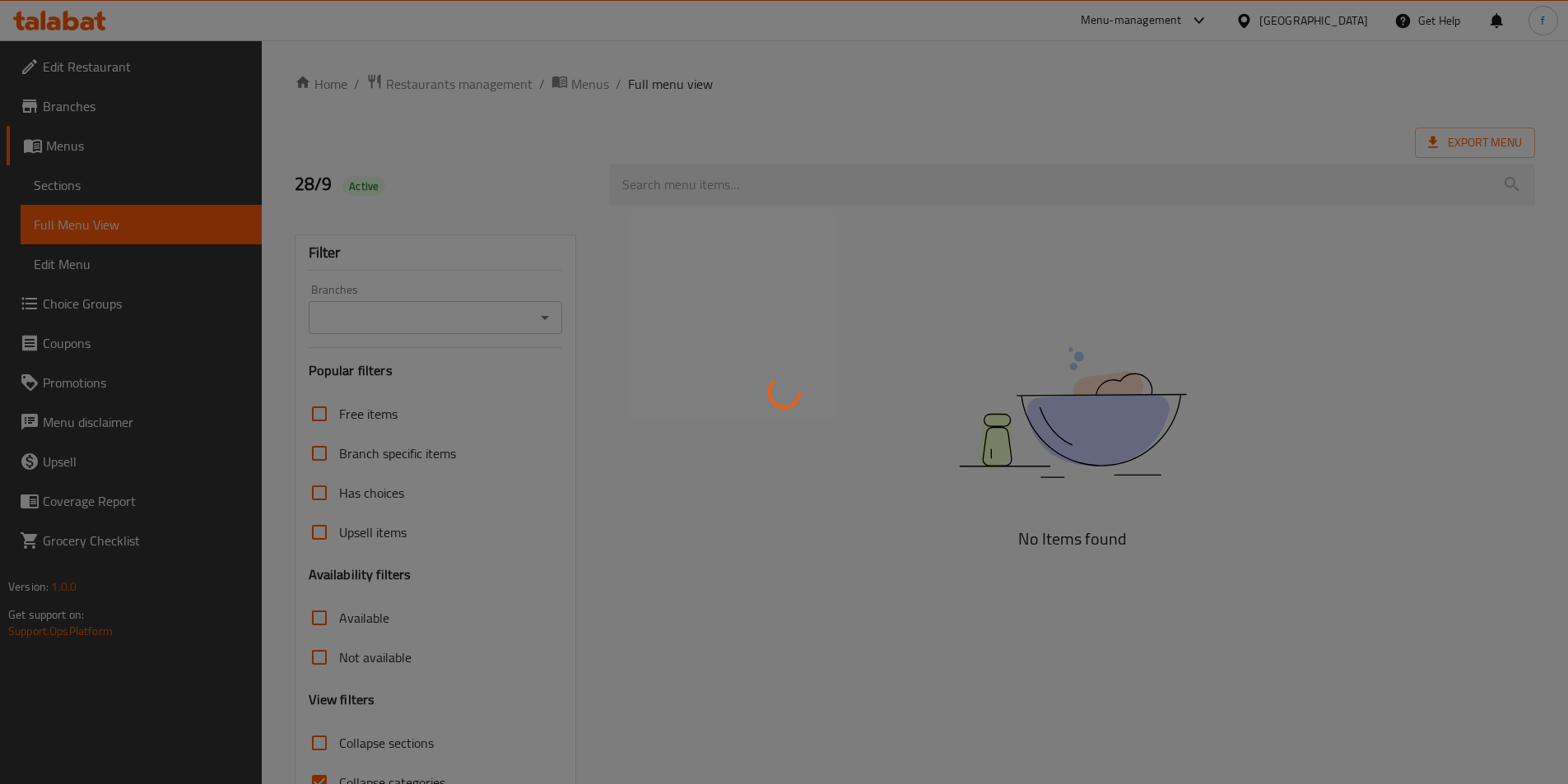
scroll to position [91, 0]
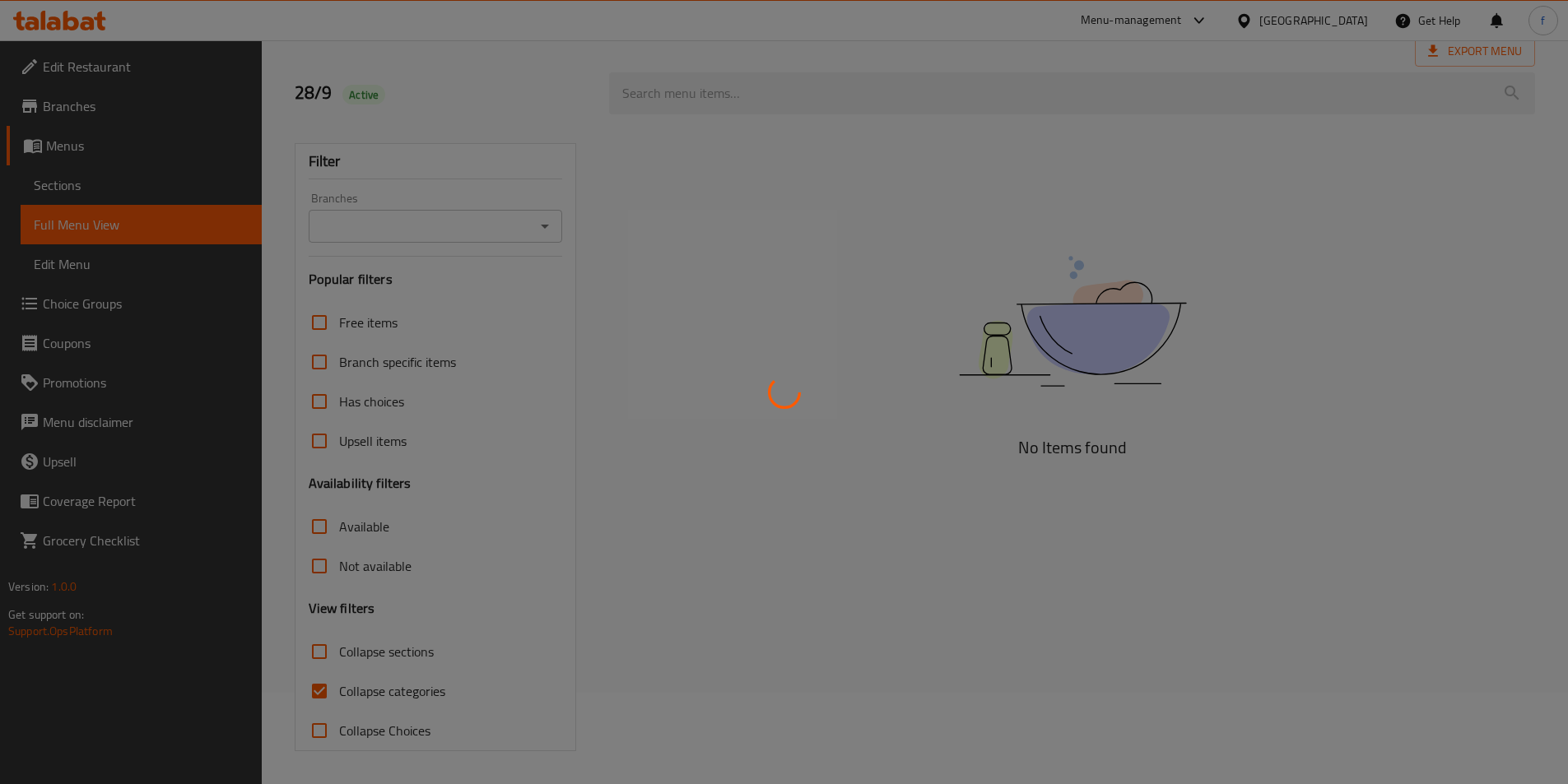
click at [131, 205] on div at bounding box center [784, 392] width 1568 height 784
click at [122, 184] on div at bounding box center [784, 392] width 1568 height 784
click at [147, 222] on div at bounding box center [784, 392] width 1568 height 784
click at [229, 199] on div at bounding box center [784, 392] width 1568 height 784
click at [736, 190] on div at bounding box center [784, 392] width 1568 height 784
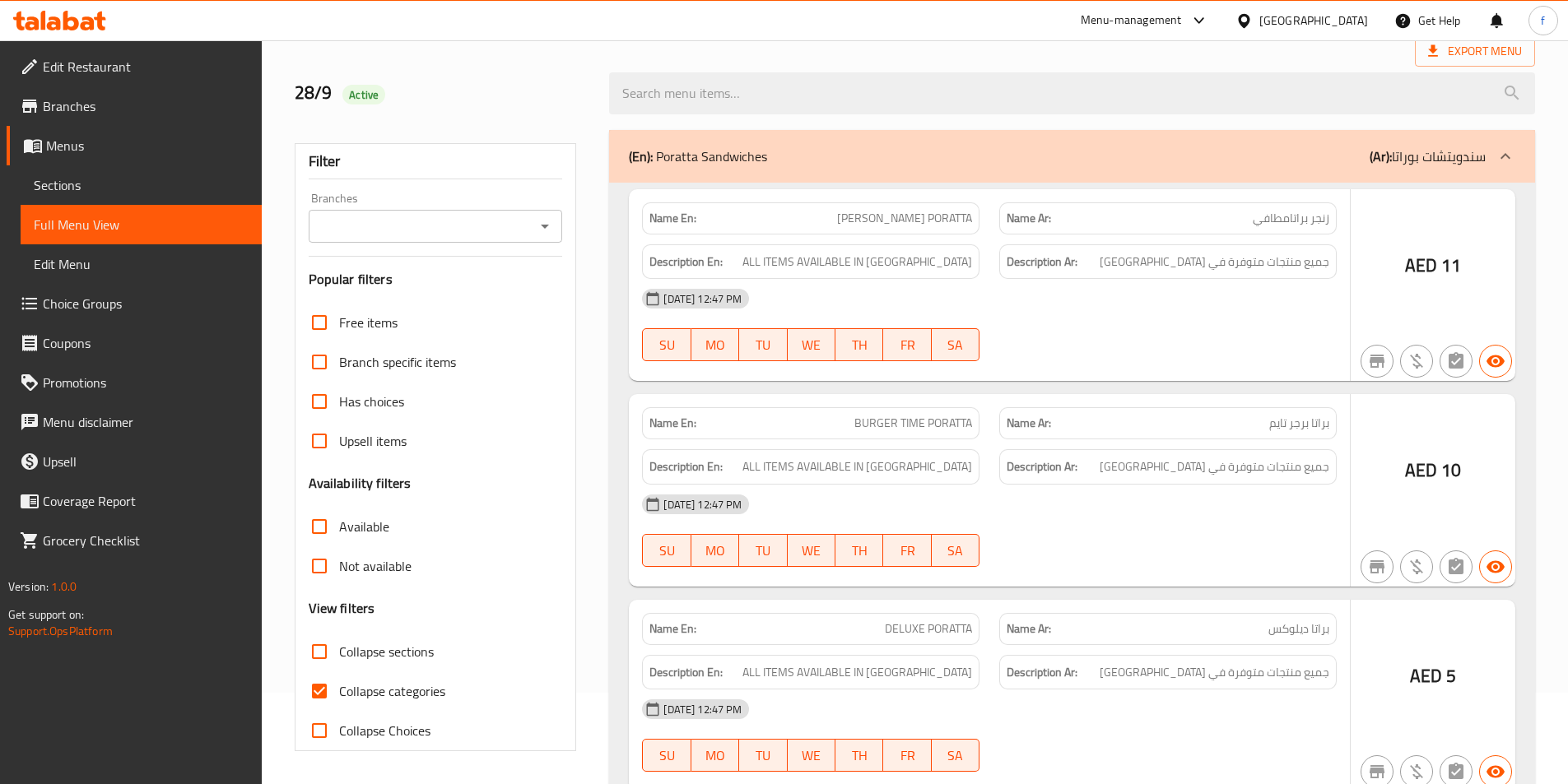
click at [137, 184] on div at bounding box center [784, 392] width 1568 height 784
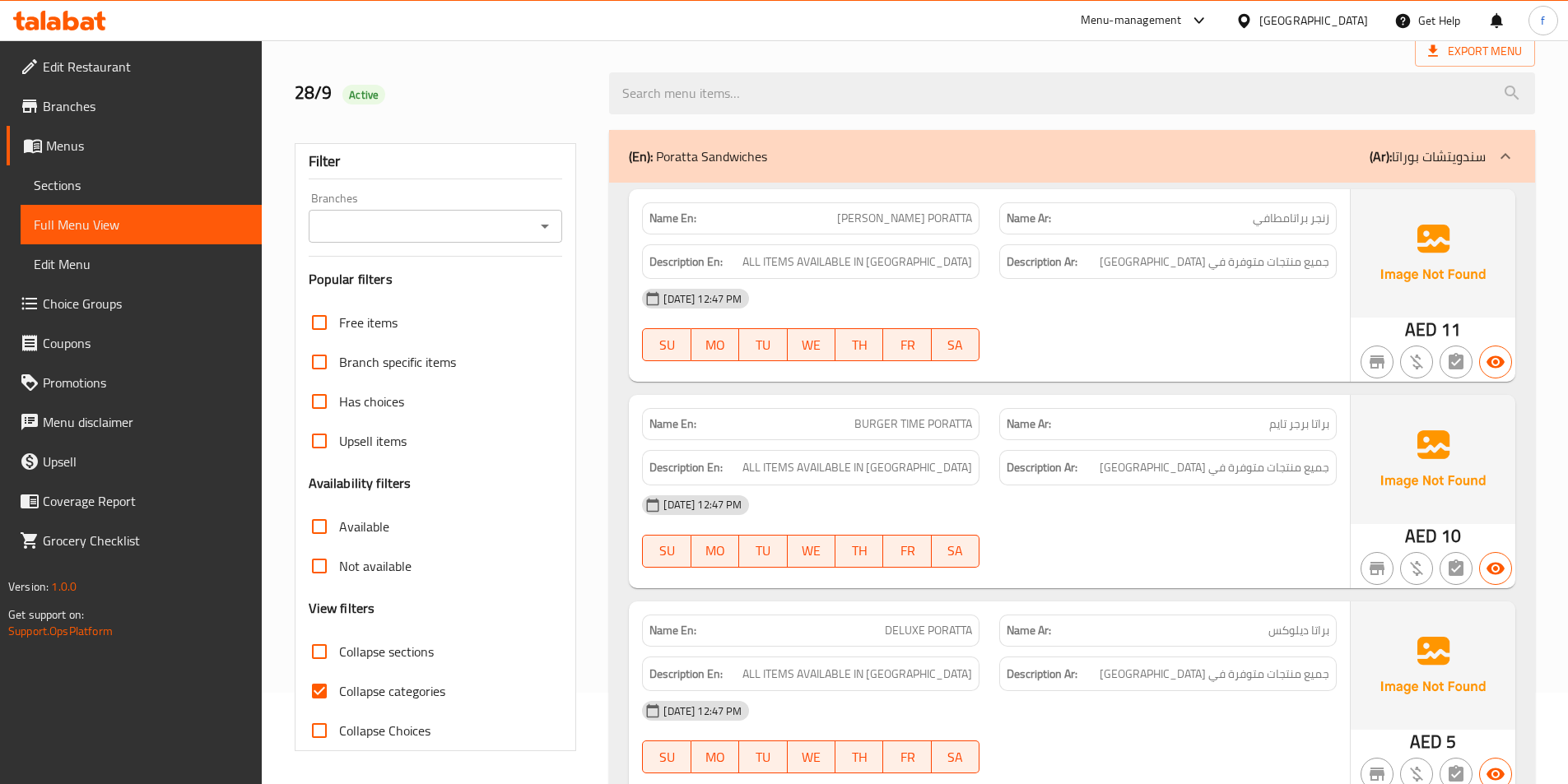
click at [155, 199] on link "Sections" at bounding box center [141, 185] width 241 height 40
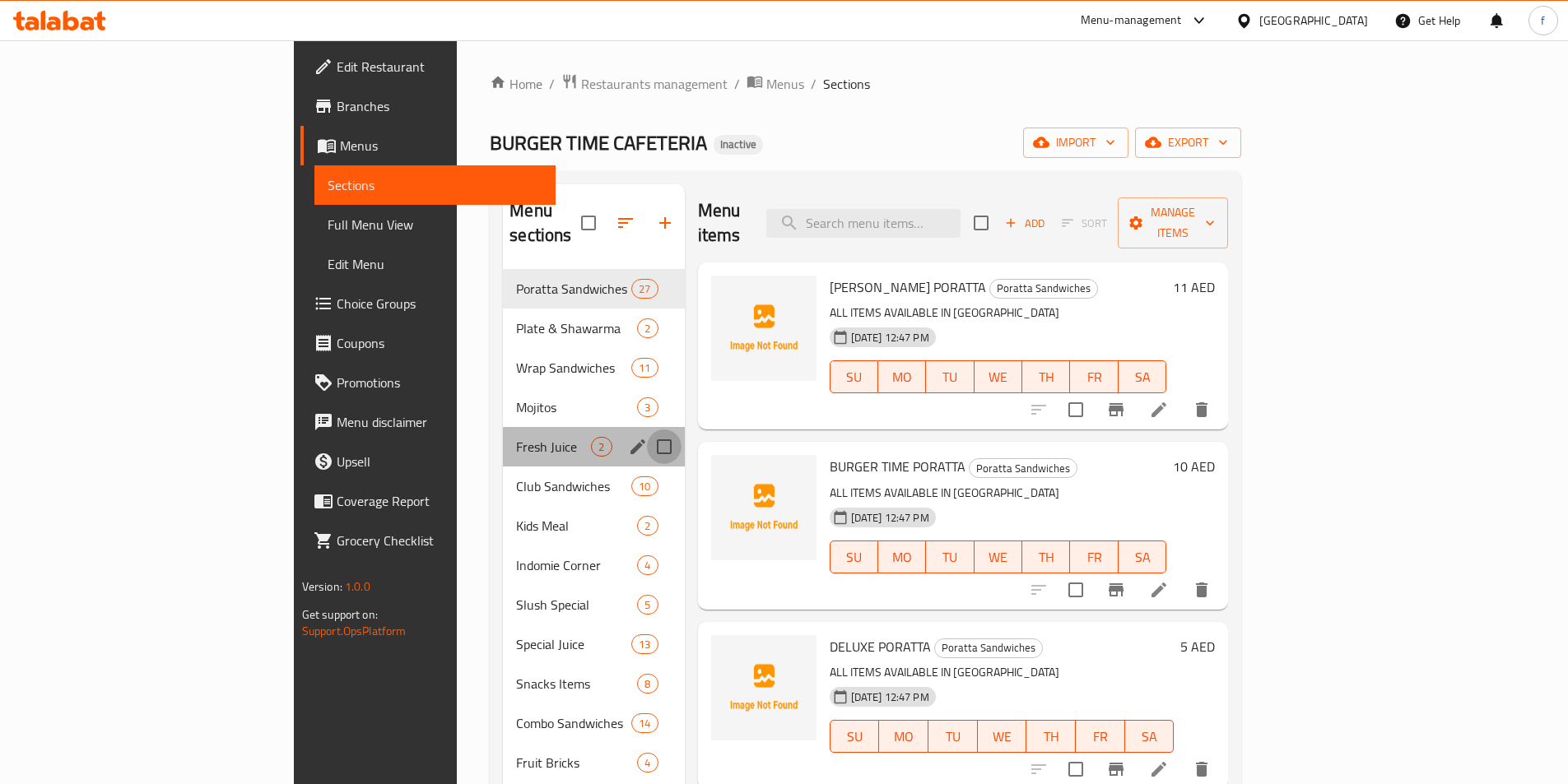
click at [647, 429] on input "Menu sections" at bounding box center [664, 447] width 35 height 35
checkbox input "true"
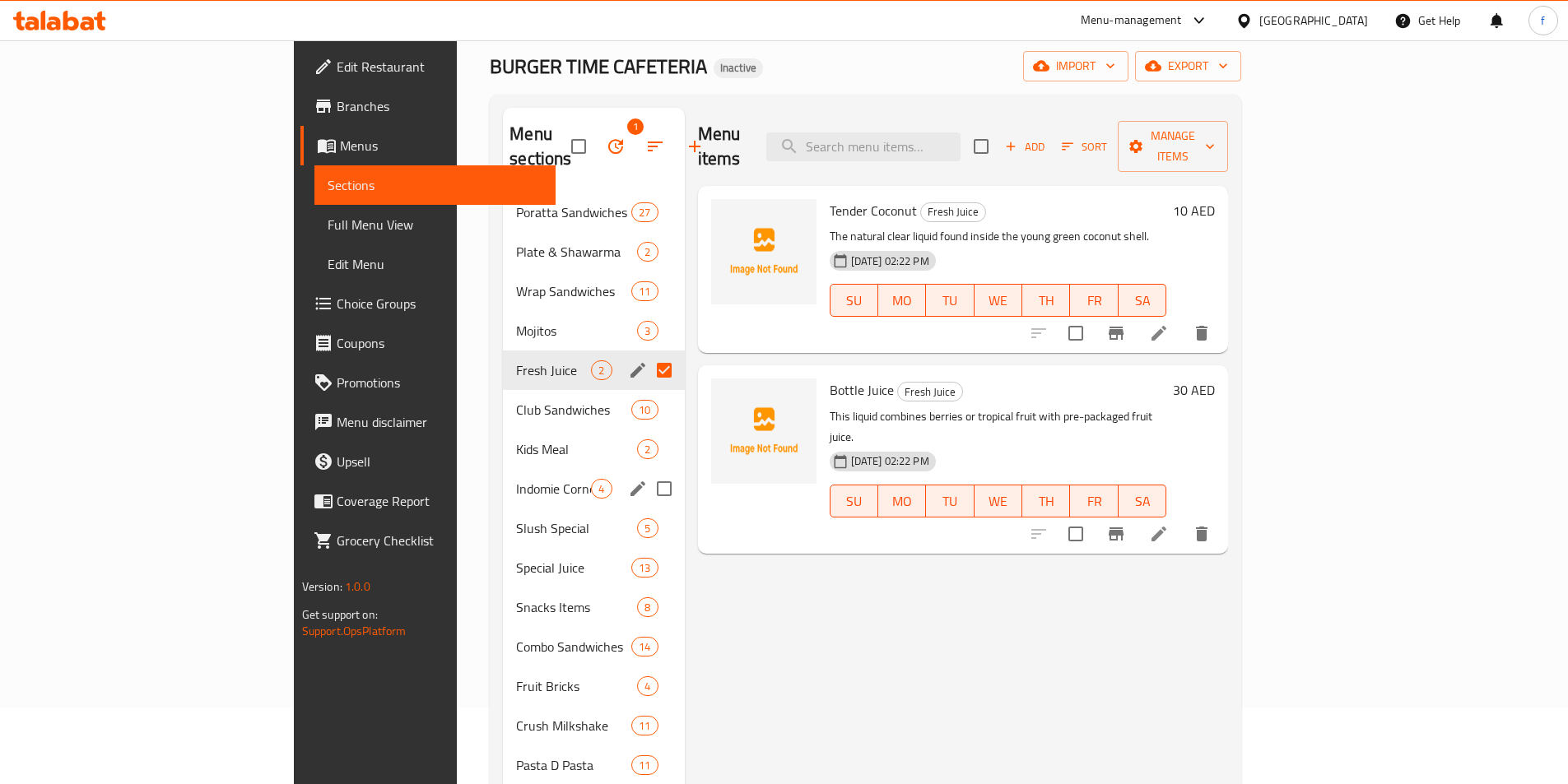
scroll to position [246, 0]
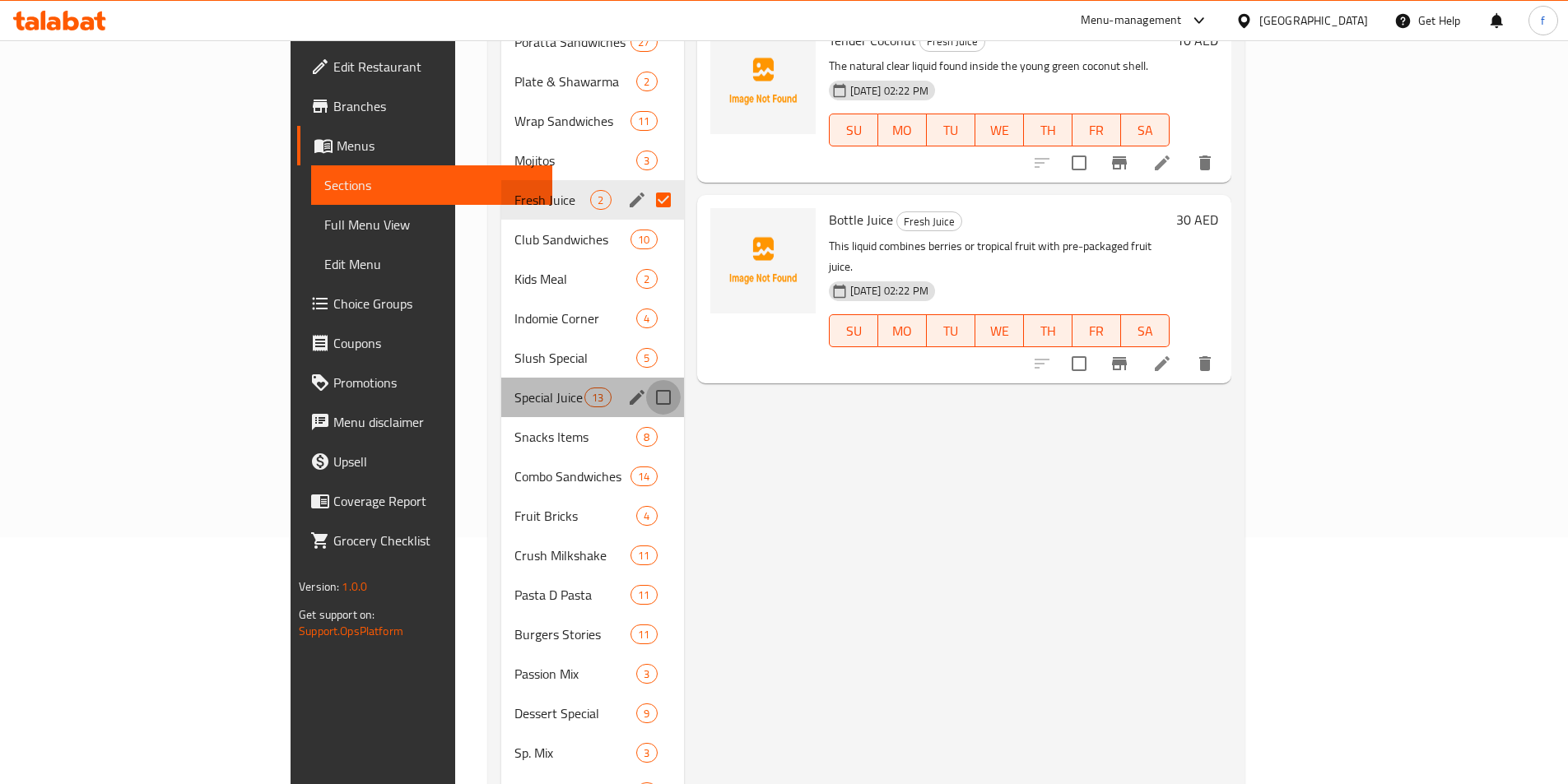
click at [646, 380] on input "Menu sections" at bounding box center [663, 397] width 35 height 35
checkbox input "true"
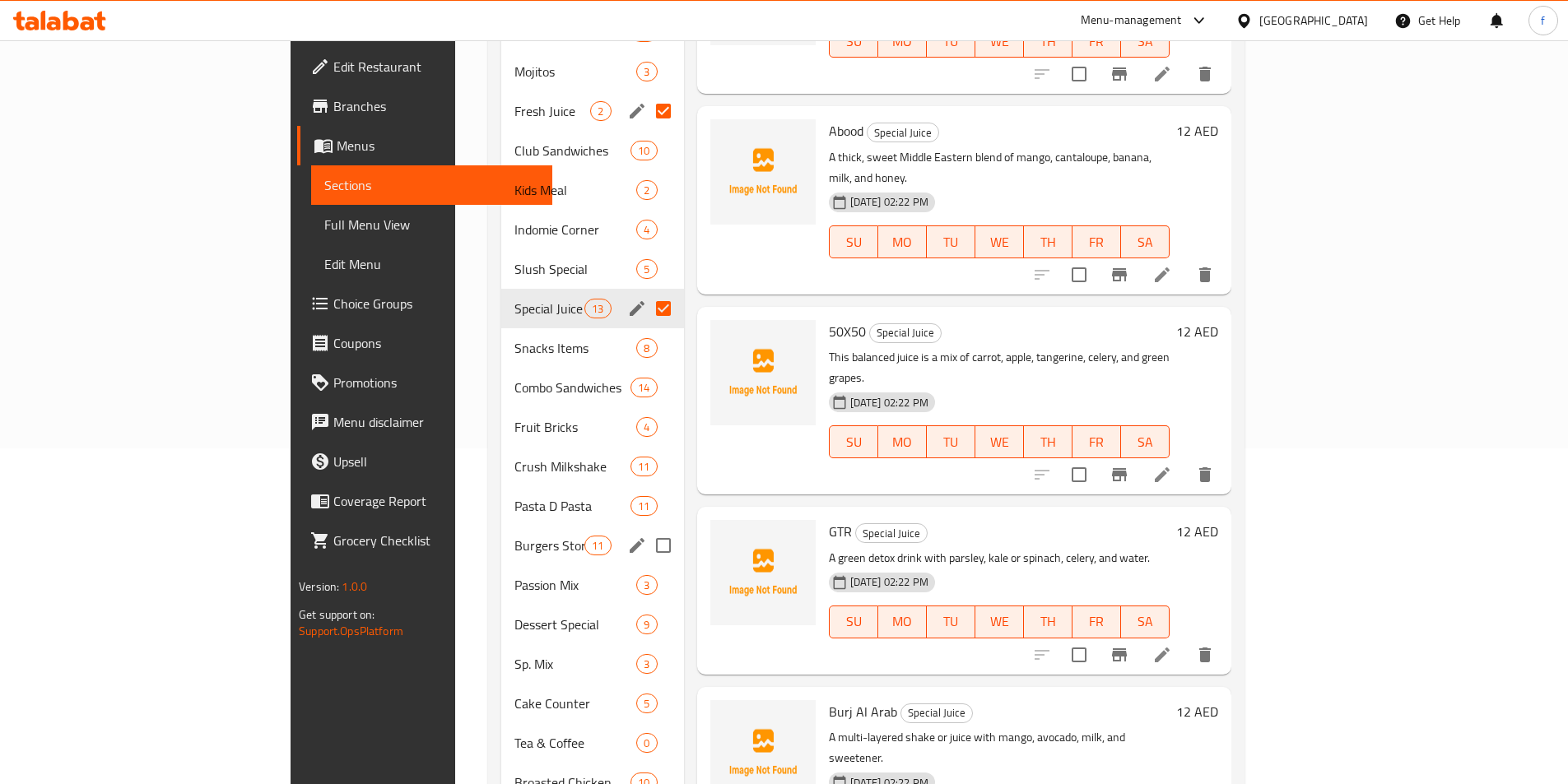
scroll to position [381, 0]
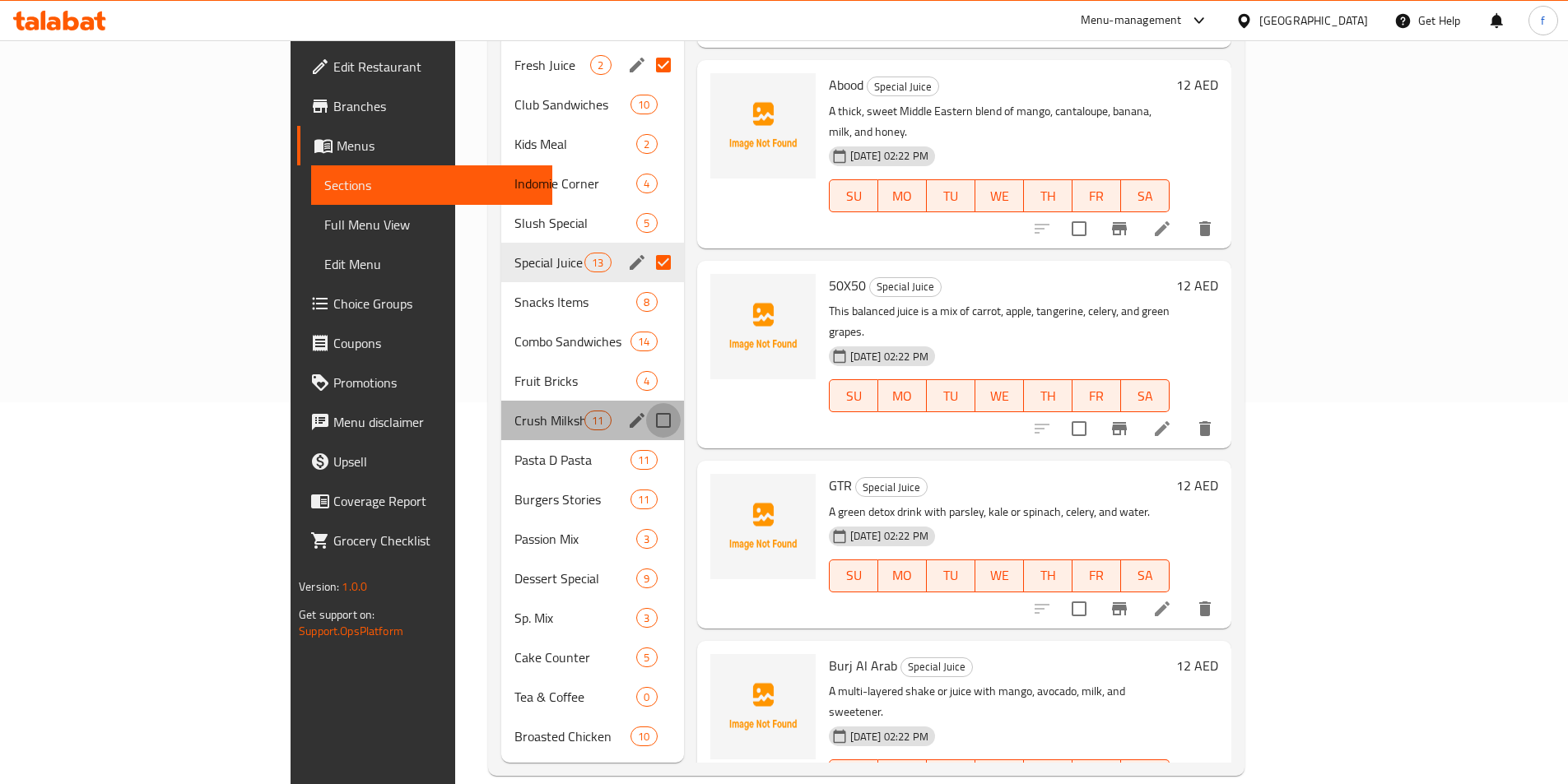
drag, startPoint x: 589, startPoint y: 392, endPoint x: 1569, endPoint y: 358, distance: 980.6
click at [646, 403] on input "Menu sections" at bounding box center [663, 420] width 35 height 35
checkbox input "true"
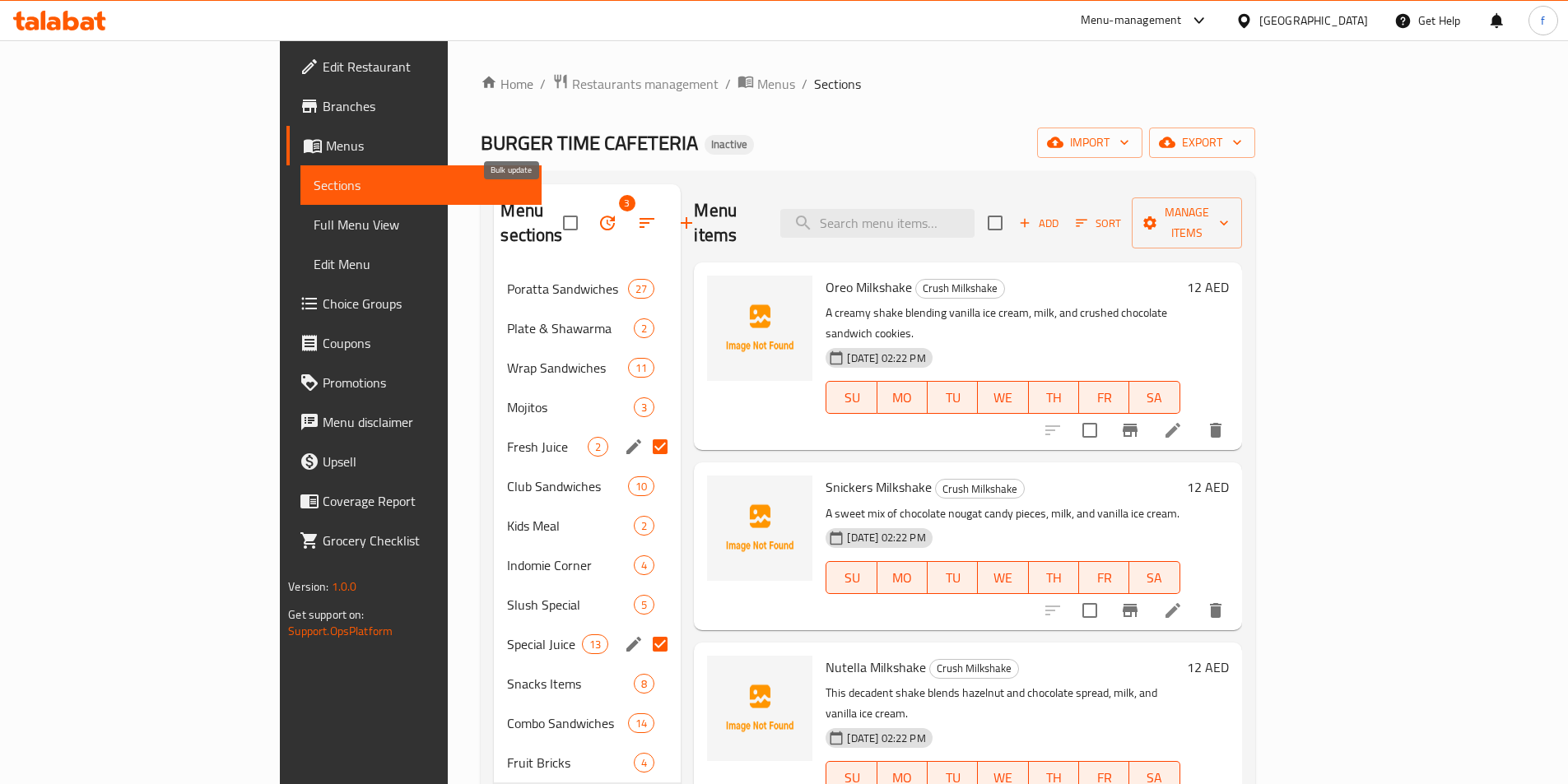
click at [598, 213] on icon "button" at bounding box center [607, 222] width 19 height 19
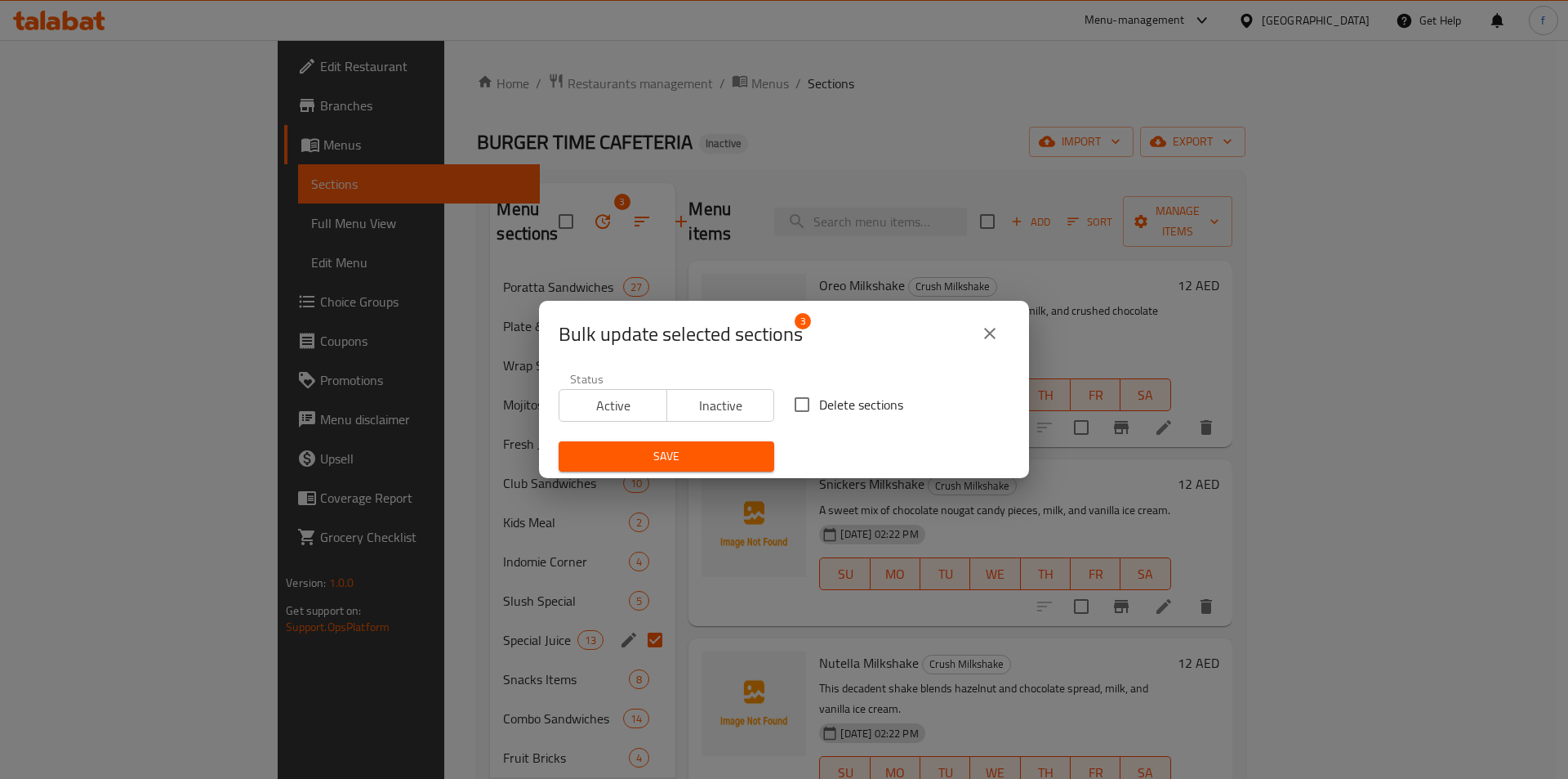
click at [803, 403] on input "Delete sections" at bounding box center [802, 405] width 35 height 35
checkbox input "true"
click at [737, 457] on span "Save" at bounding box center [666, 457] width 190 height 20
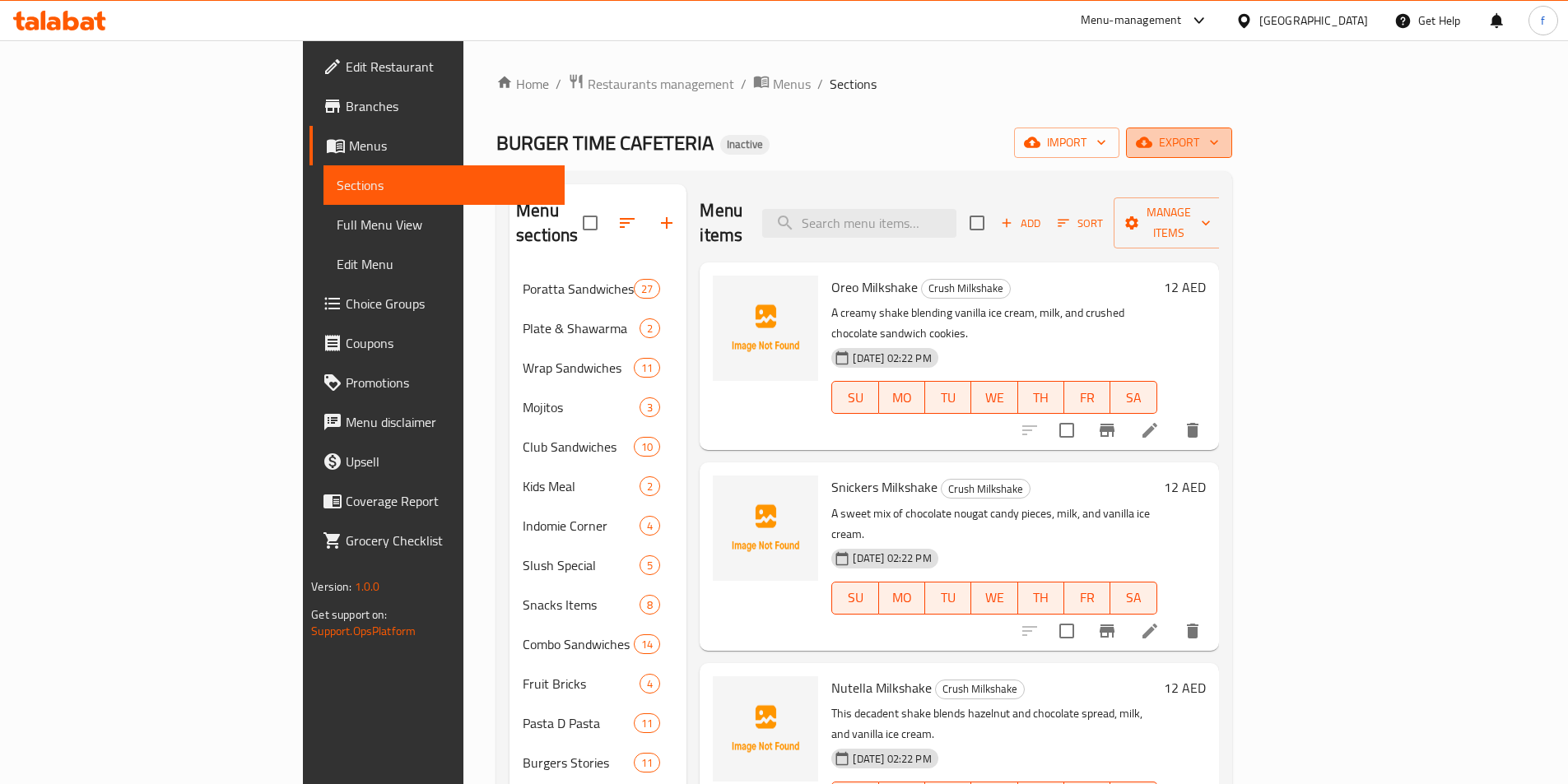
click at [1219, 153] on span "export" at bounding box center [1179, 142] width 80 height 20
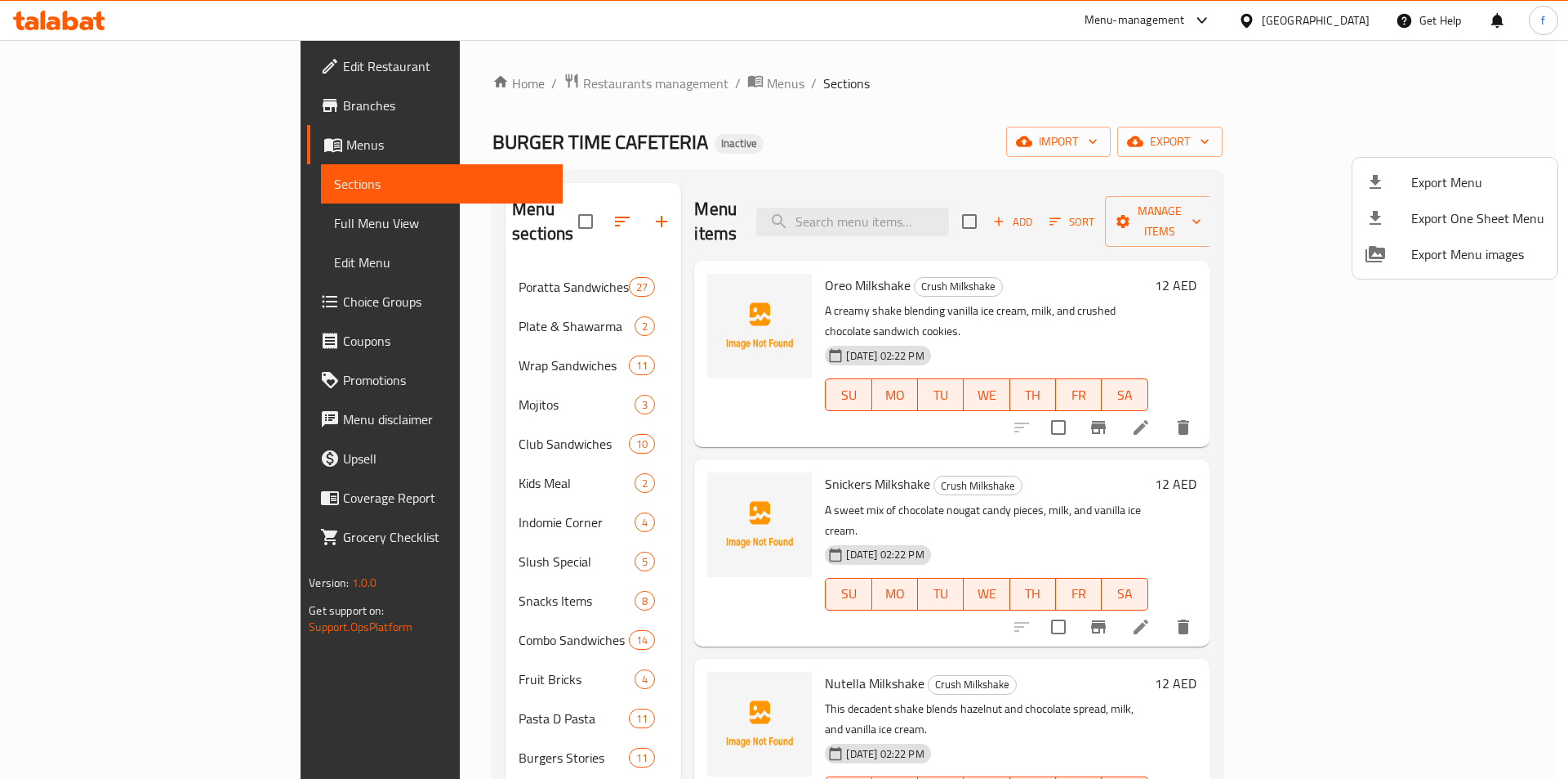
click at [1391, 140] on div at bounding box center [784, 389] width 1568 height 779
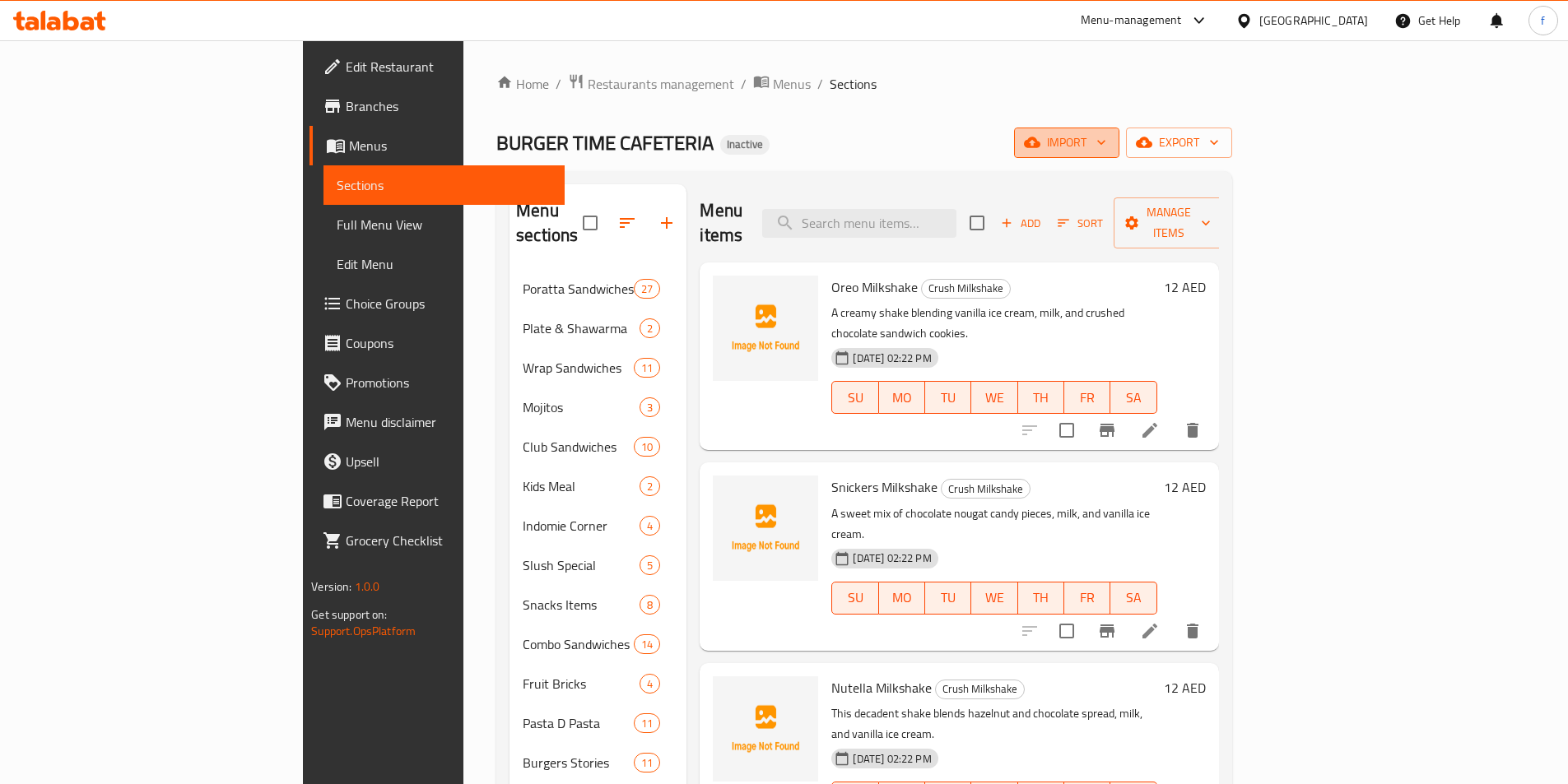
click at [1109, 149] on icon "button" at bounding box center [1101, 142] width 17 height 17
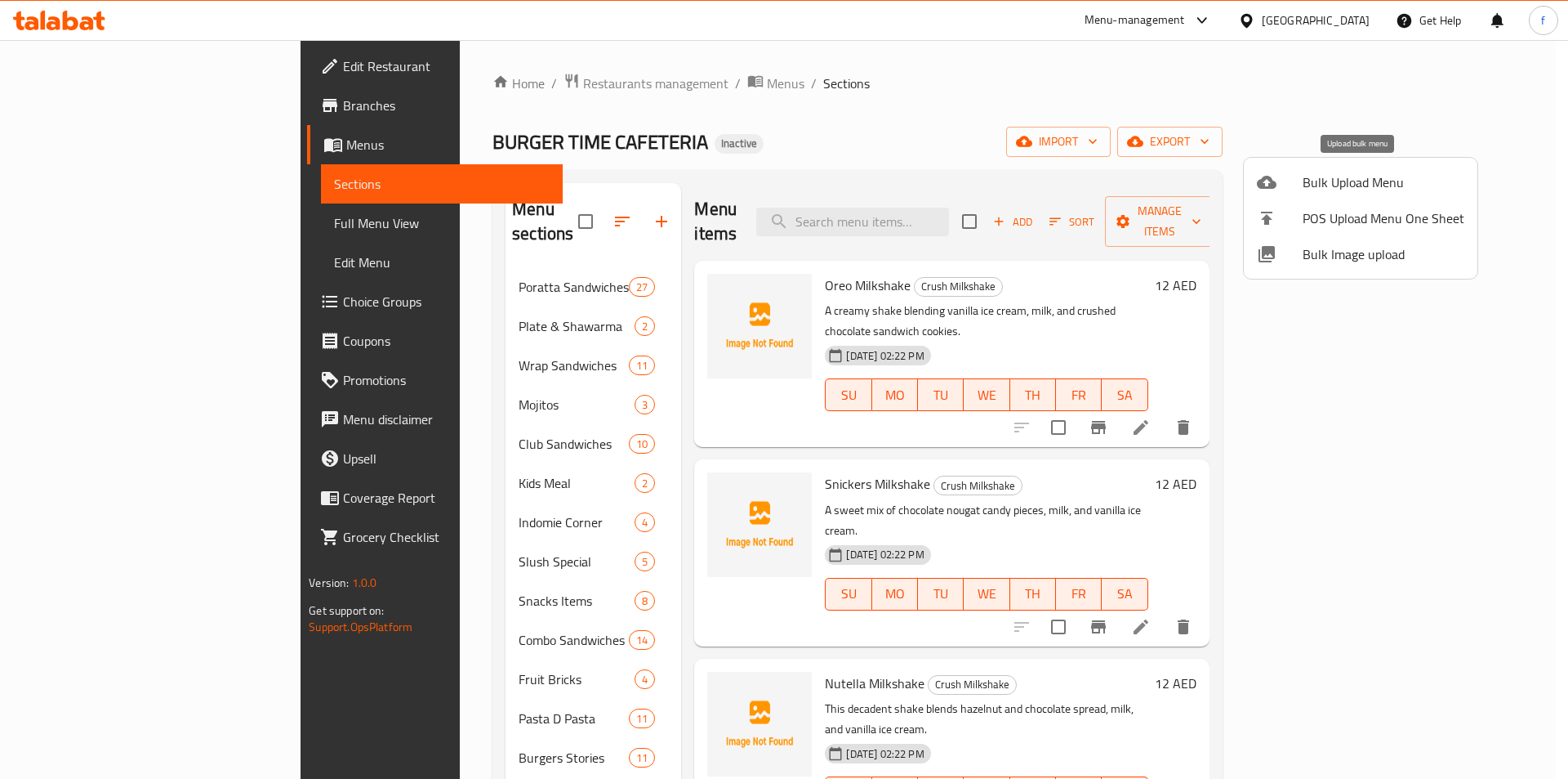
click at [1365, 190] on span "Bulk Upload Menu" at bounding box center [1383, 182] width 162 height 19
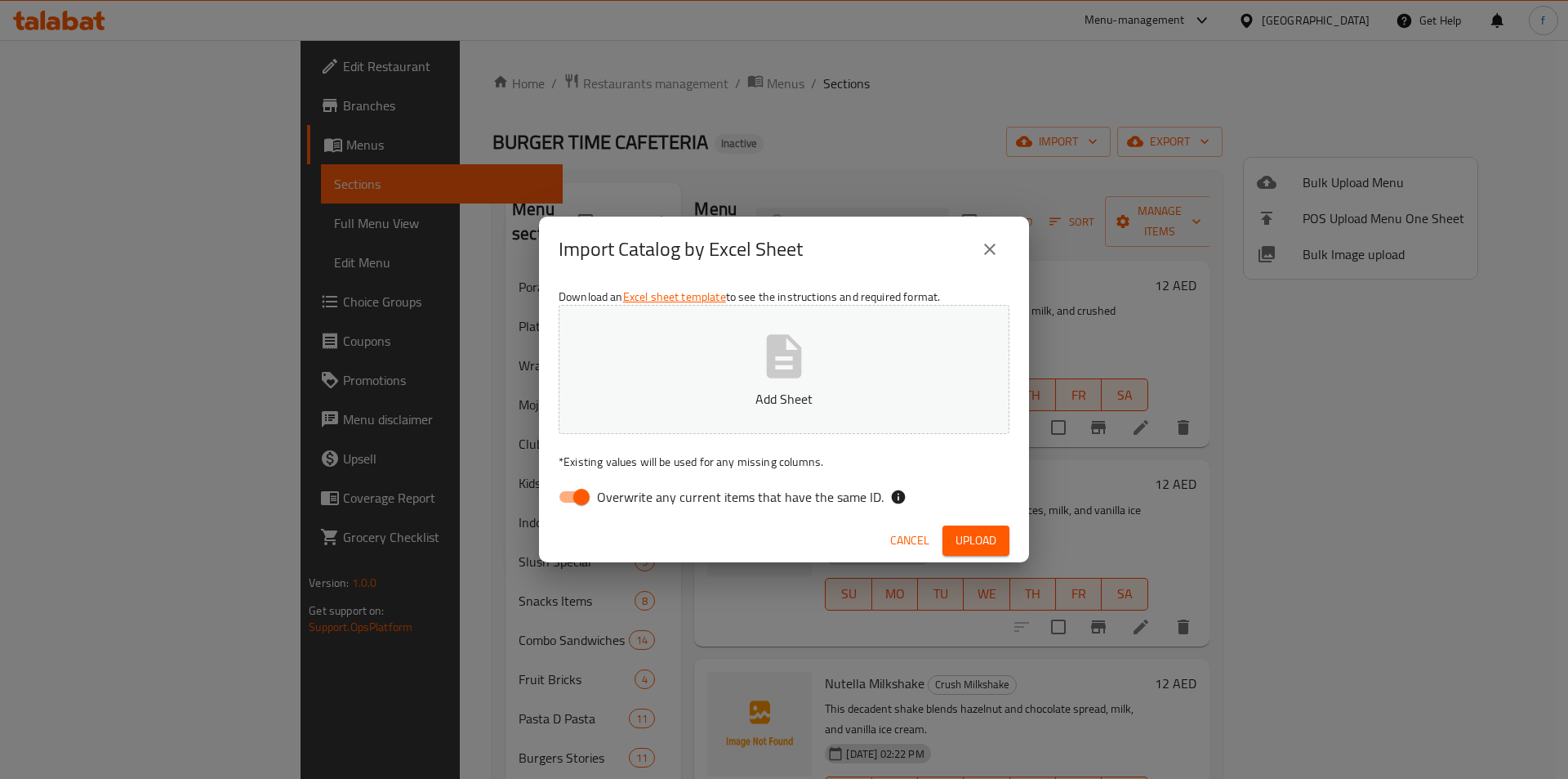
click at [570, 498] on input "Overwrite any current items that have the same ID." at bounding box center [581, 497] width 93 height 31
checkbox input "false"
click at [987, 539] on span "Upload" at bounding box center [976, 541] width 41 height 20
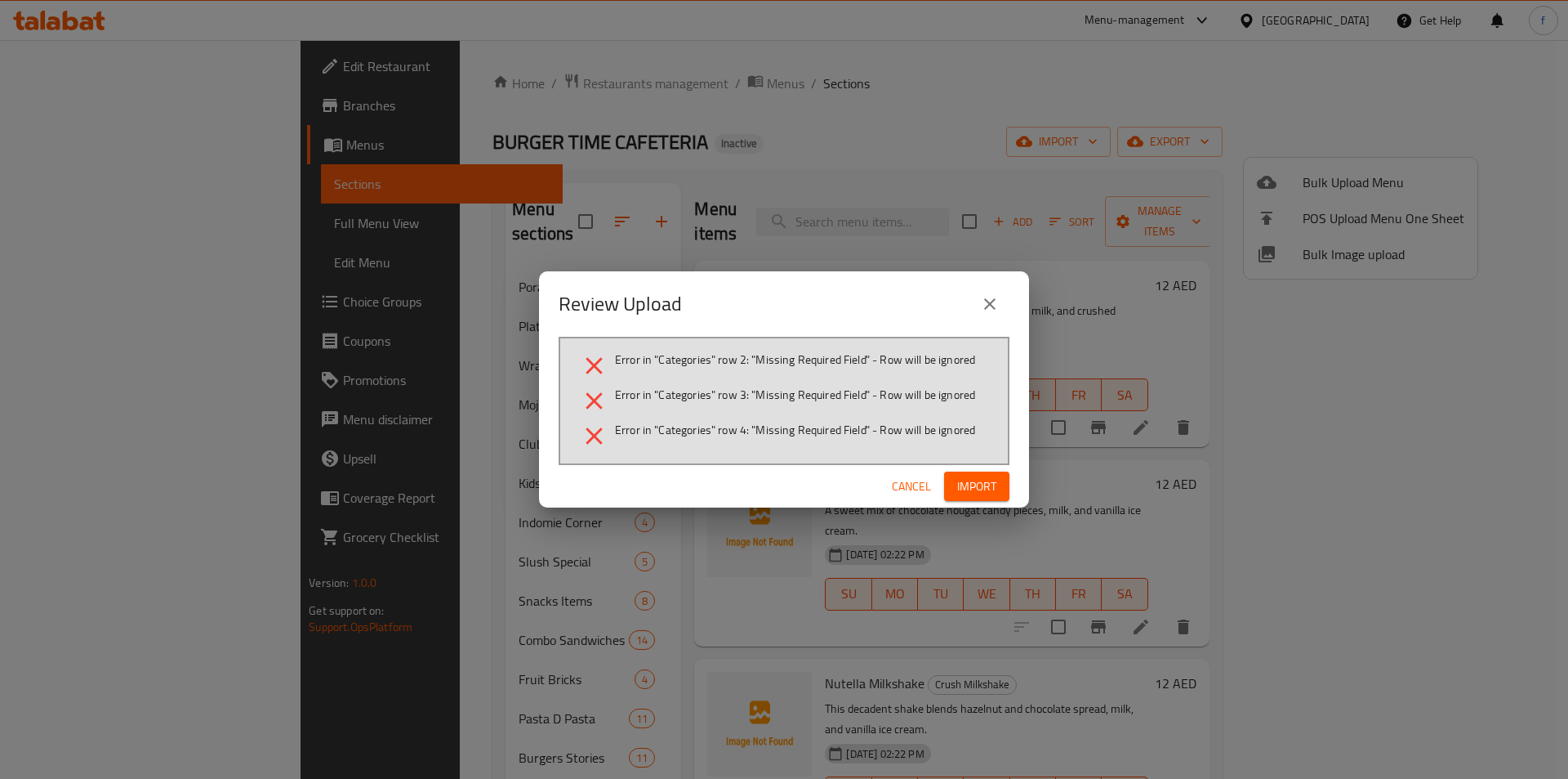
click at [921, 493] on span "Cancel" at bounding box center [911, 487] width 39 height 20
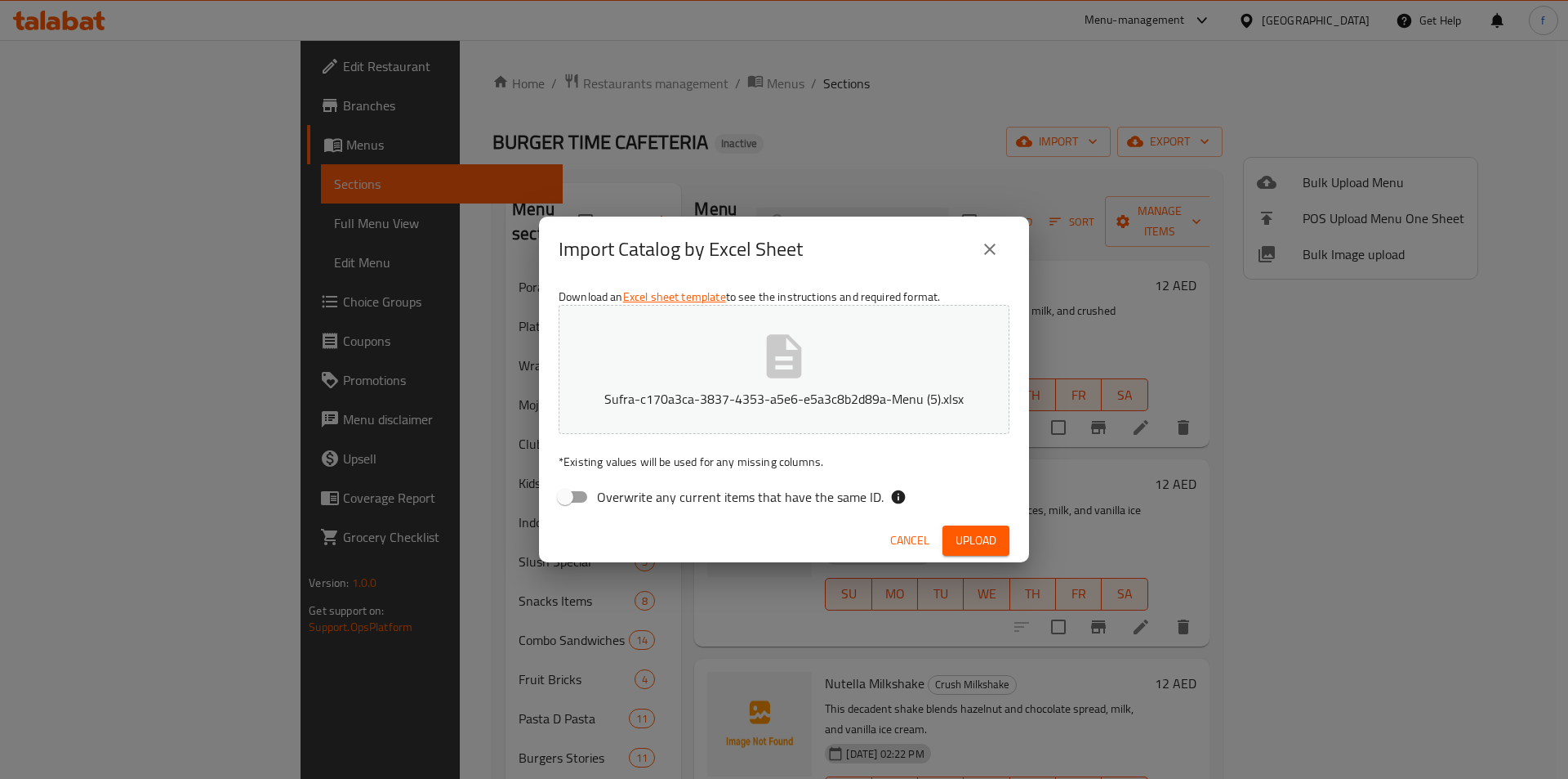
click at [902, 527] on button "Cancel" at bounding box center [909, 540] width 52 height 30
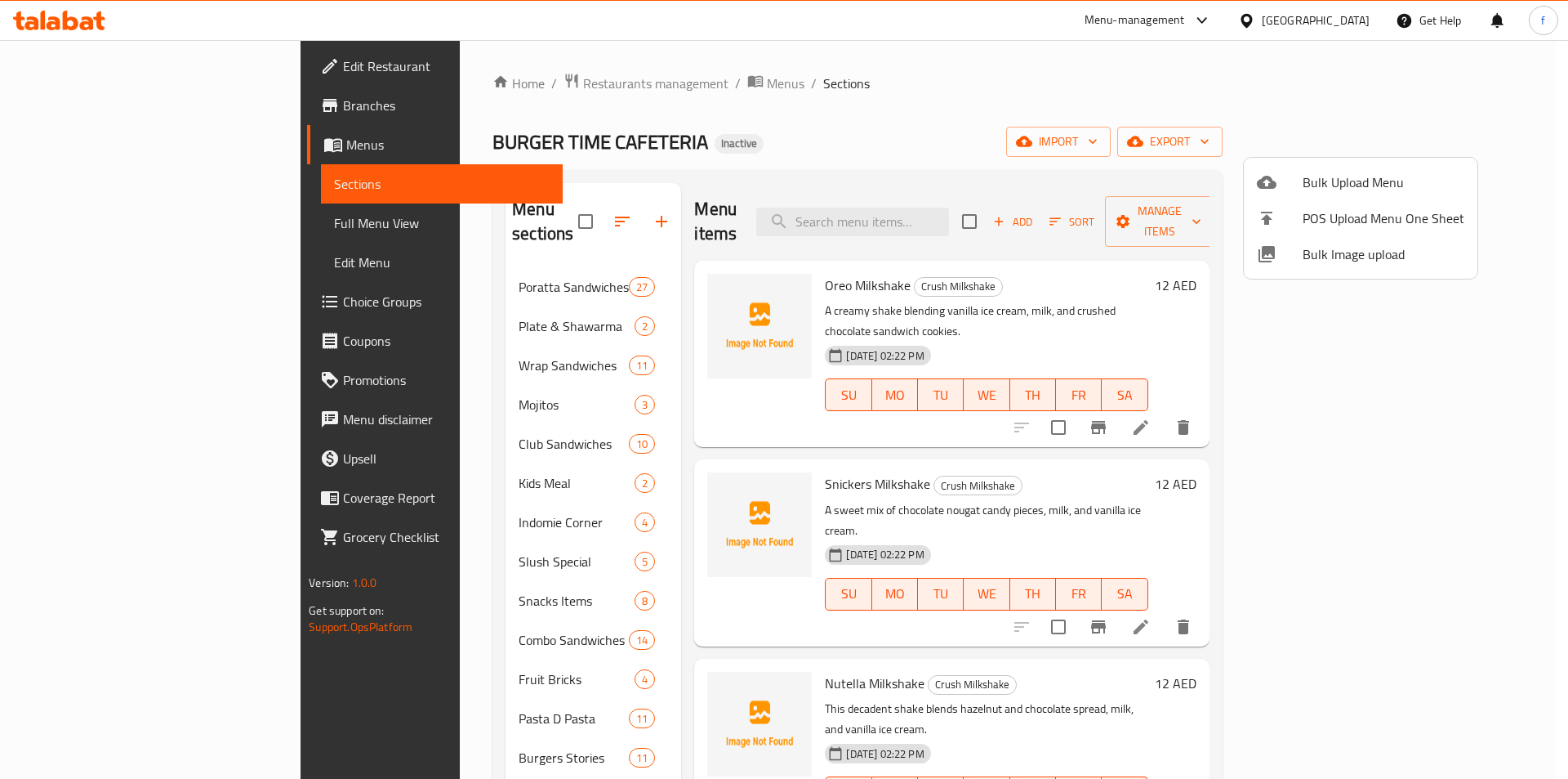
click at [788, 125] on div at bounding box center [784, 389] width 1568 height 779
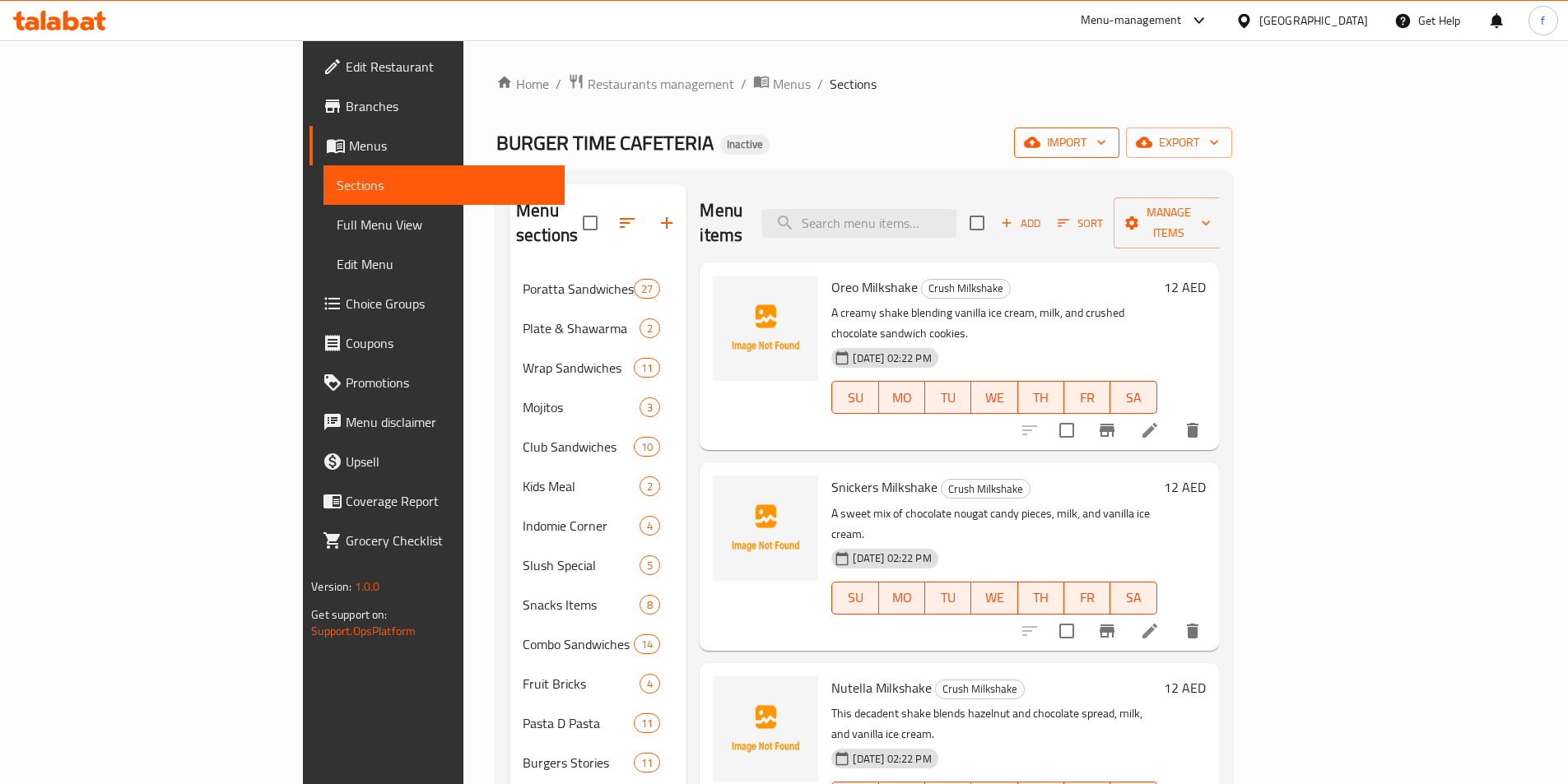
click at [1119, 153] on button "import" at bounding box center [1066, 142] width 106 height 30
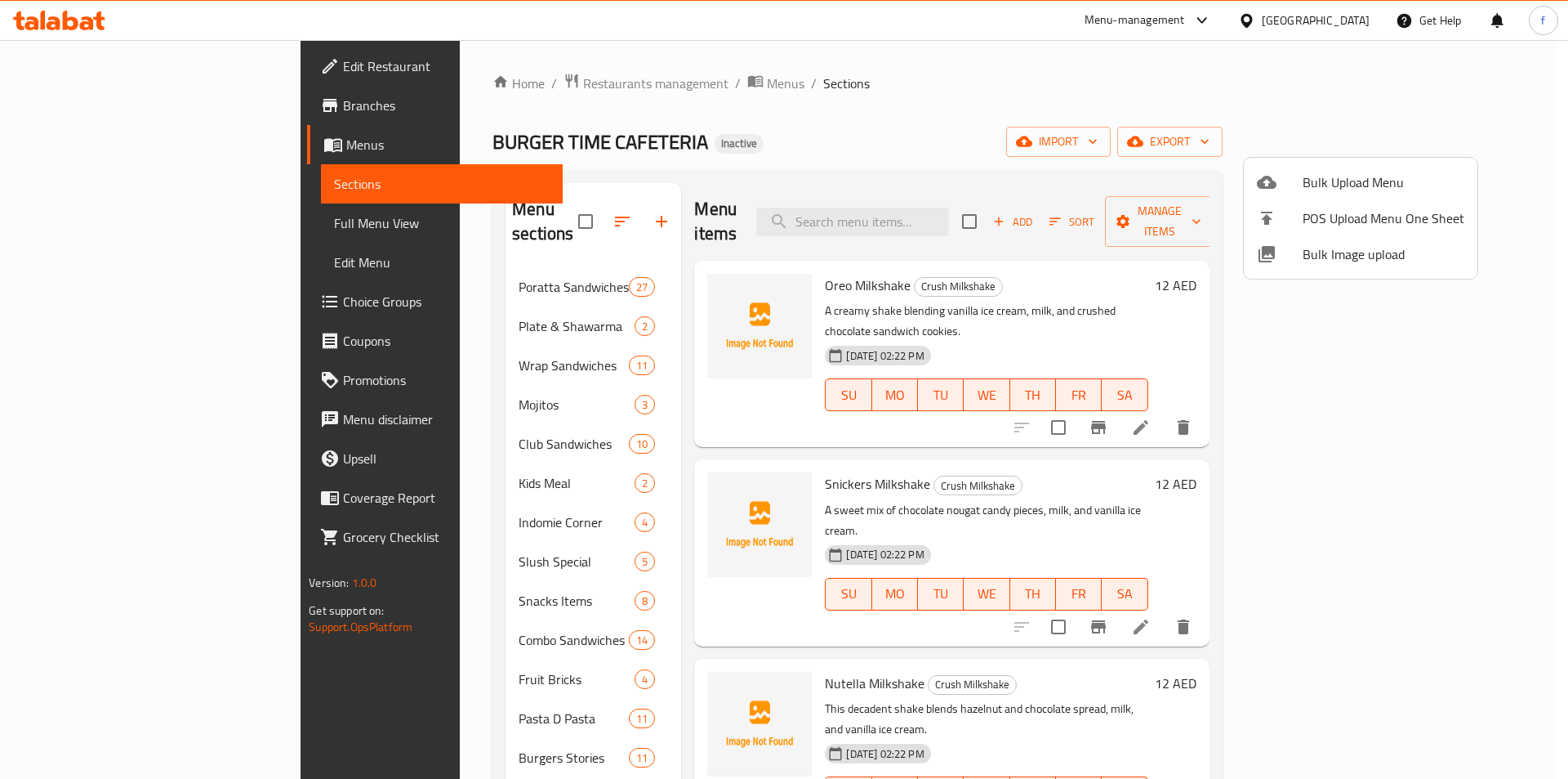
click at [1320, 201] on li "POS Upload Menu One Sheet" at bounding box center [1361, 217] width 234 height 36
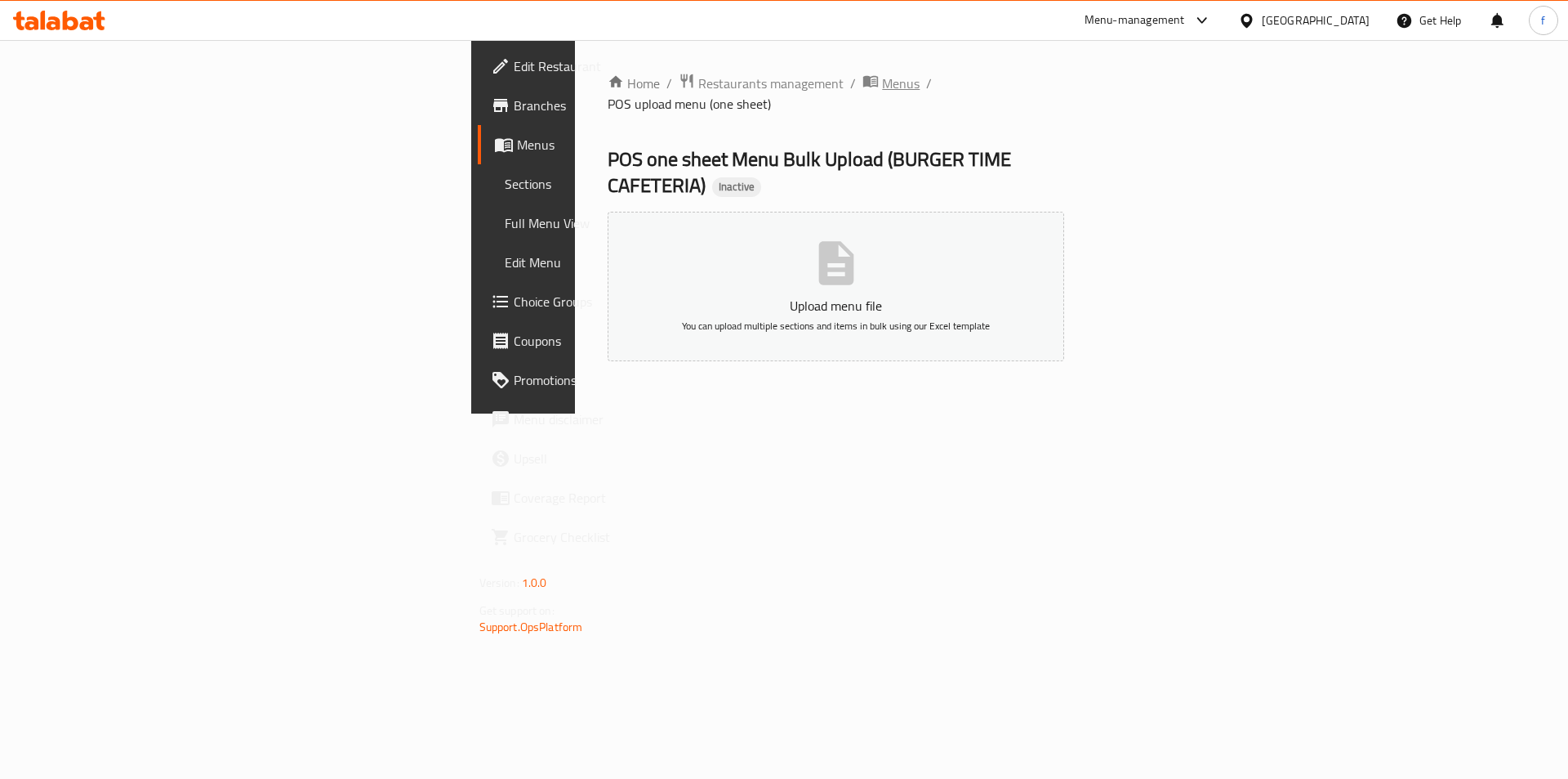
click at [882, 82] on span "Menus" at bounding box center [900, 83] width 37 height 19
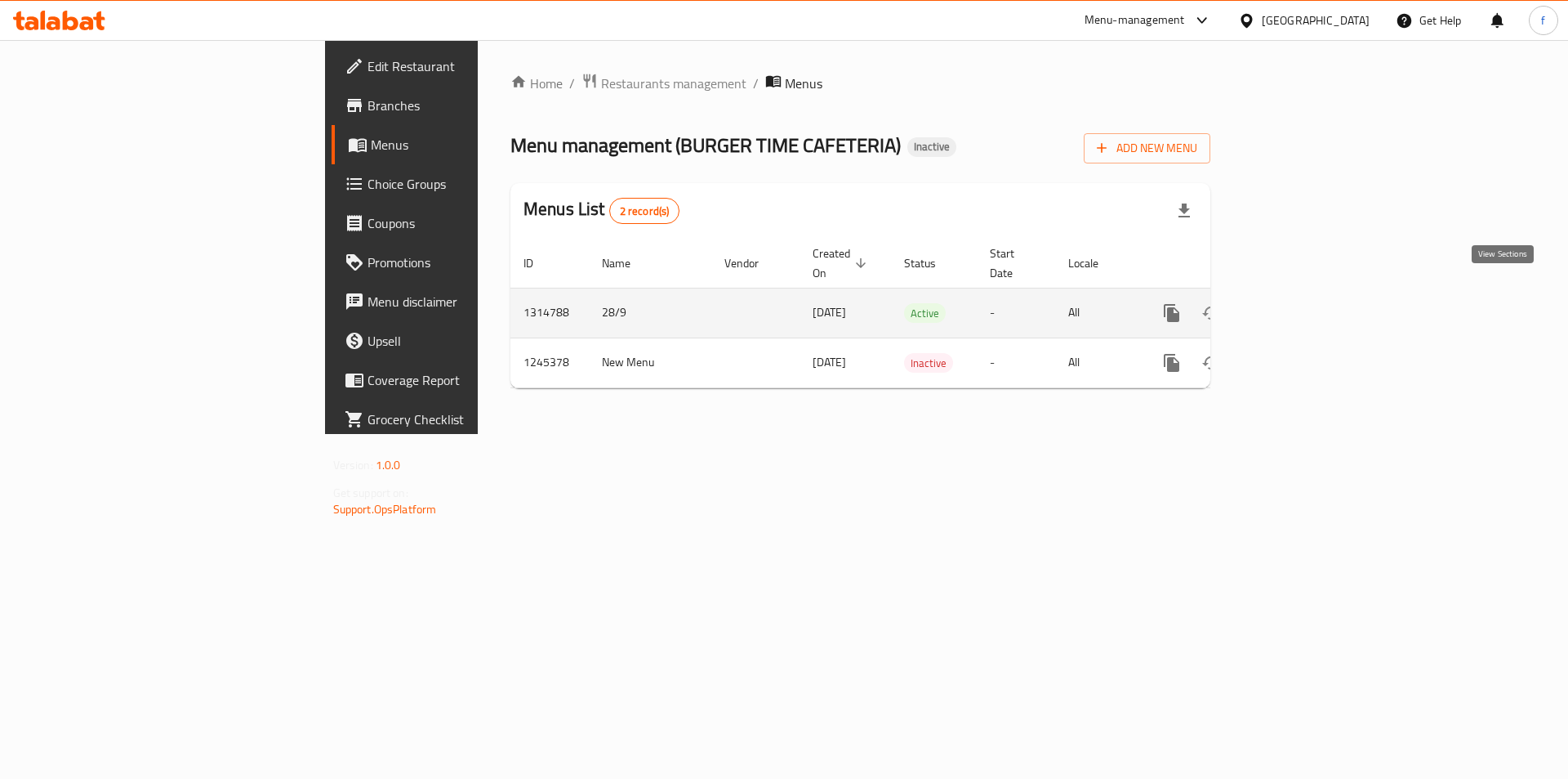
click at [1297, 306] on icon "enhanced table" at bounding box center [1290, 313] width 15 height 15
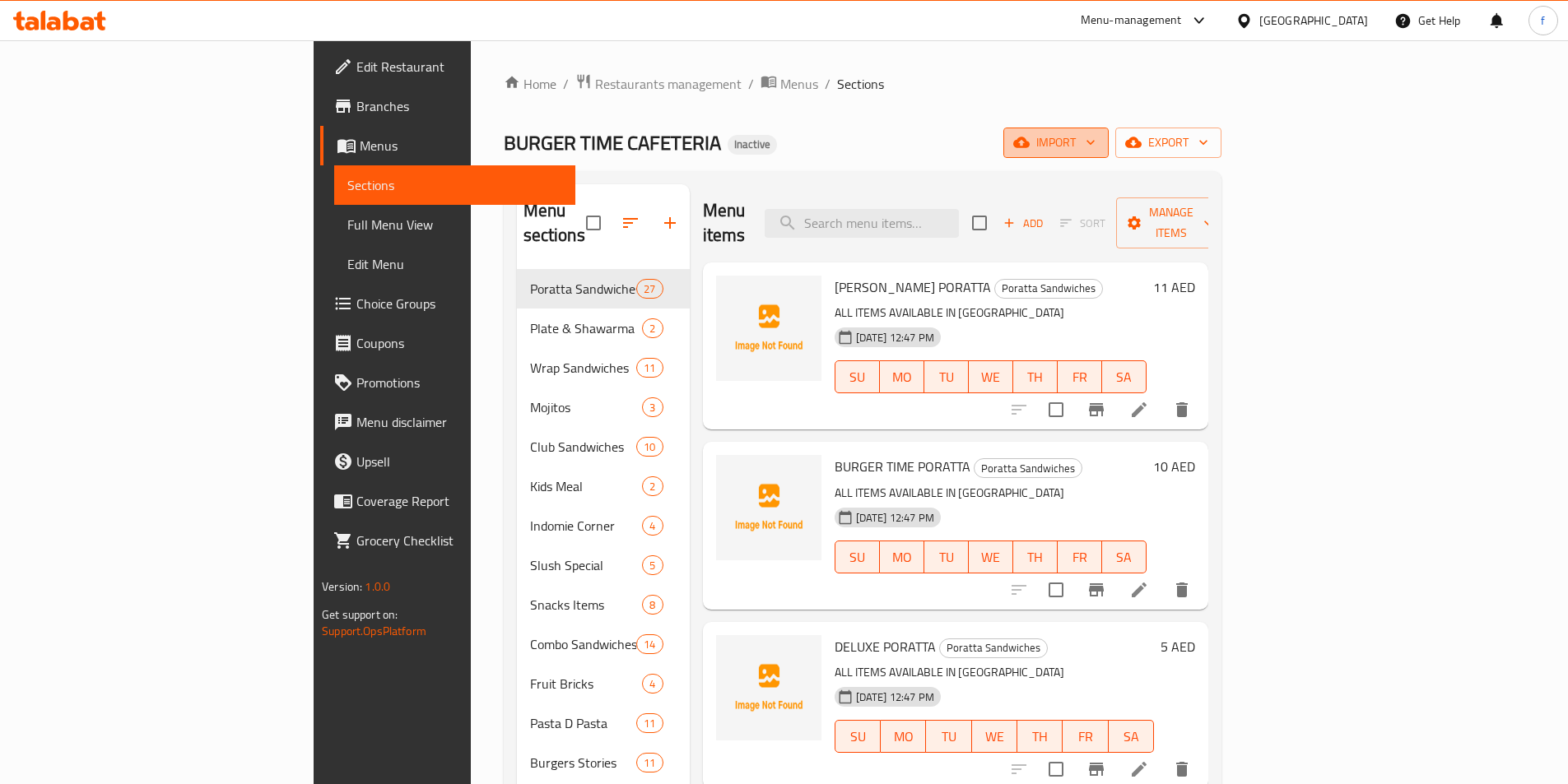
click at [1095, 150] on span "import" at bounding box center [1056, 142] width 79 height 20
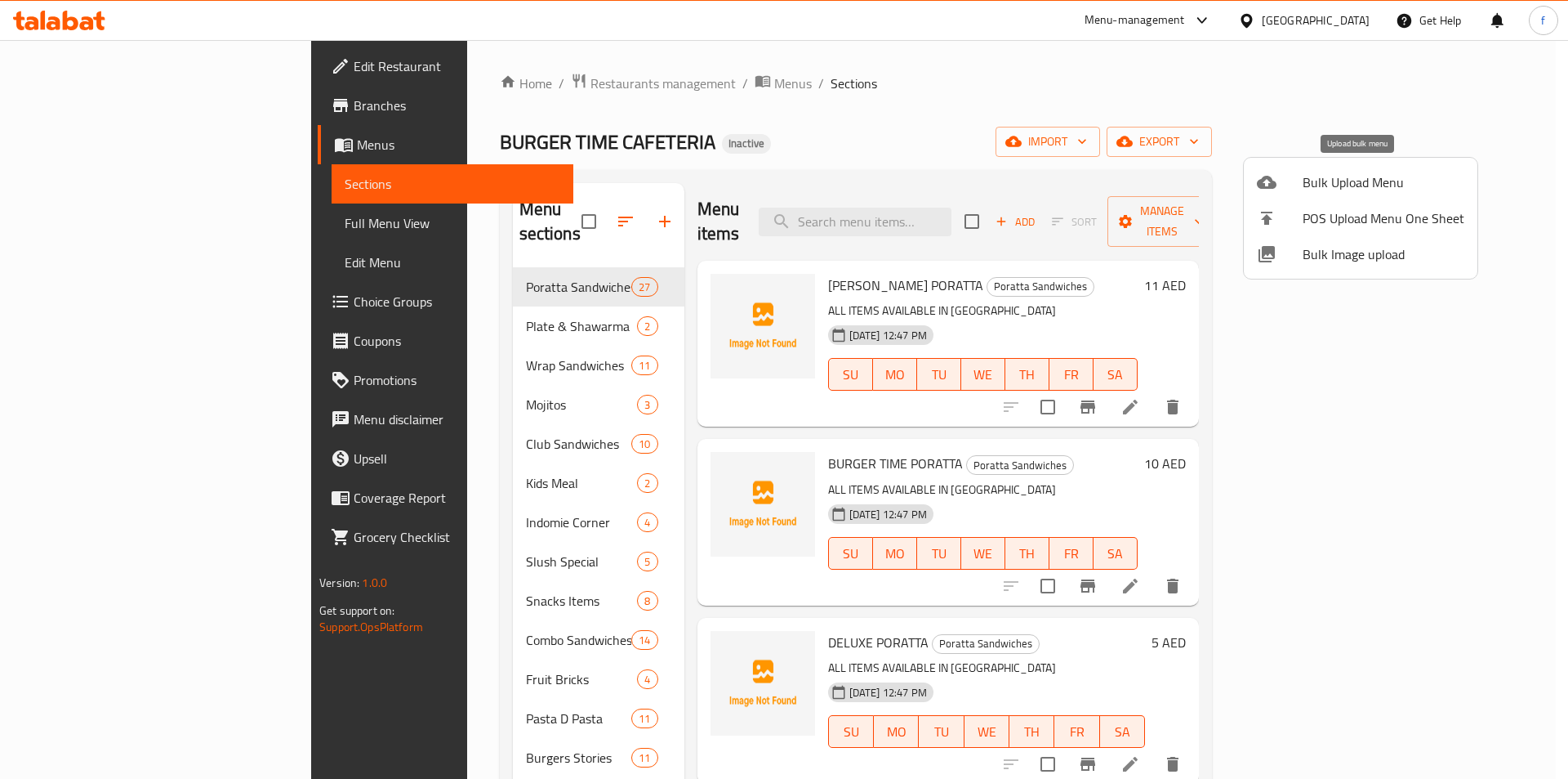
click at [1335, 191] on span "Bulk Upload Menu" at bounding box center [1383, 182] width 162 height 19
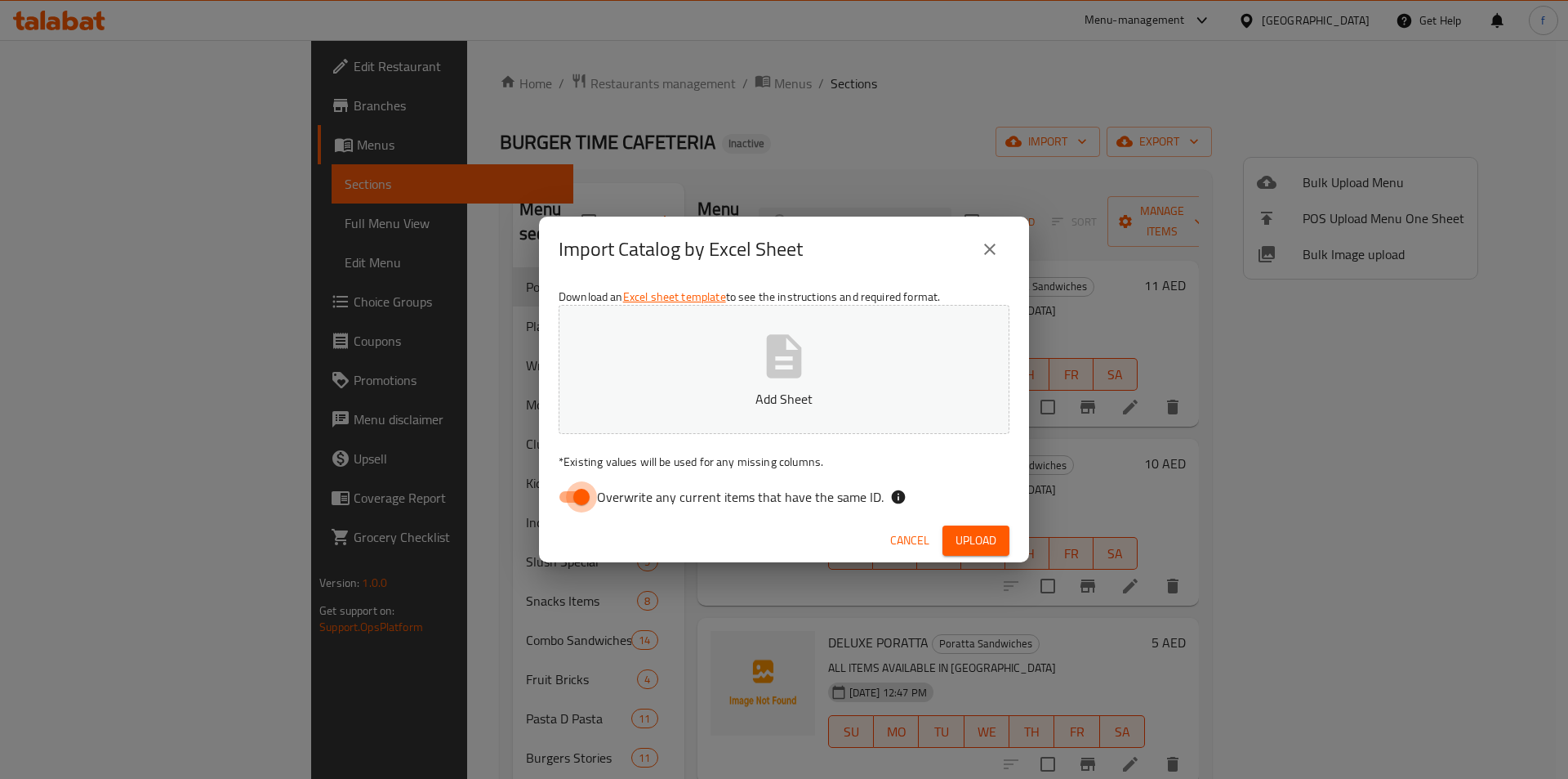
click at [582, 494] on input "Overwrite any current items that have the same ID." at bounding box center [581, 497] width 93 height 31
checkbox input "false"
click at [998, 548] on button "Upload" at bounding box center [976, 540] width 67 height 30
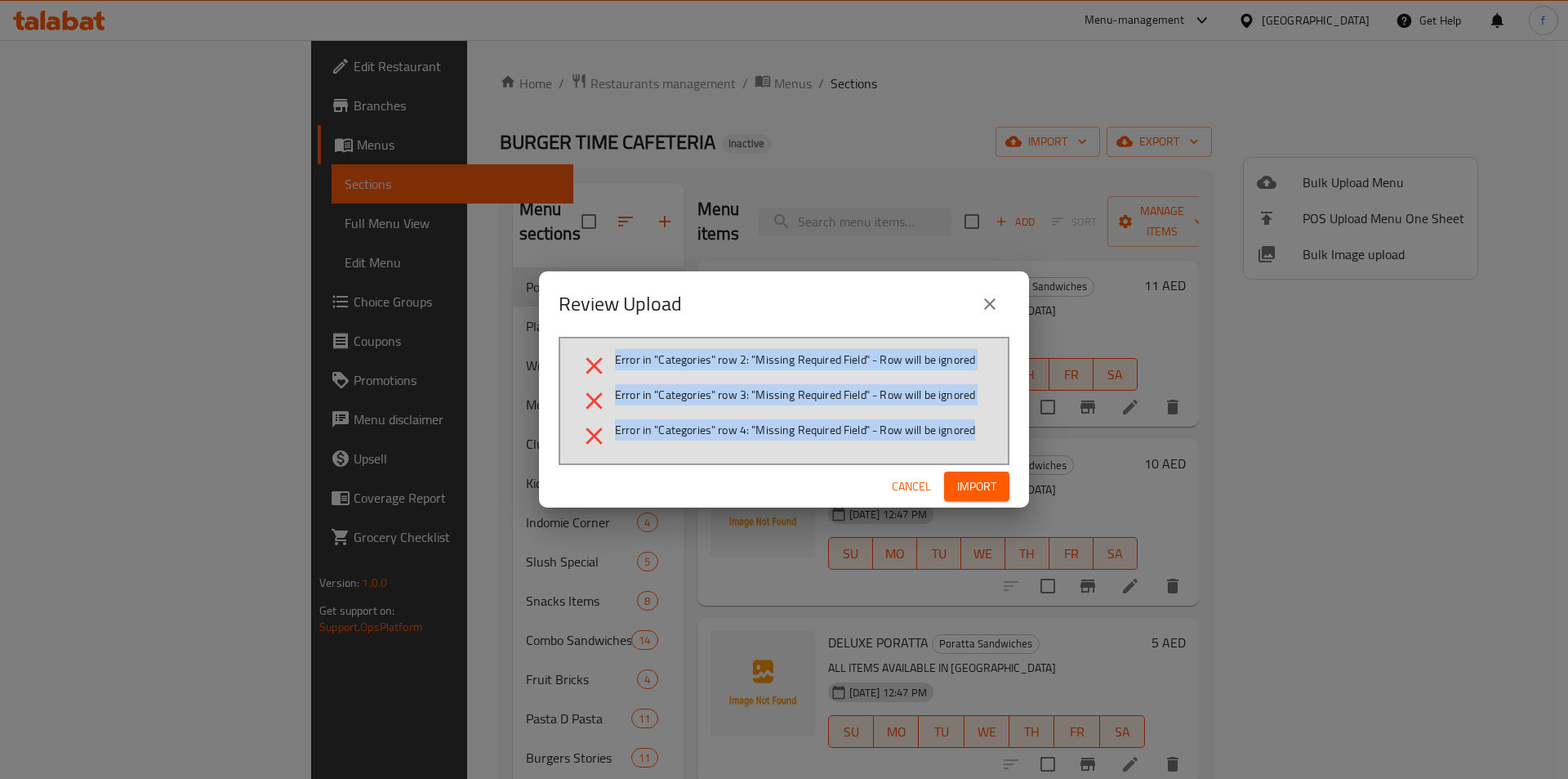
drag, startPoint x: 615, startPoint y: 359, endPoint x: 999, endPoint y: 433, distance: 391.1
click at [999, 433] on div "Error in "Categories" row 2: "Missing Required Field" - Row will be ignored Err…" at bounding box center [784, 401] width 451 height 128
click at [949, 431] on span "Error in "Categories" row 4: "Missing Required Field" - Row will be ignored" at bounding box center [795, 430] width 361 height 16
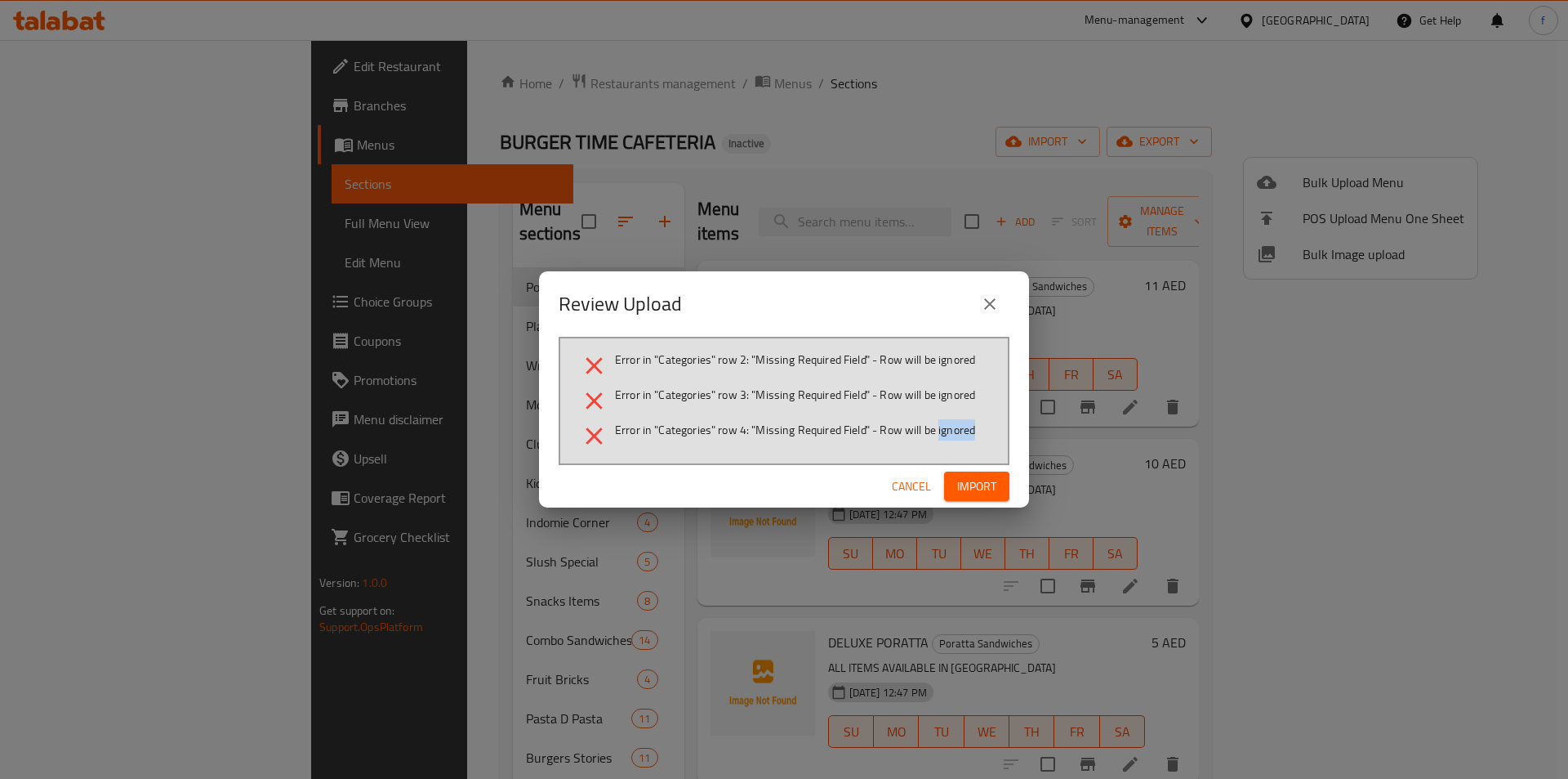
click at [949, 431] on span "Error in "Categories" row 4: "Missing Required Field" - Row will be ignored" at bounding box center [795, 430] width 361 height 16
click at [949, 424] on span "Error in "Categories" row 4: "Missing Required Field" - Row will be ignored" at bounding box center [795, 430] width 361 height 16
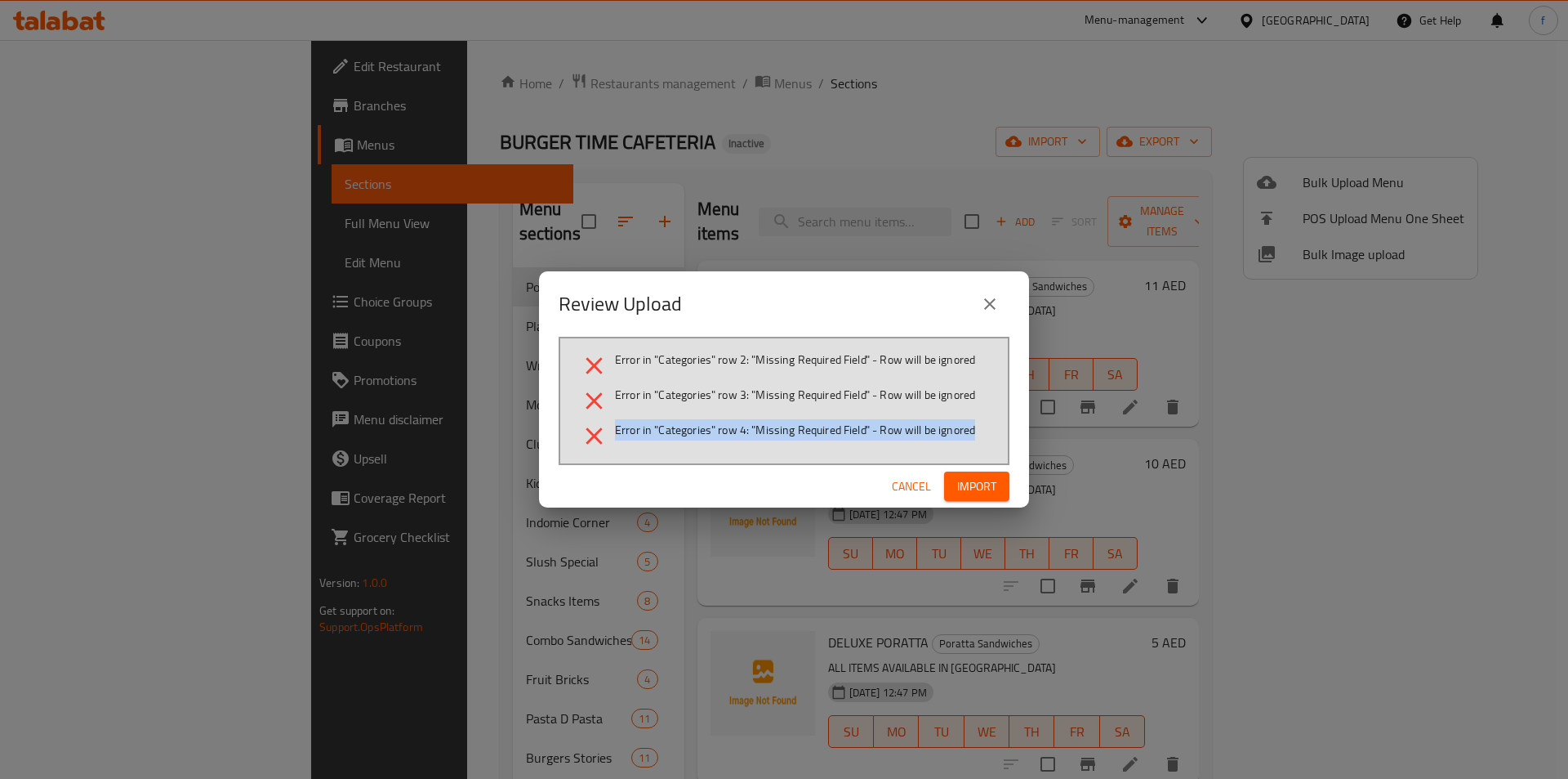
click at [949, 424] on span "Error in "Categories" row 4: "Missing Required Field" - Row will be ignored" at bounding box center [795, 430] width 361 height 16
click at [952, 408] on li "Error in "Categories" row 3: "Missing Required Field" - Row will be ignored" at bounding box center [783, 400] width 408 height 28
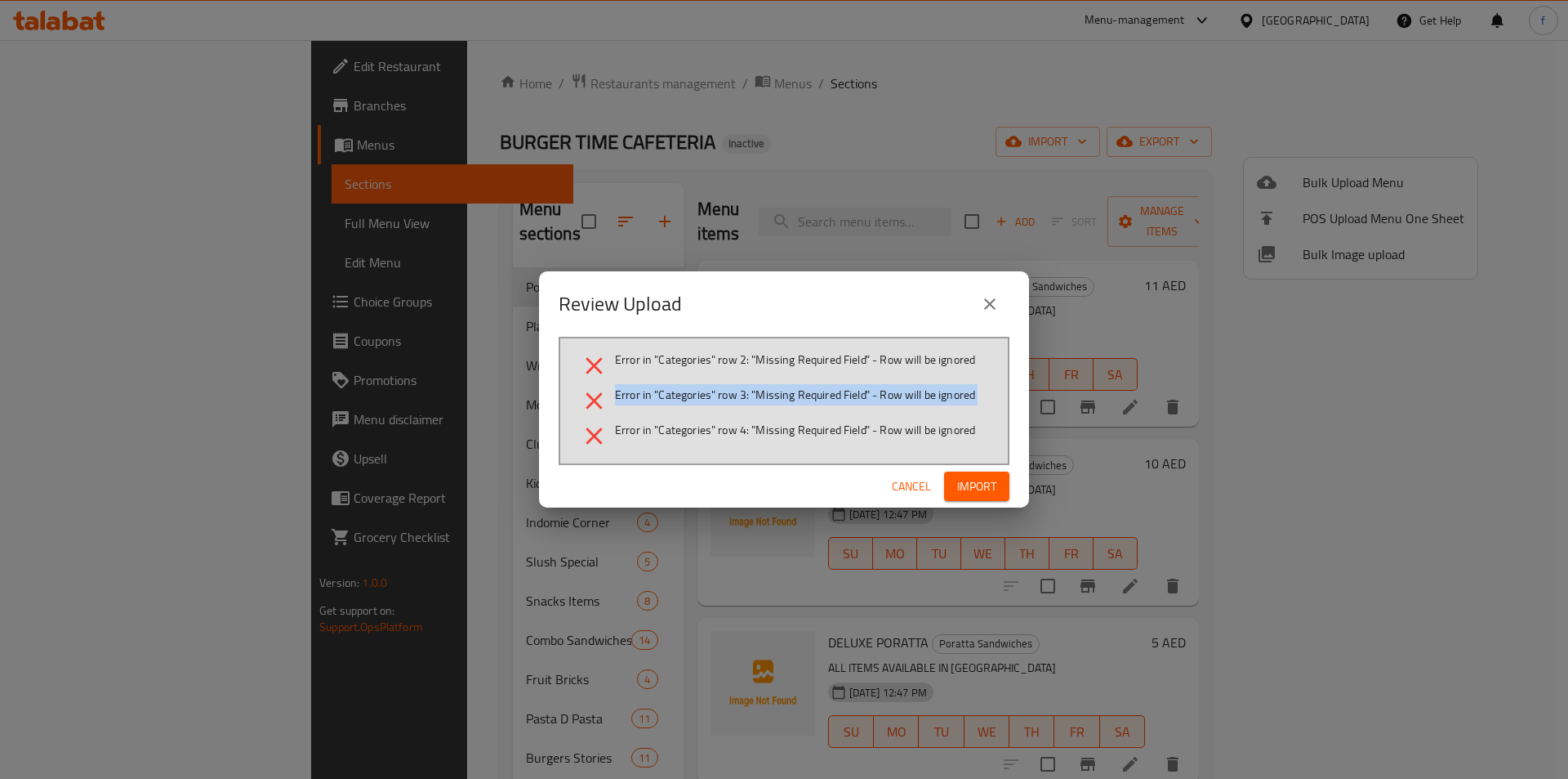
click at [952, 408] on li "Error in "Categories" row 3: "Missing Required Field" - Row will be ignored" at bounding box center [783, 400] width 408 height 28
click at [883, 383] on ul "Error in "Categories" row 2: "Missing Required Field" - Row will be ignored Err…" at bounding box center [783, 401] width 408 height 99
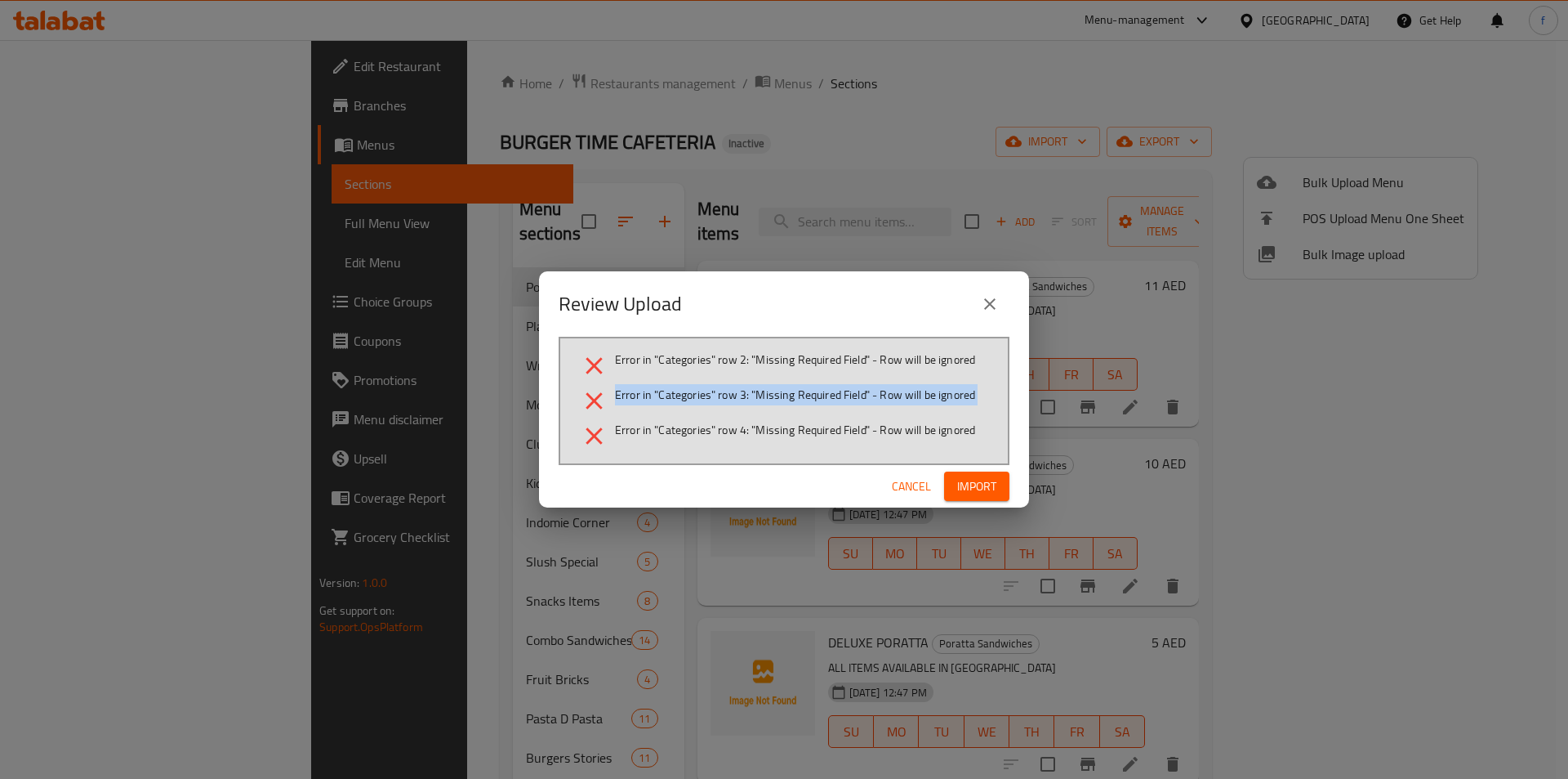
click at [883, 383] on ul "Error in "Categories" row 2: "Missing Required Field" - Row will be ignored Err…" at bounding box center [783, 401] width 408 height 99
click at [889, 367] on span "Error in "Categories" row 2: "Missing Required Field" - Row will be ignored" at bounding box center [795, 360] width 361 height 16
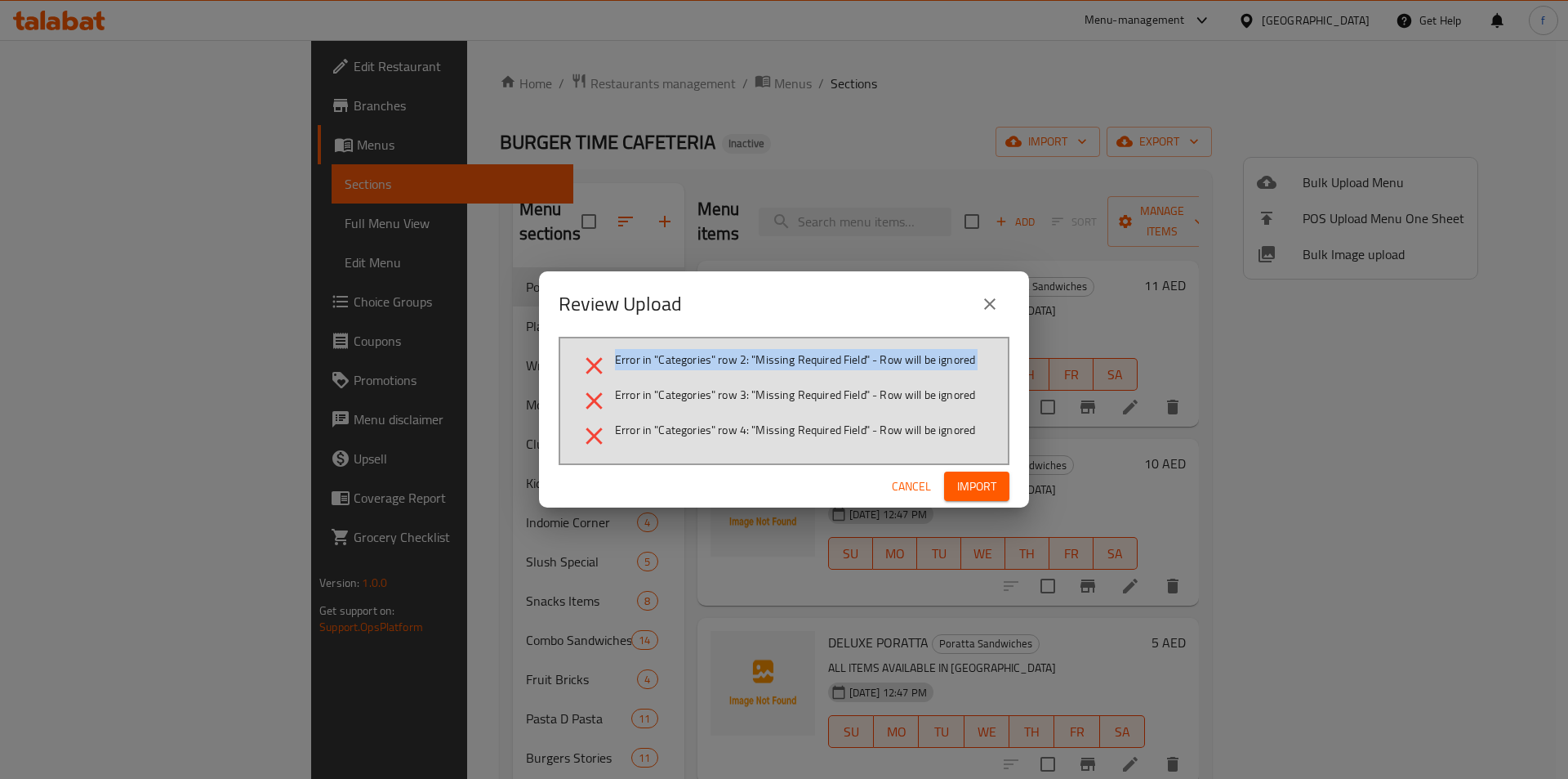
click at [889, 367] on span "Error in "Categories" row 2: "Missing Required Field" - Row will be ignored" at bounding box center [795, 360] width 361 height 16
click at [722, 402] on span "Error in "Categories" row 3: "Missing Required Field" - Row will be ignored" at bounding box center [795, 395] width 361 height 16
drag, startPoint x: 742, startPoint y: -26, endPoint x: 686, endPoint y: -71, distance: 71.8
click at [686, 0] on html "​ Menu-management United Arab Emirates Get Help f Edit Restaurant Branches Menu…" at bounding box center [784, 389] width 1568 height 779
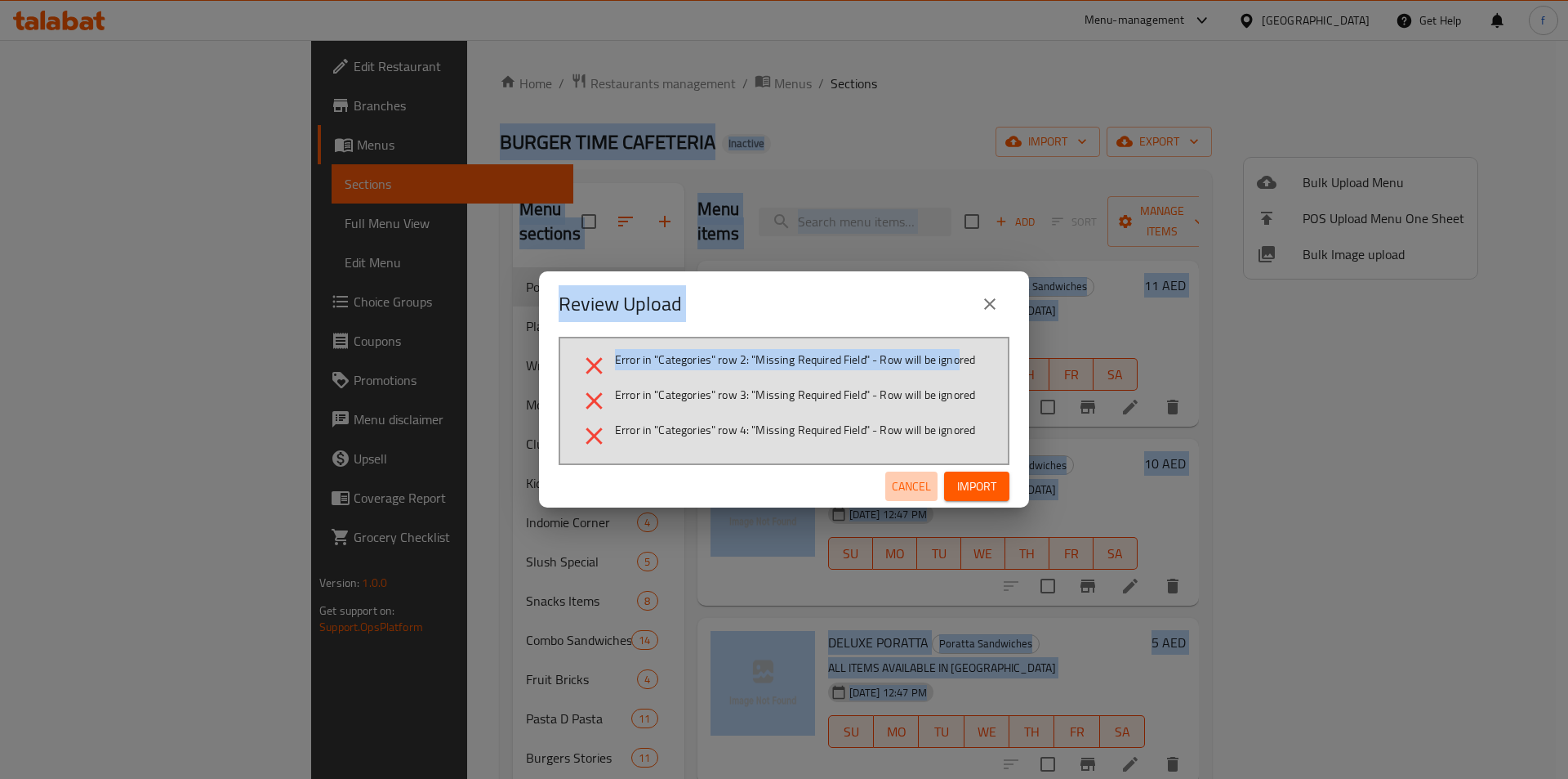
click at [921, 497] on button "Cancel" at bounding box center [911, 486] width 52 height 30
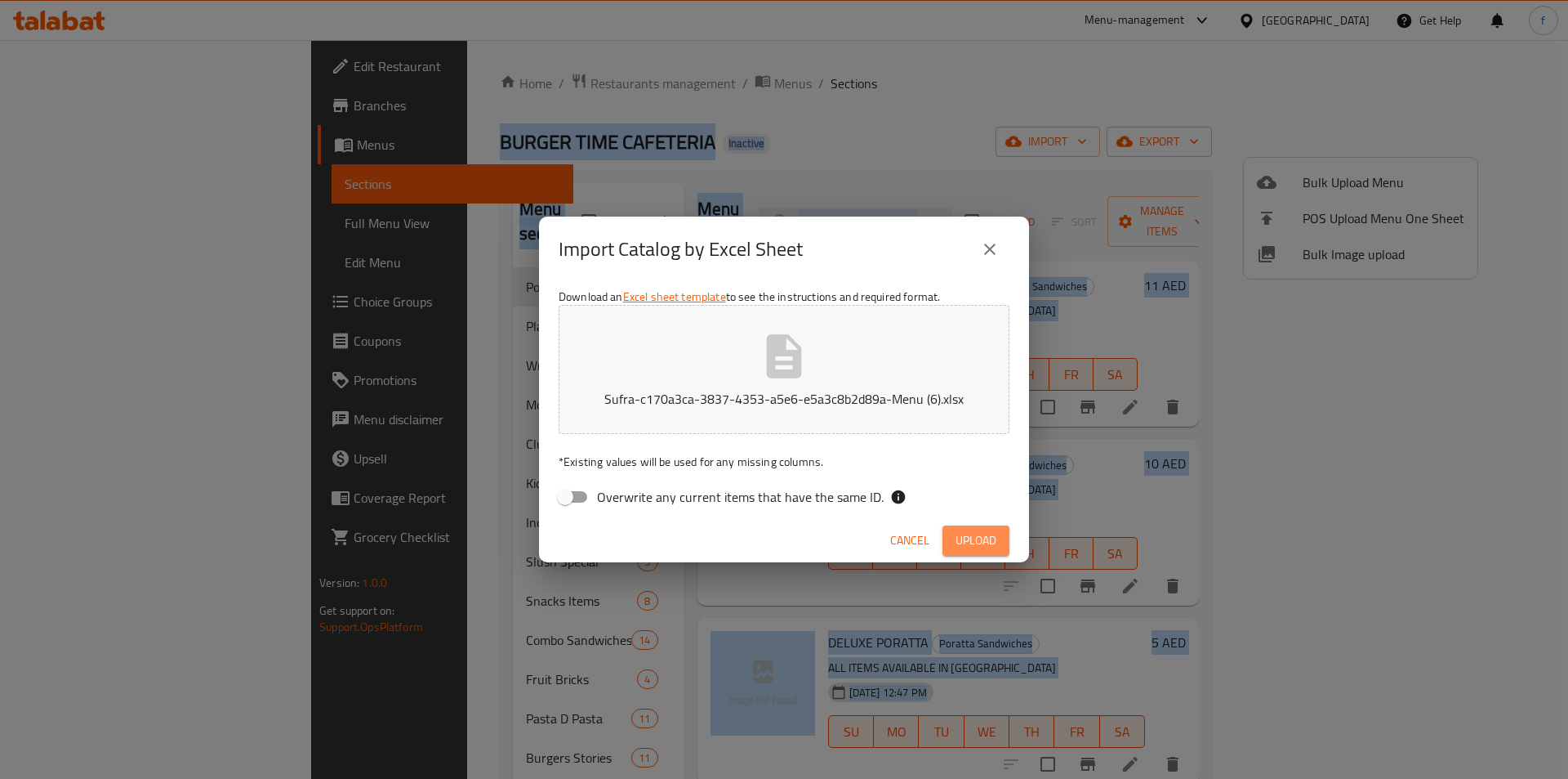
click at [979, 541] on span "Upload" at bounding box center [976, 541] width 41 height 20
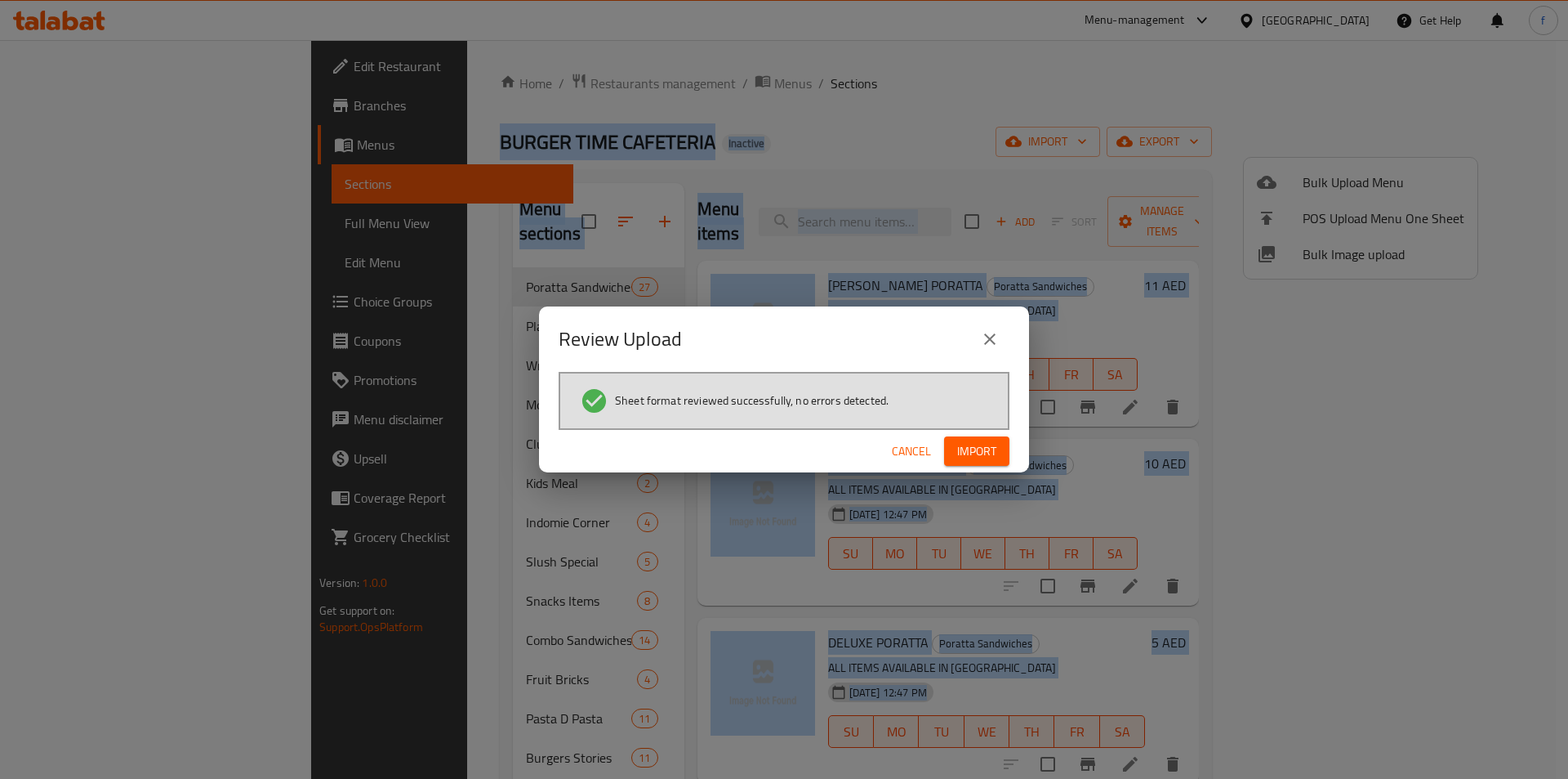
click at [982, 460] on span "Import" at bounding box center [977, 451] width 39 height 20
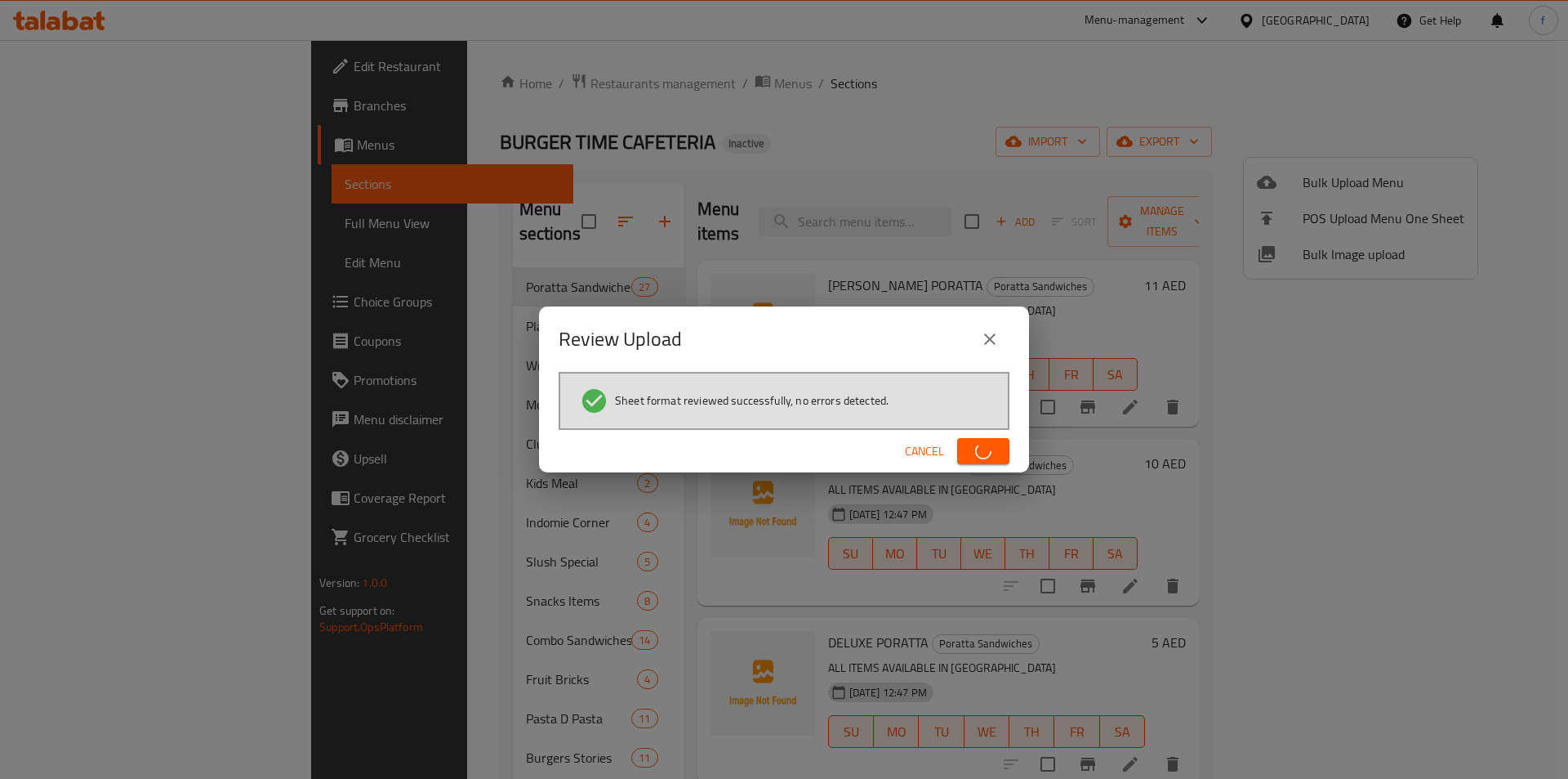
click at [1126, 236] on div "Review Upload Sheet format reviewed successfully, no errors detected. Cancel" at bounding box center [784, 389] width 1568 height 779
